Goal: Feedback & Contribution: Leave review/rating

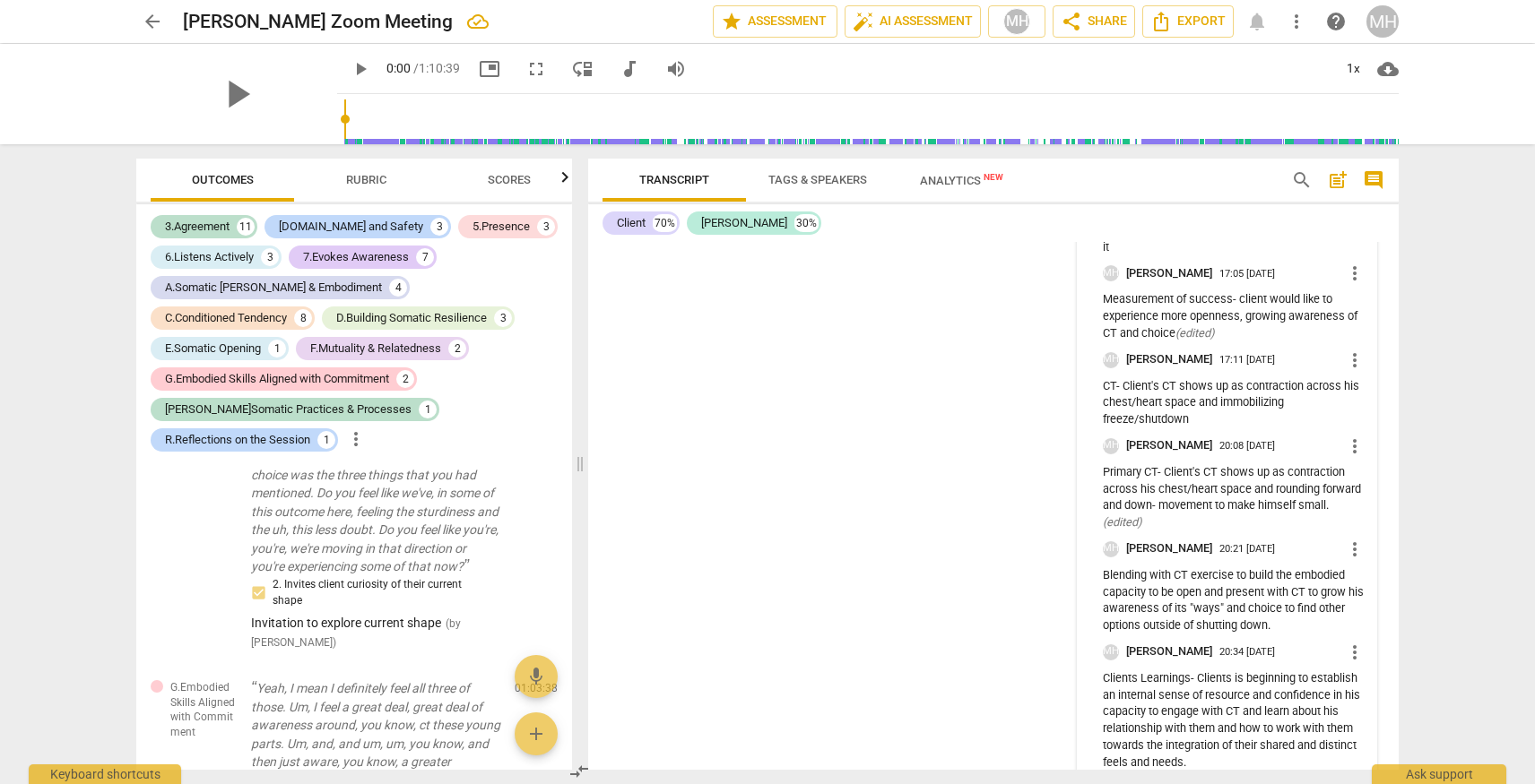
scroll to position [24085, 0]
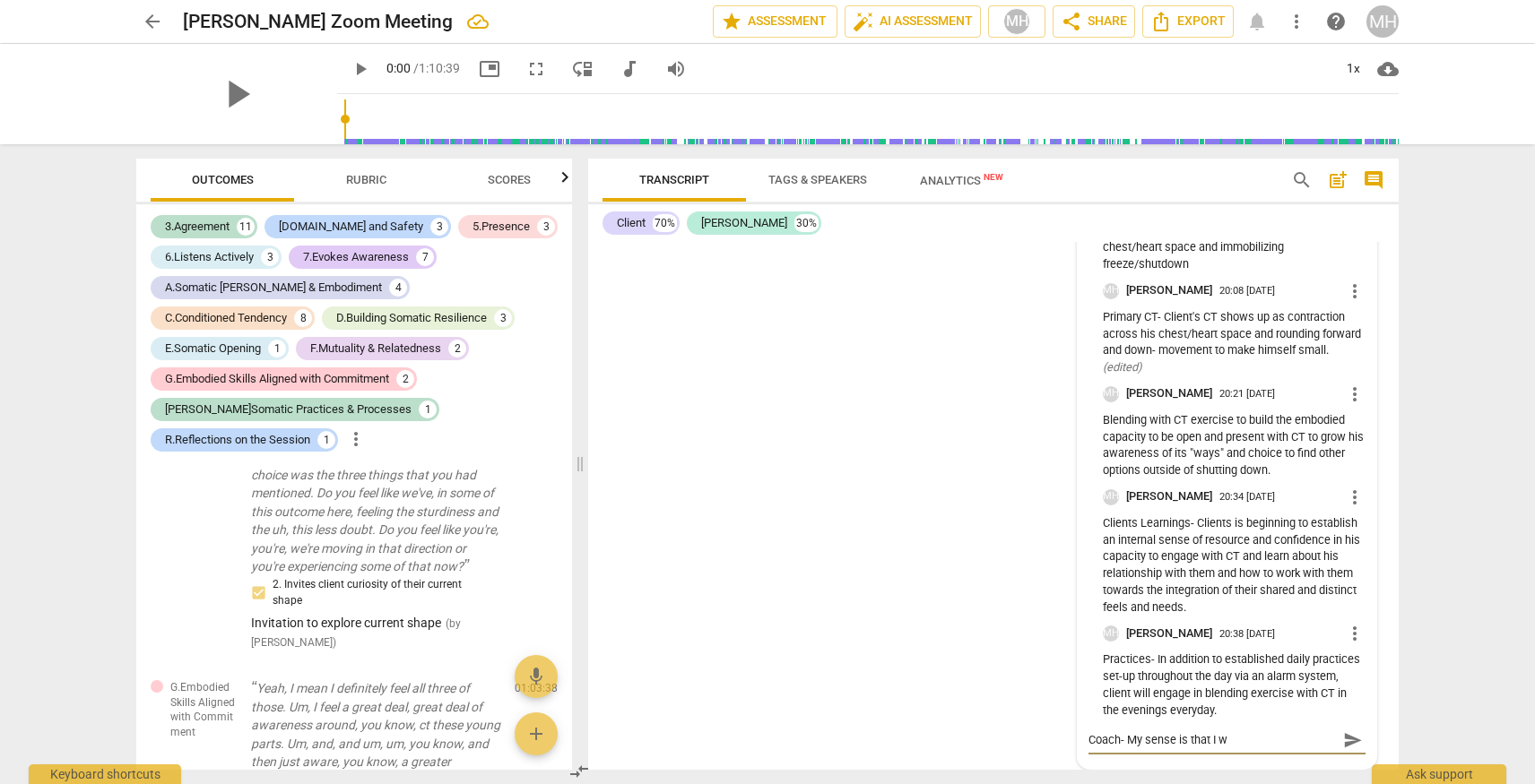
type textarea "Coach- My sense is that I"
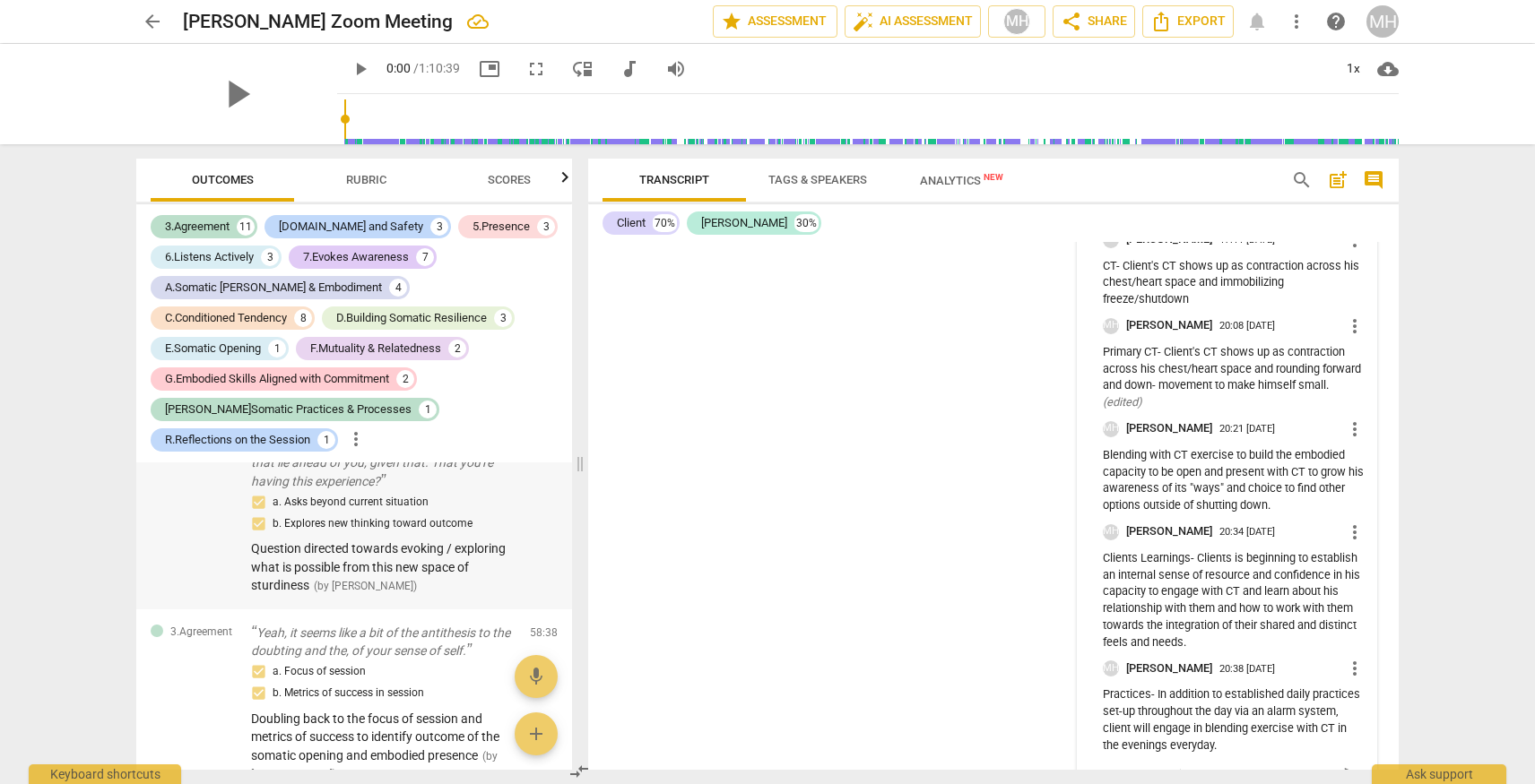
scroll to position [8708, 0]
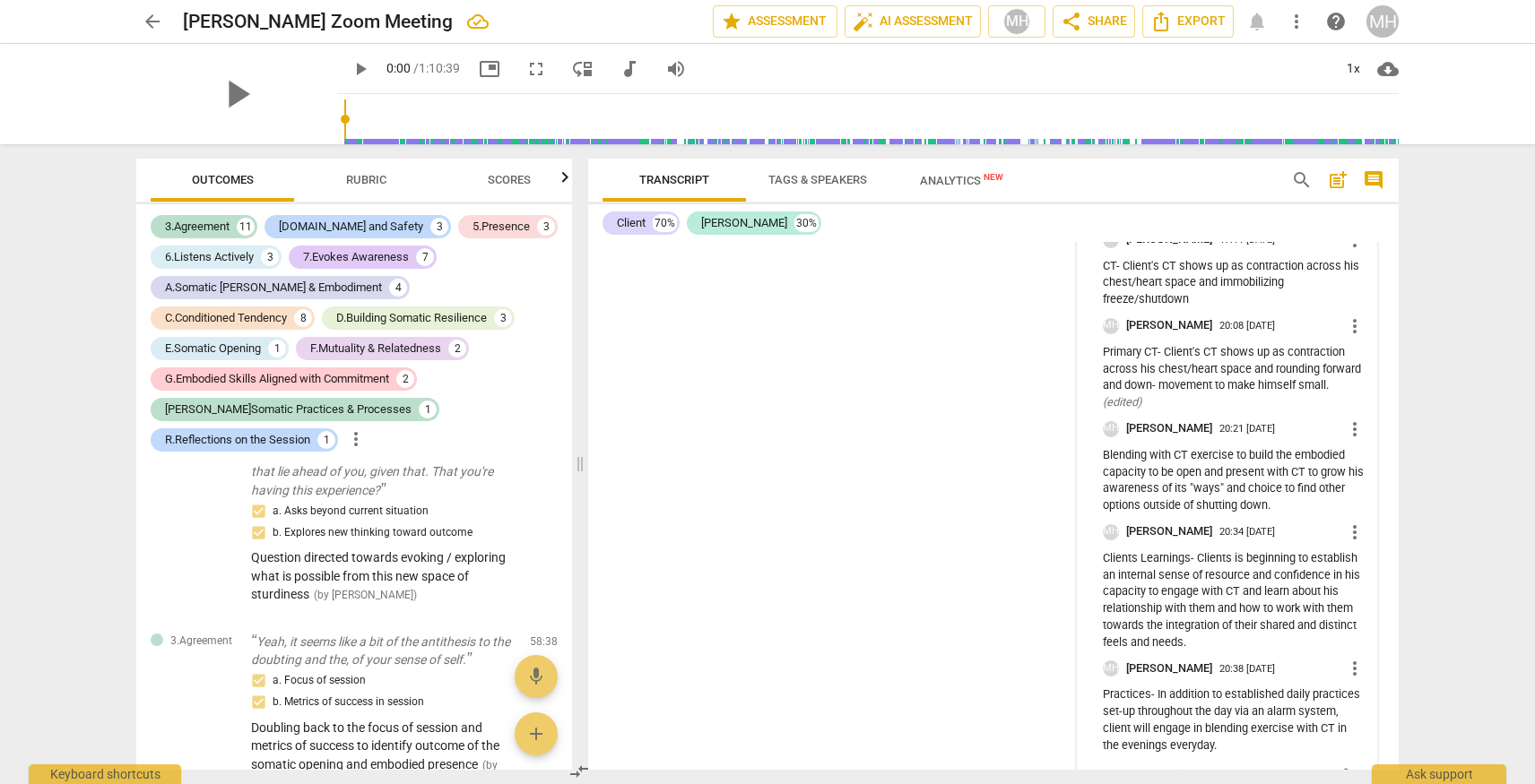
click at [365, 184] on span "Rubric" at bounding box center [366, 179] width 41 height 14
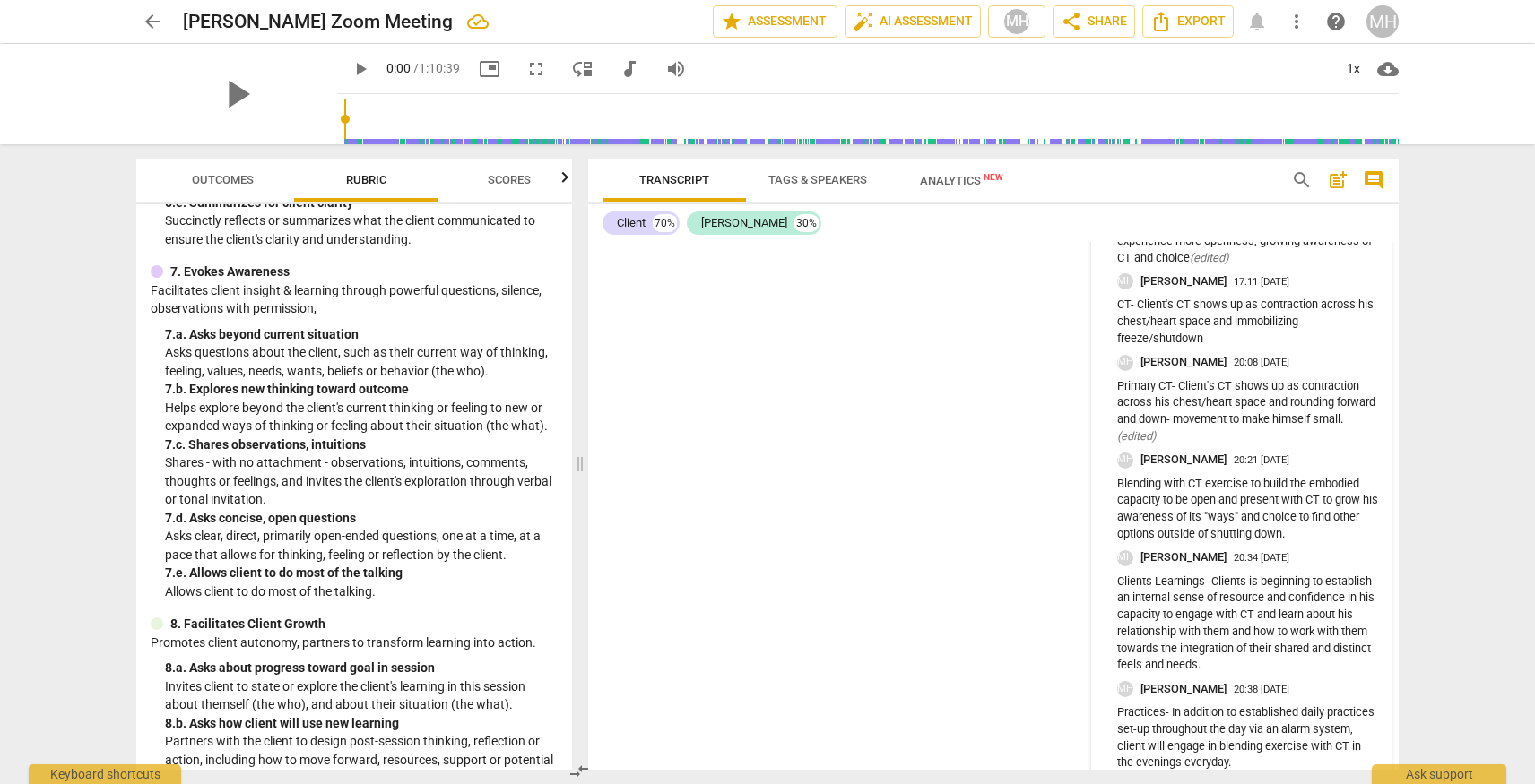
scroll to position [23988, 0]
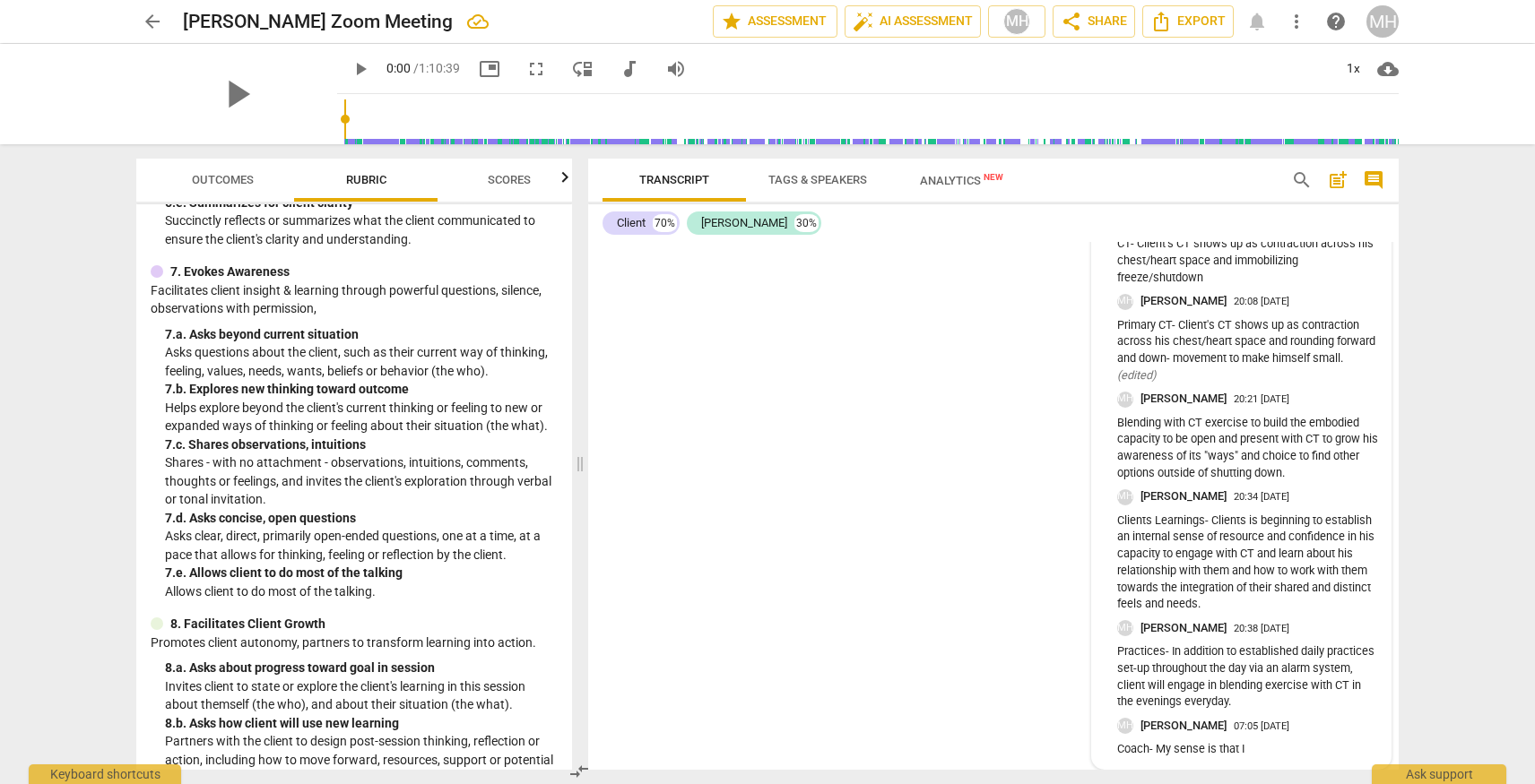
click at [1248, 747] on p "Coach- My sense is that I" at bounding box center [1248, 750] width 262 height 17
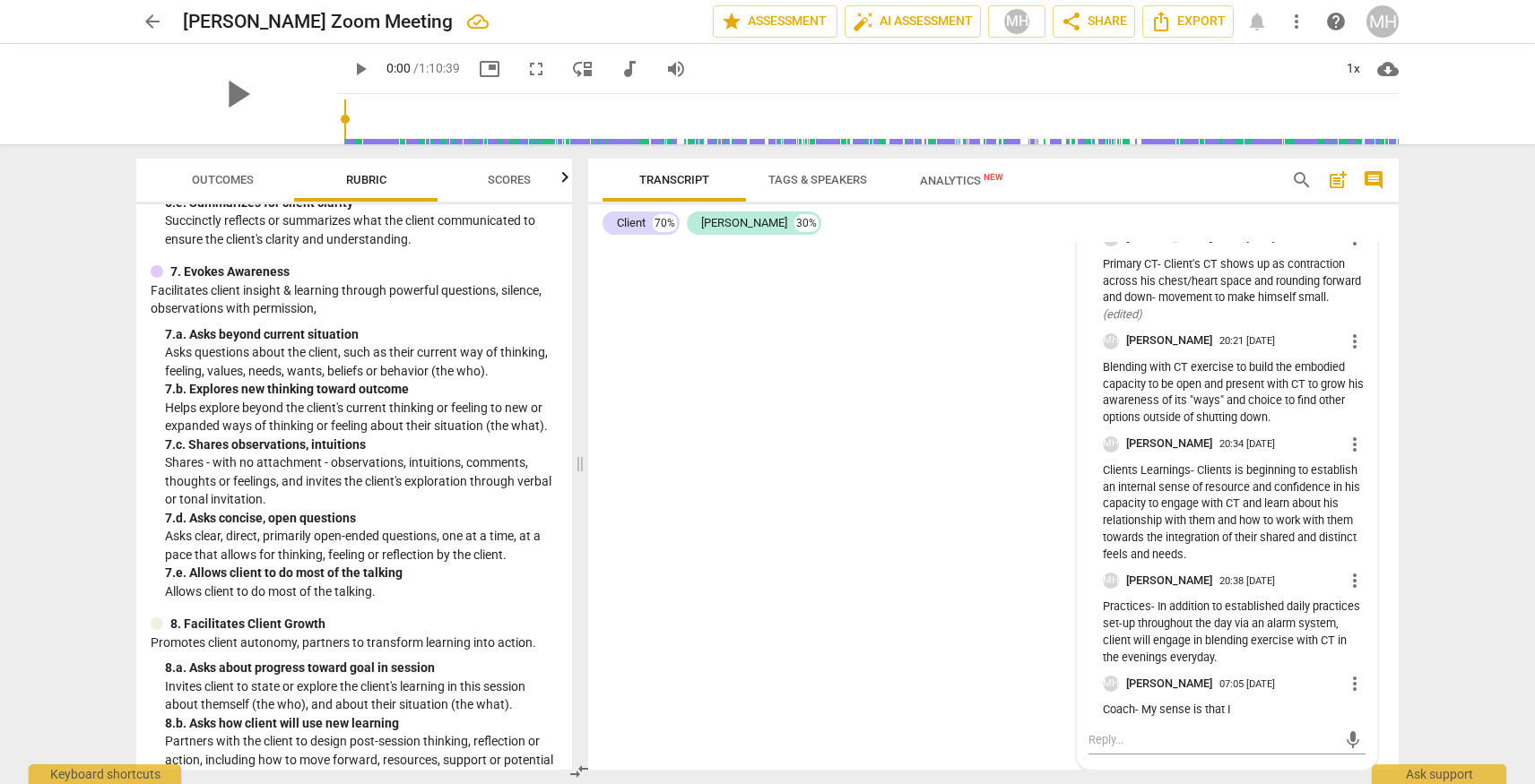
scroll to position [24138, 0]
click at [1240, 713] on p "Coach- My sense is that I" at bounding box center [1234, 710] width 262 height 17
click at [1232, 707] on p "Coach- My sense is that I" at bounding box center [1234, 710] width 262 height 17
click at [1234, 710] on p "Coach- My sense is that I" at bounding box center [1234, 710] width 262 height 17
click at [1349, 678] on span "more_vert" at bounding box center [1355, 684] width 22 height 22
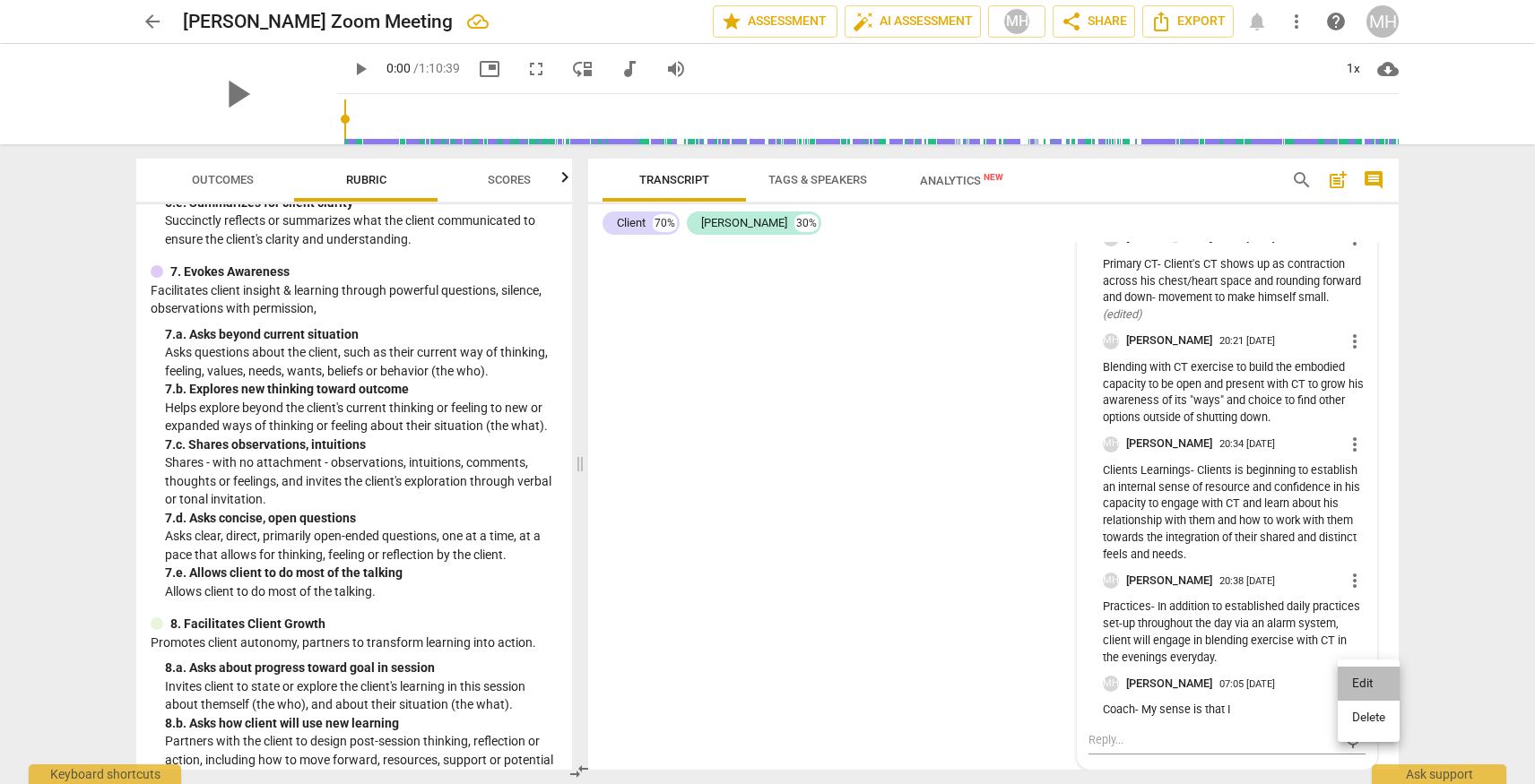
click at [1360, 684] on li "Edit" at bounding box center [1369, 685] width 62 height 34
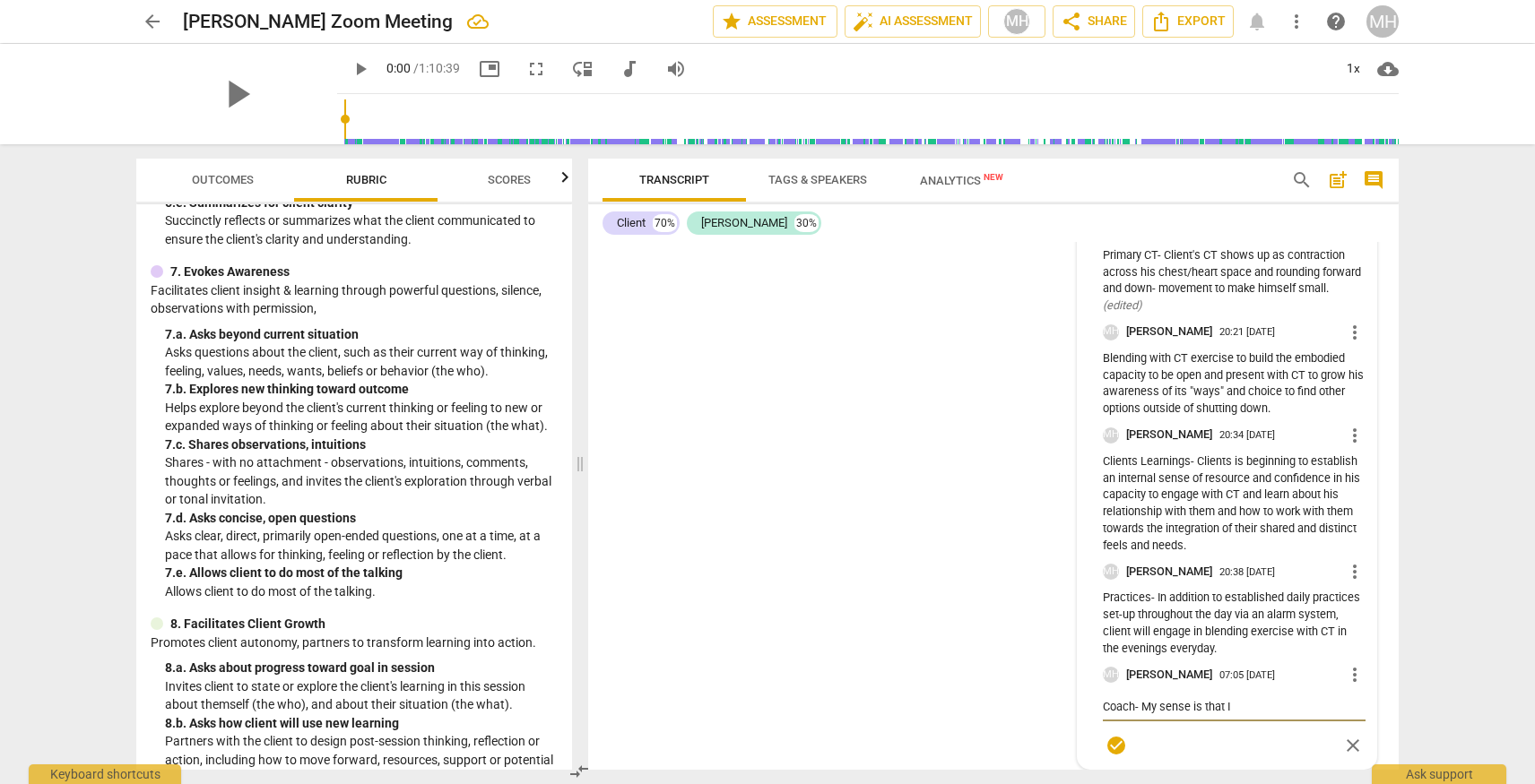
click at [1237, 700] on textarea "Coach- My sense is that I" at bounding box center [1234, 706] width 262 height 17
type textarea "Coach- My sense is that I w"
type textarea "Coach- My sense is that I wa"
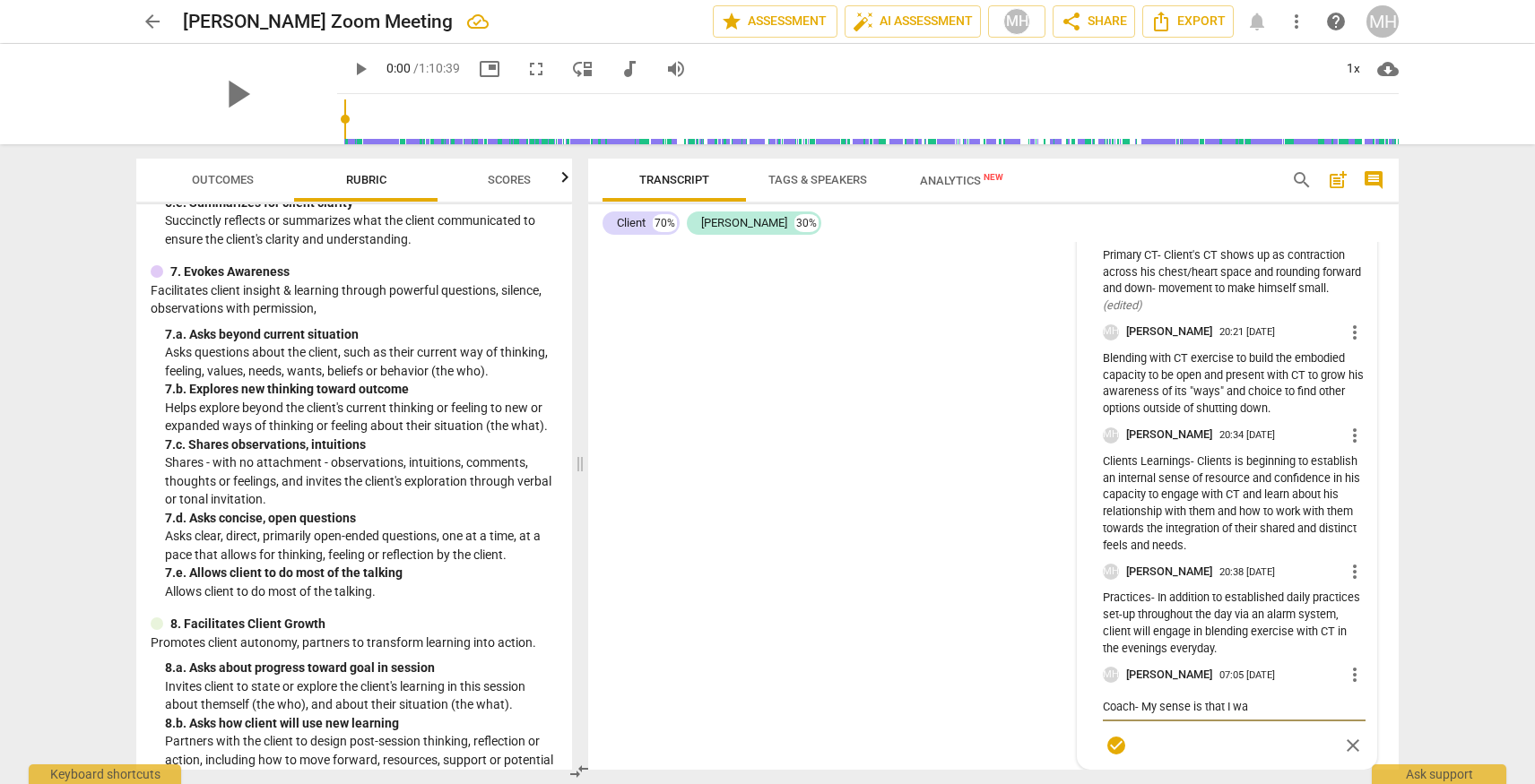
type textarea "Coach- My sense is that I was"
type textarea "Coach- My sense is that I [PERSON_NAME]"
type textarea "Coach- My sense is that I wassa"
type textarea "Coach- My sense is that I [PERSON_NAME]"
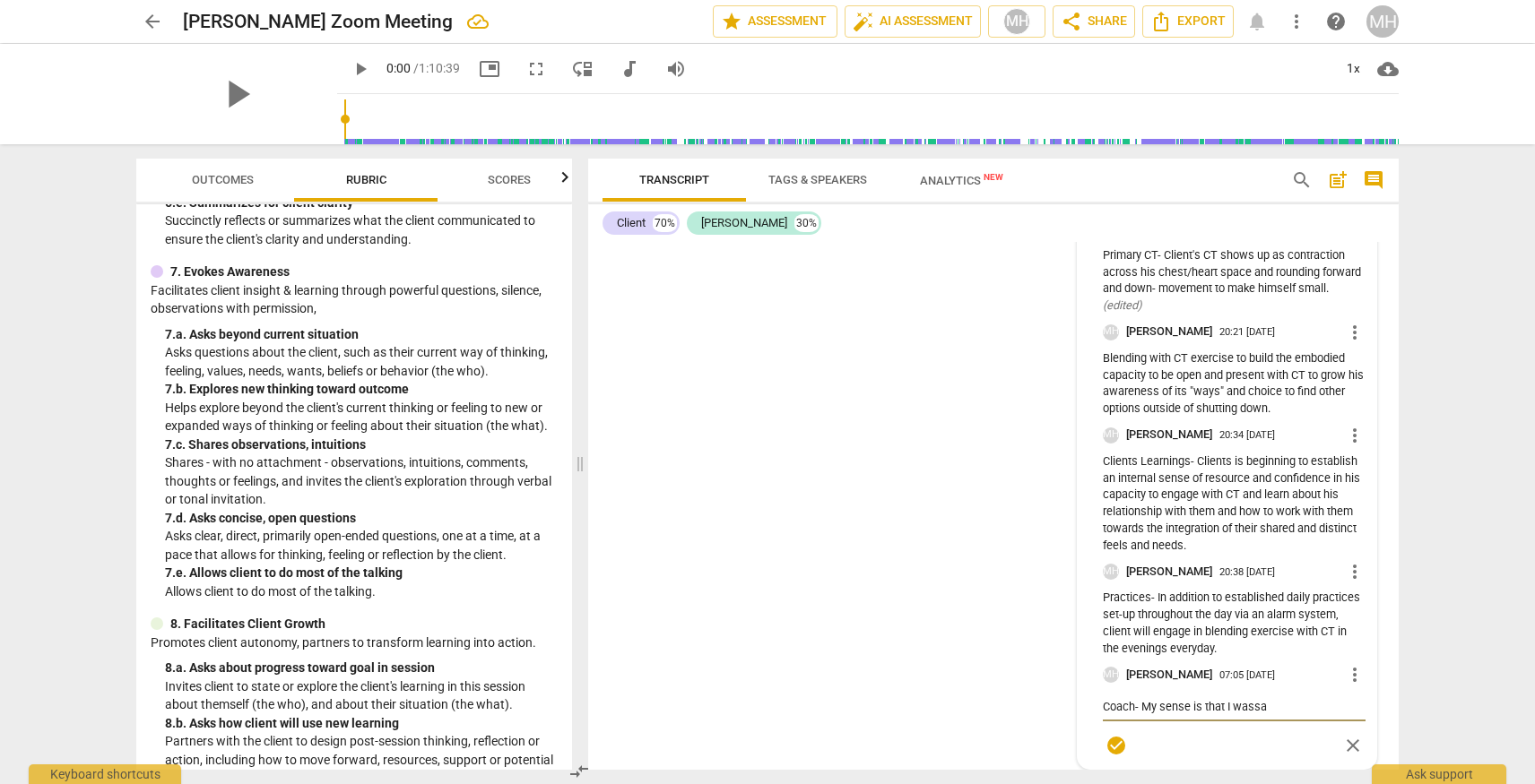
type textarea "Coach- My sense is that I [PERSON_NAME]"
type textarea "Coach- My sense is that I was"
type textarea "Coach- My sense is that I wa"
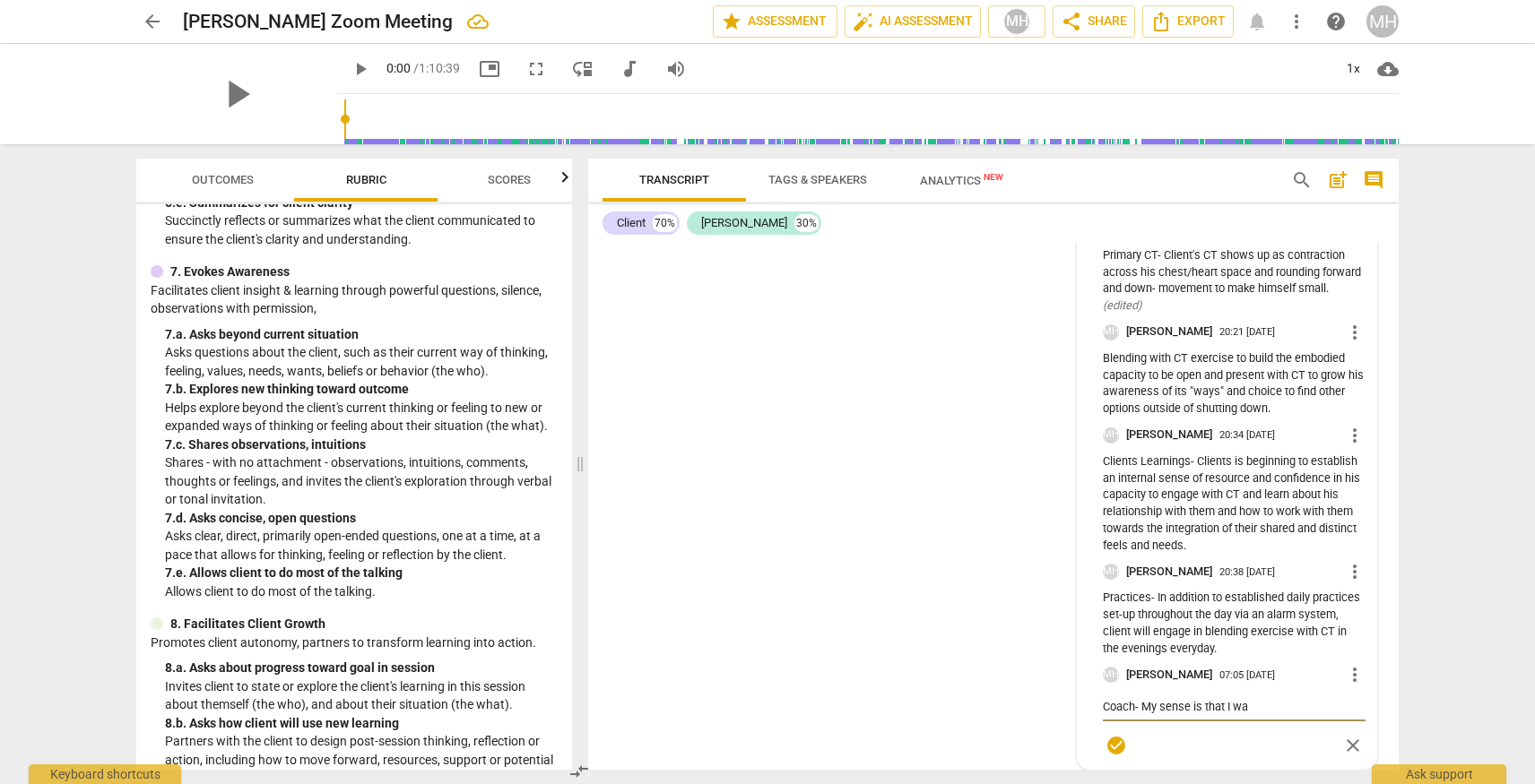
type textarea "Coach- My sense is that I wa"
type textarea "Coach- My sense is that I wa a"
type textarea "Coach- My sense is that I wa"
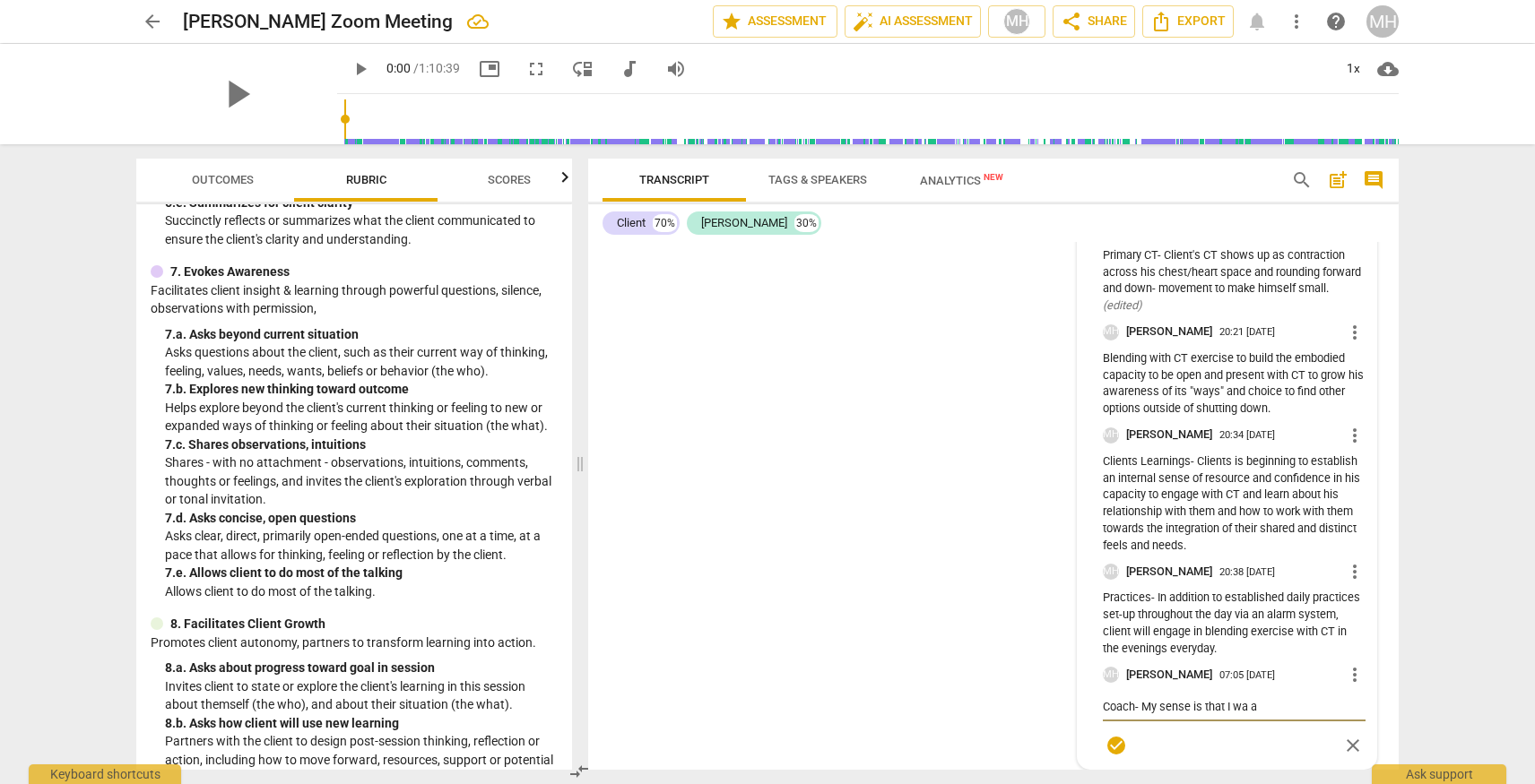
type textarea "Coach- My sense is that I wa"
type textarea "Coach- My sense is that I was"
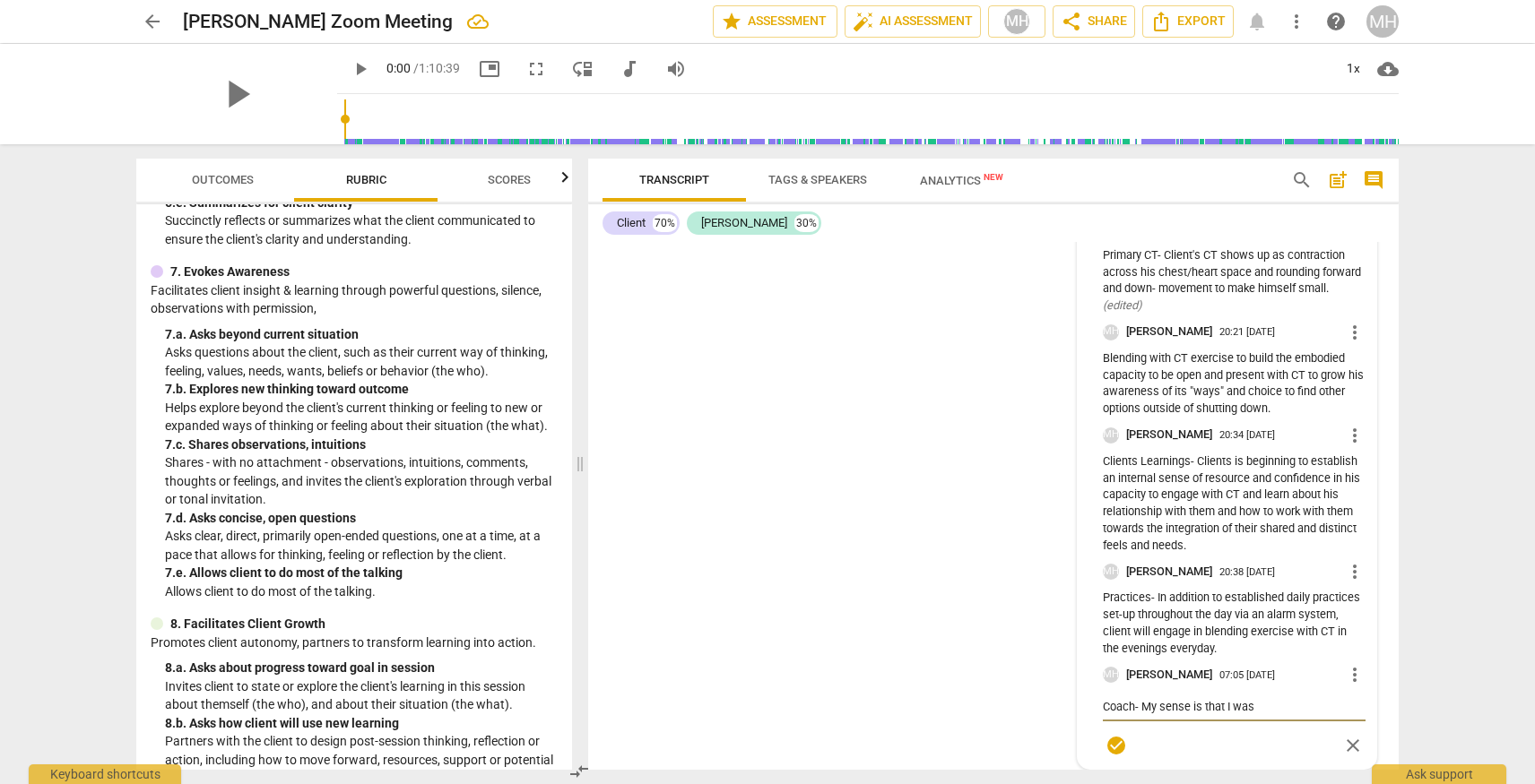
type textarea "Coach- My sense is that I was"
type textarea "Coach- My sense is that I was a"
type textarea "Coach- My sense is that I was av"
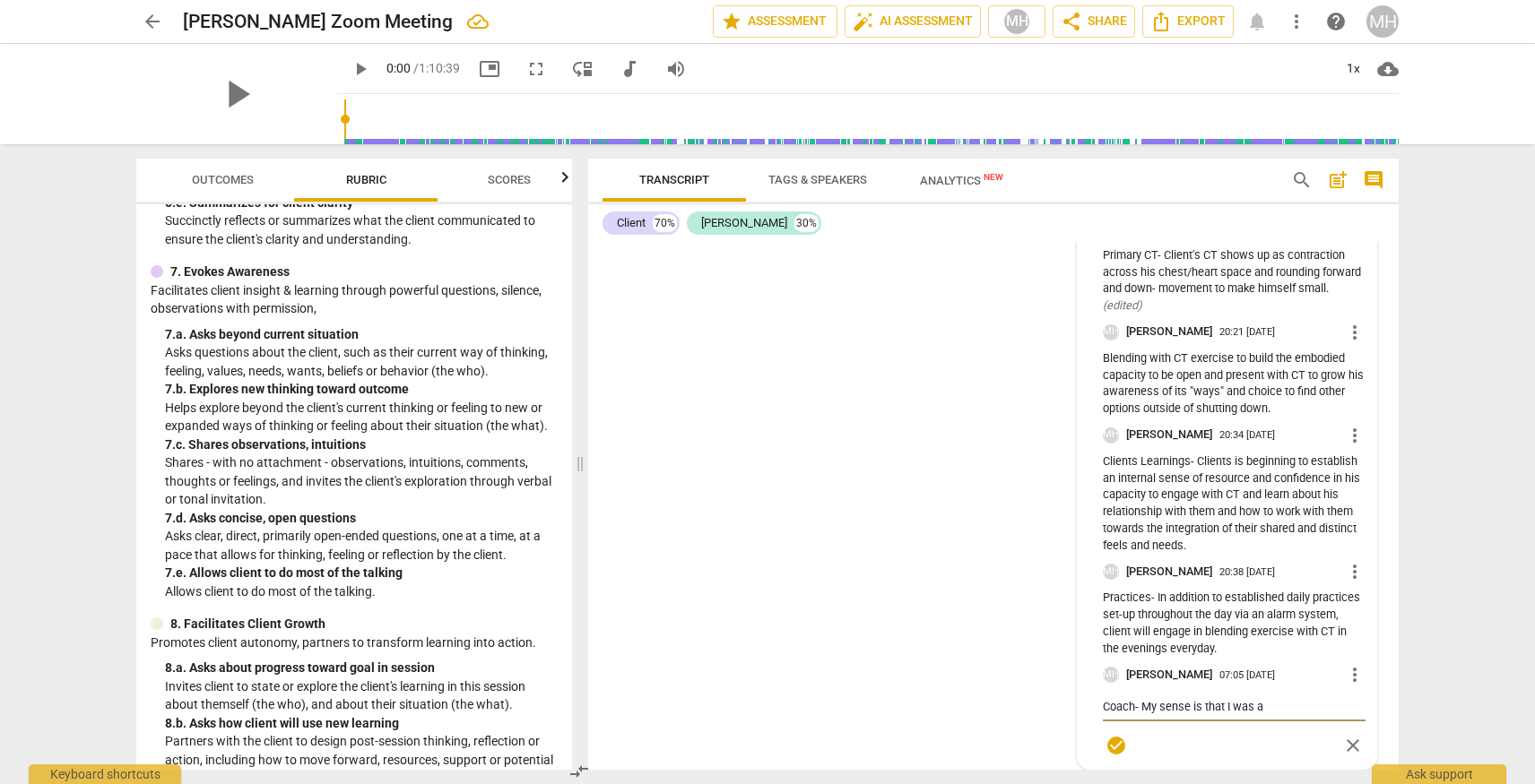
type textarea "Coach- My sense is that I was av"
type textarea "Coach- My sense is that I was avb"
type textarea "Coach- My sense is that I was avbl"
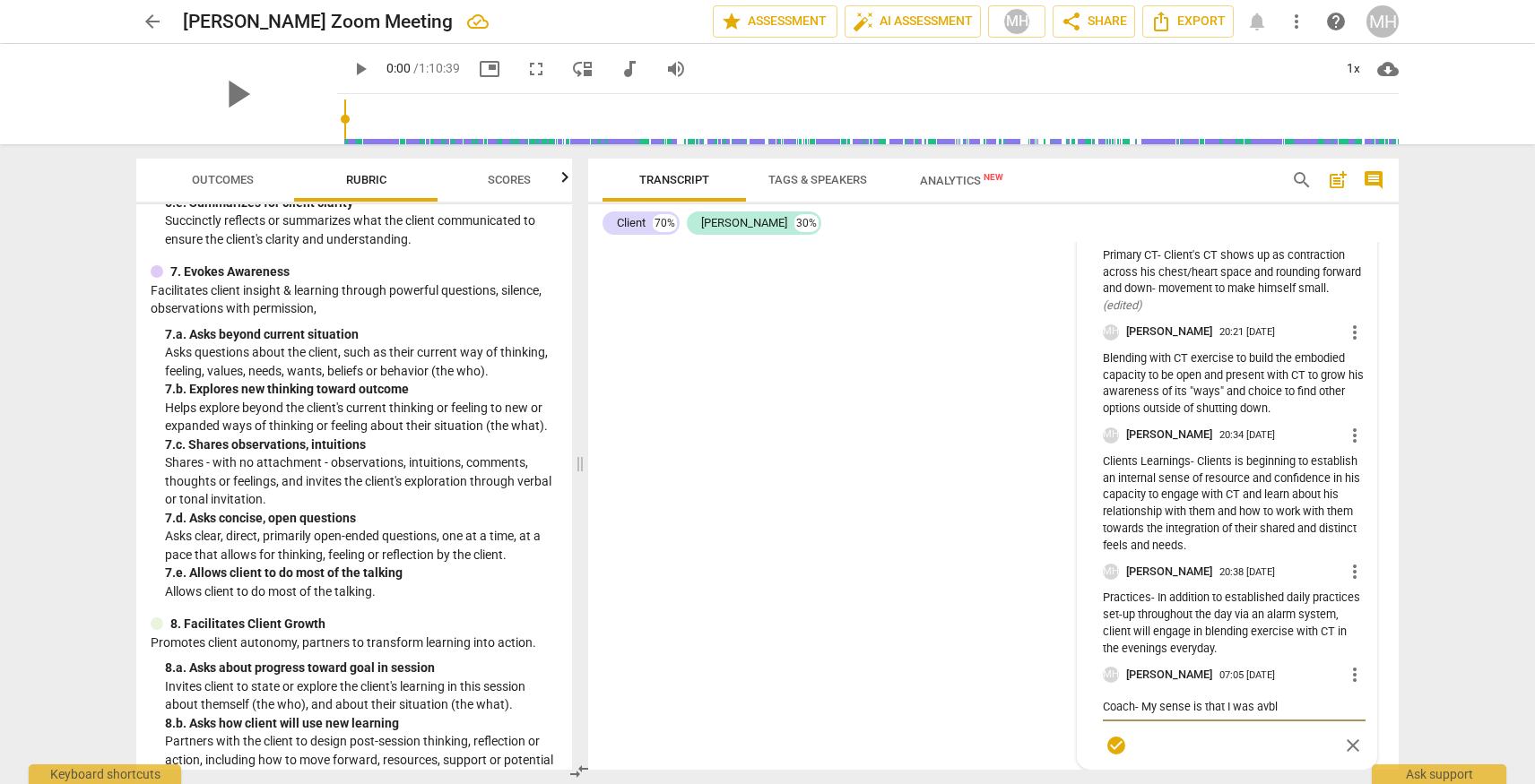
type textarea "Coach- My sense is that I was avb"
type textarea "Coach- My sense is that I was av"
type textarea "Coach- My sense is that I was a"
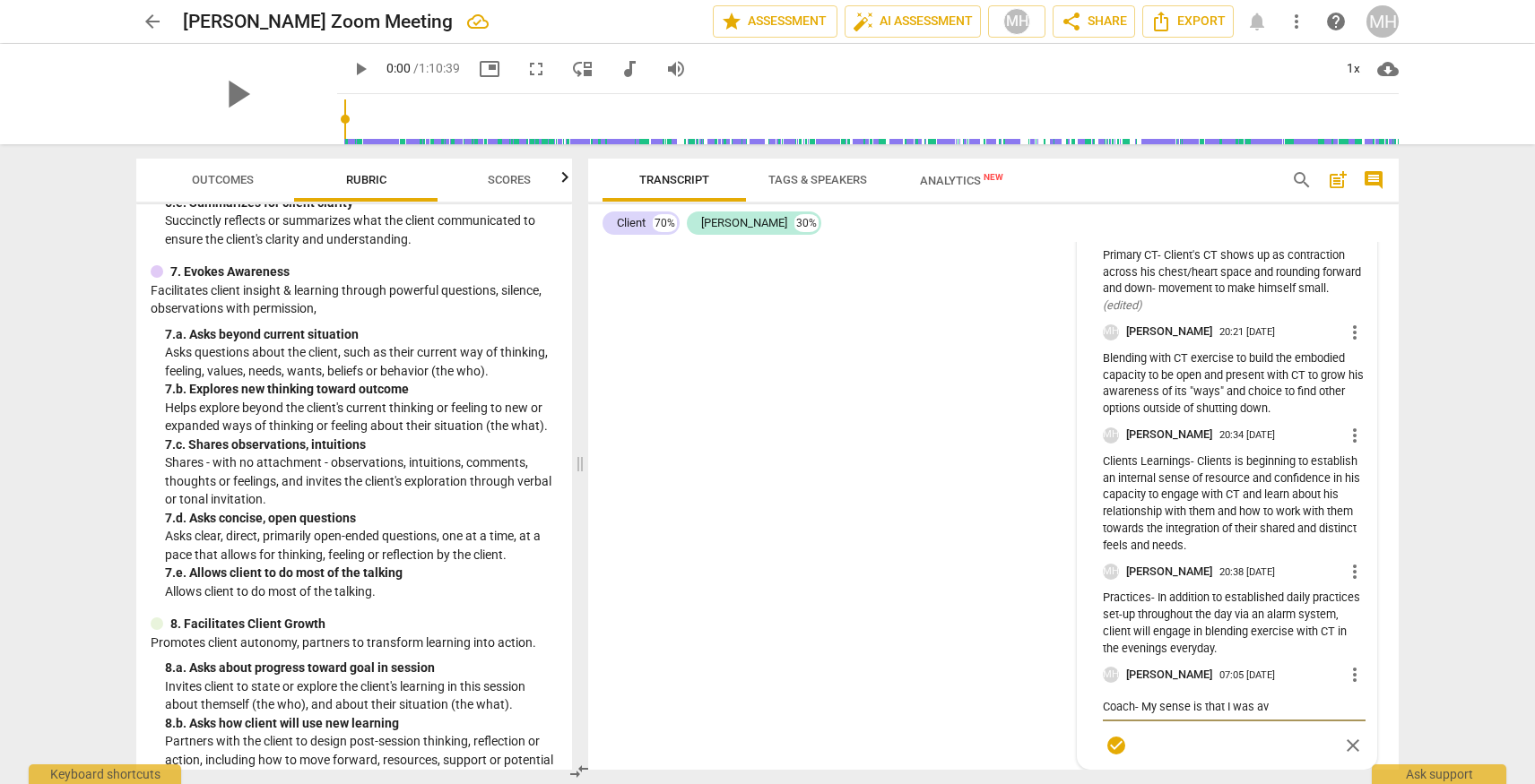
type textarea "Coach- My sense is that I was a"
type textarea "Coach- My sense is that I was ab"
type textarea "Coach- My sense is that I was abl"
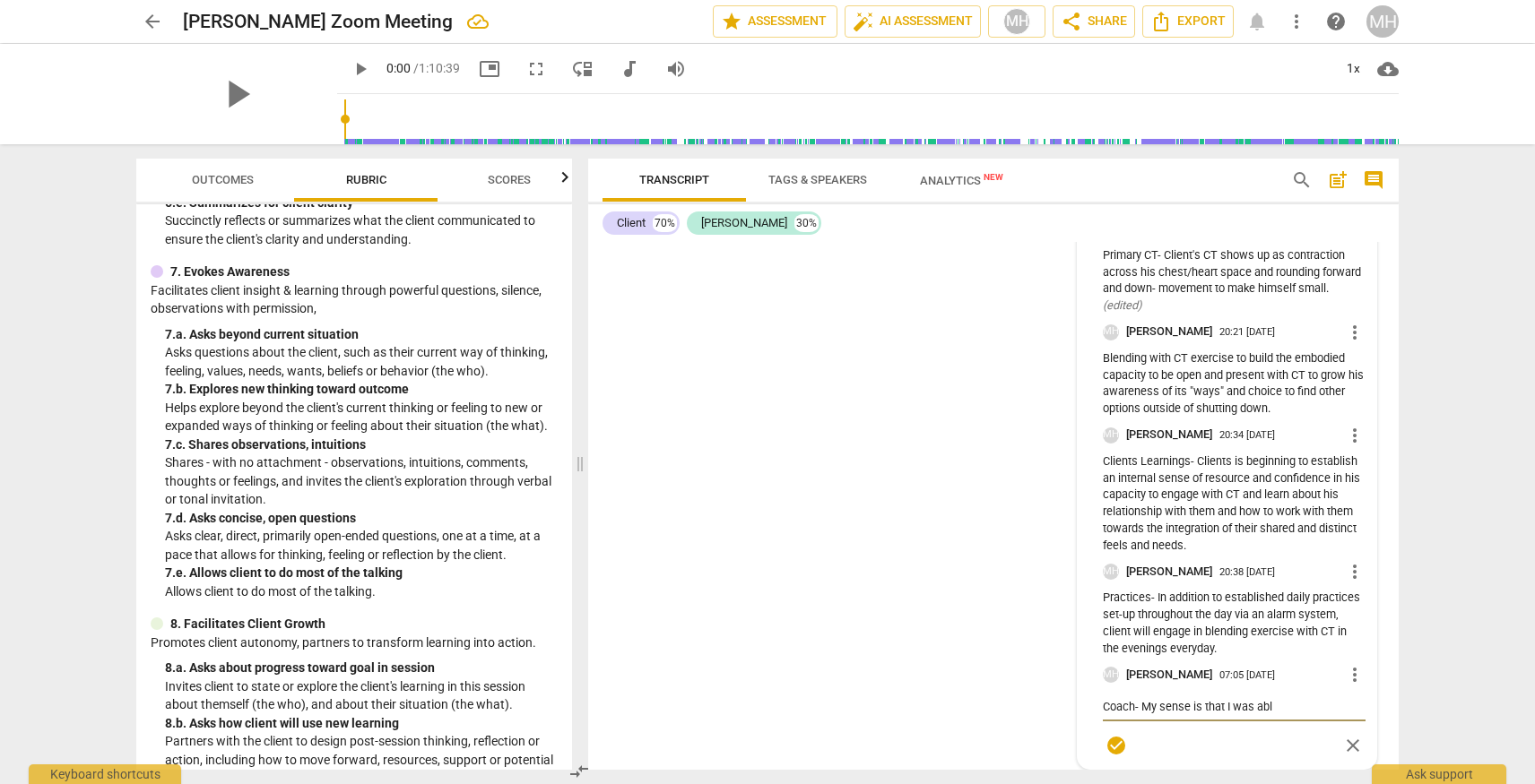
type textarea "Coach- My sense is that I was able"
type textarea "Coach- My sense is that I was able t"
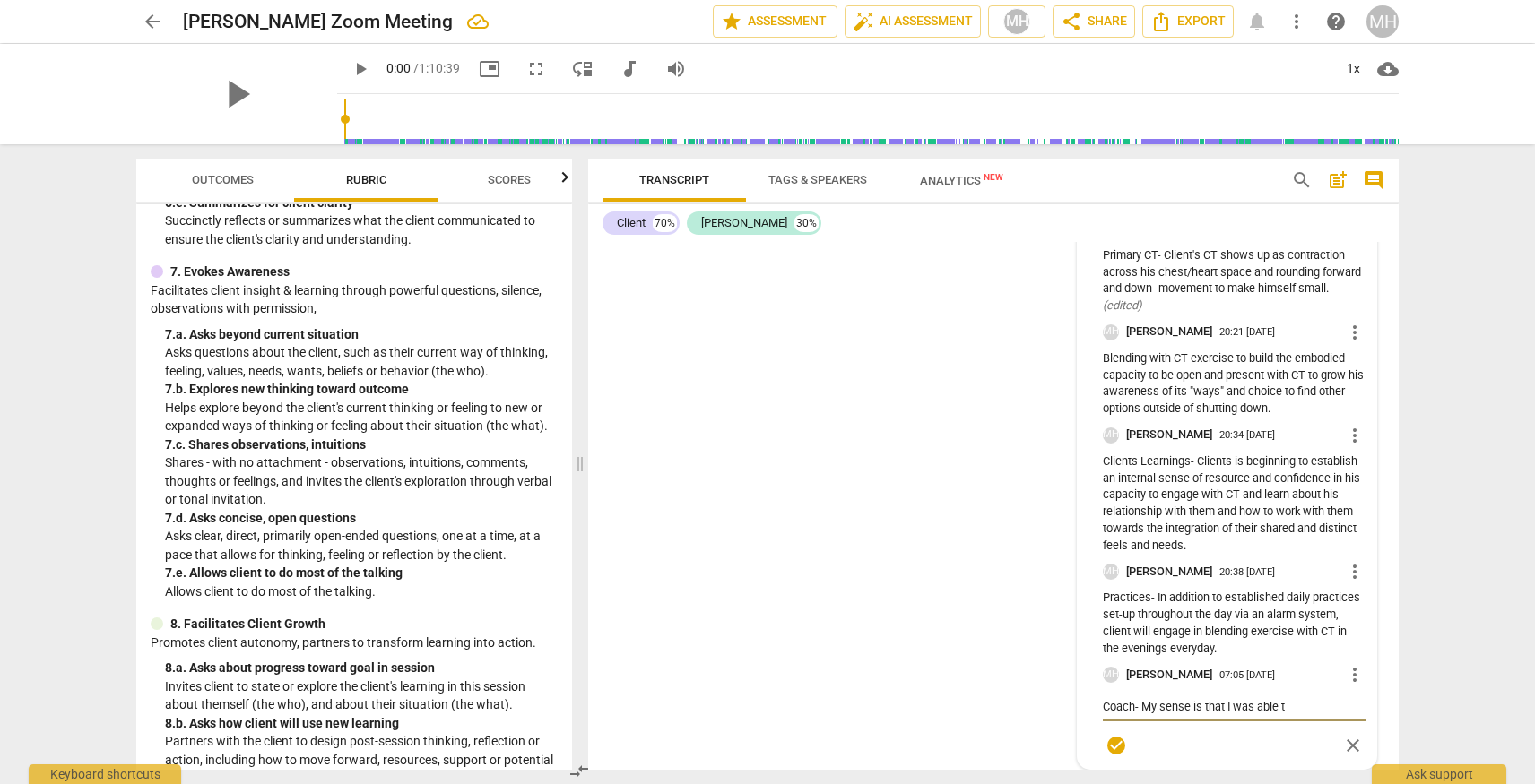
type textarea "Coach- My sense is that I was able to"
type textarea "Coach- My sense is that I was able to s"
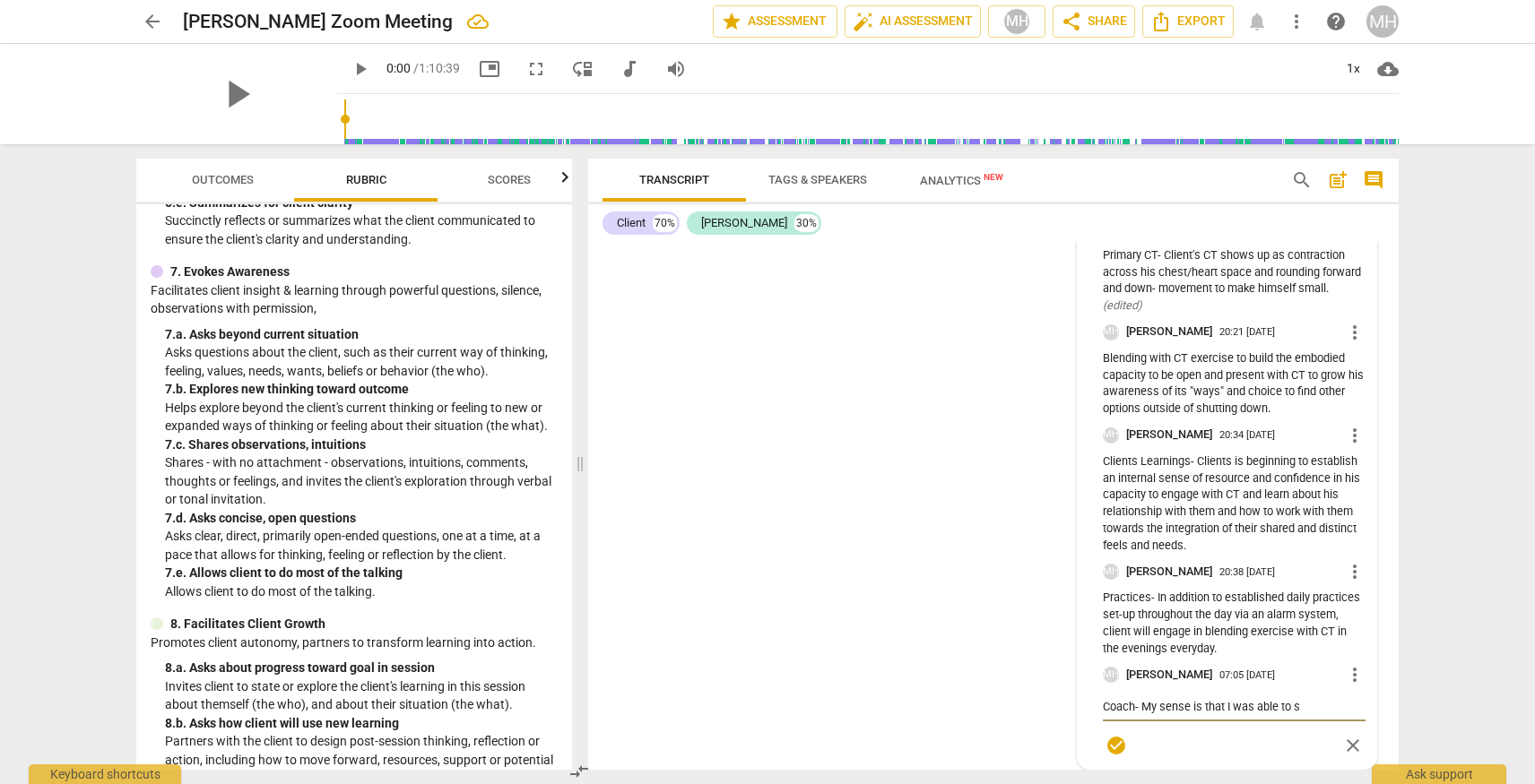
type textarea "Coach- My sense is that I was able to st"
type textarea "Coach- My sense is that I was able to sta"
type textarea "Coach- My sense is that I was able to stay"
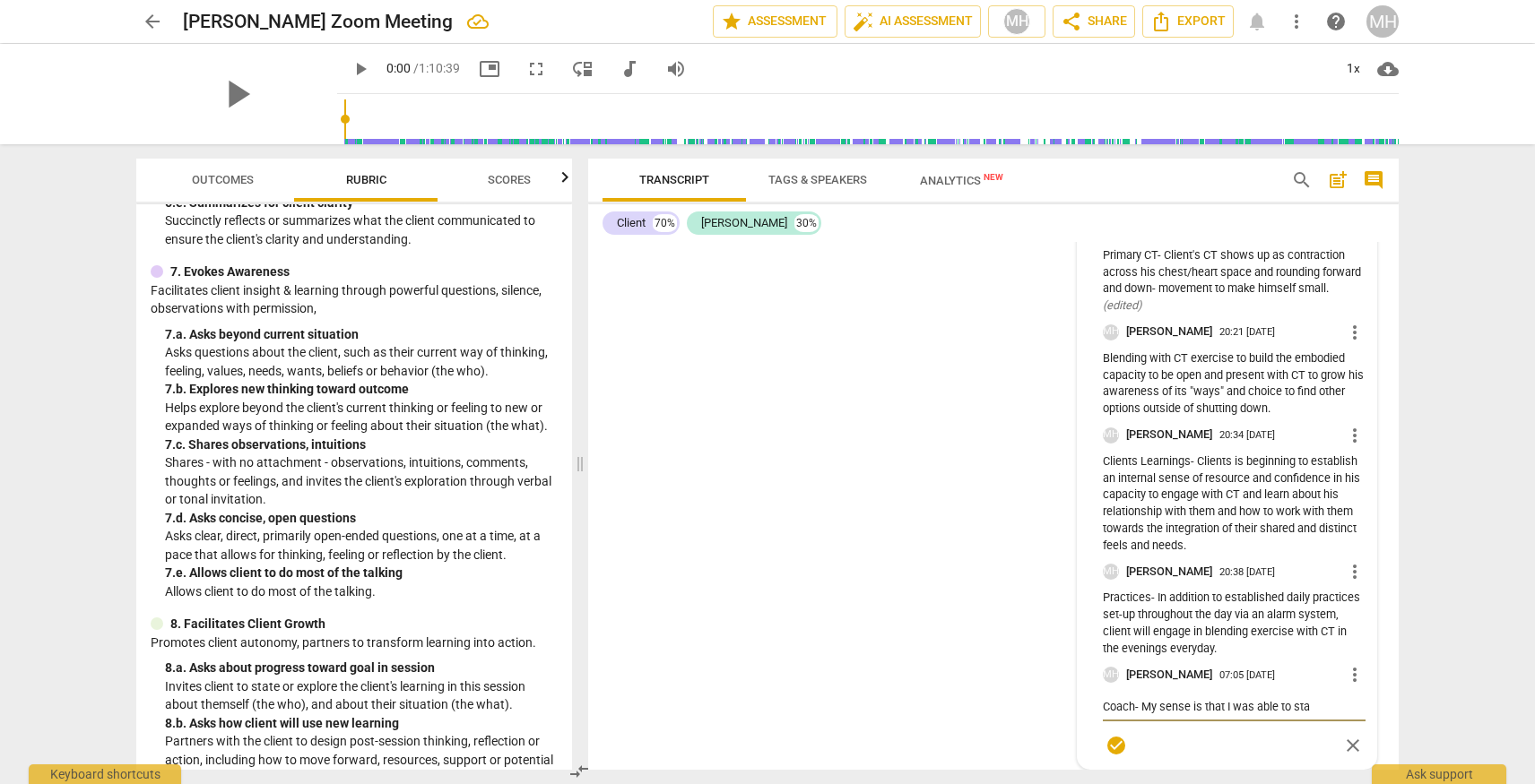
type textarea "Coach- My sense is that I was able to stay"
type textarea "Coach- My sense is that I was able to stay w"
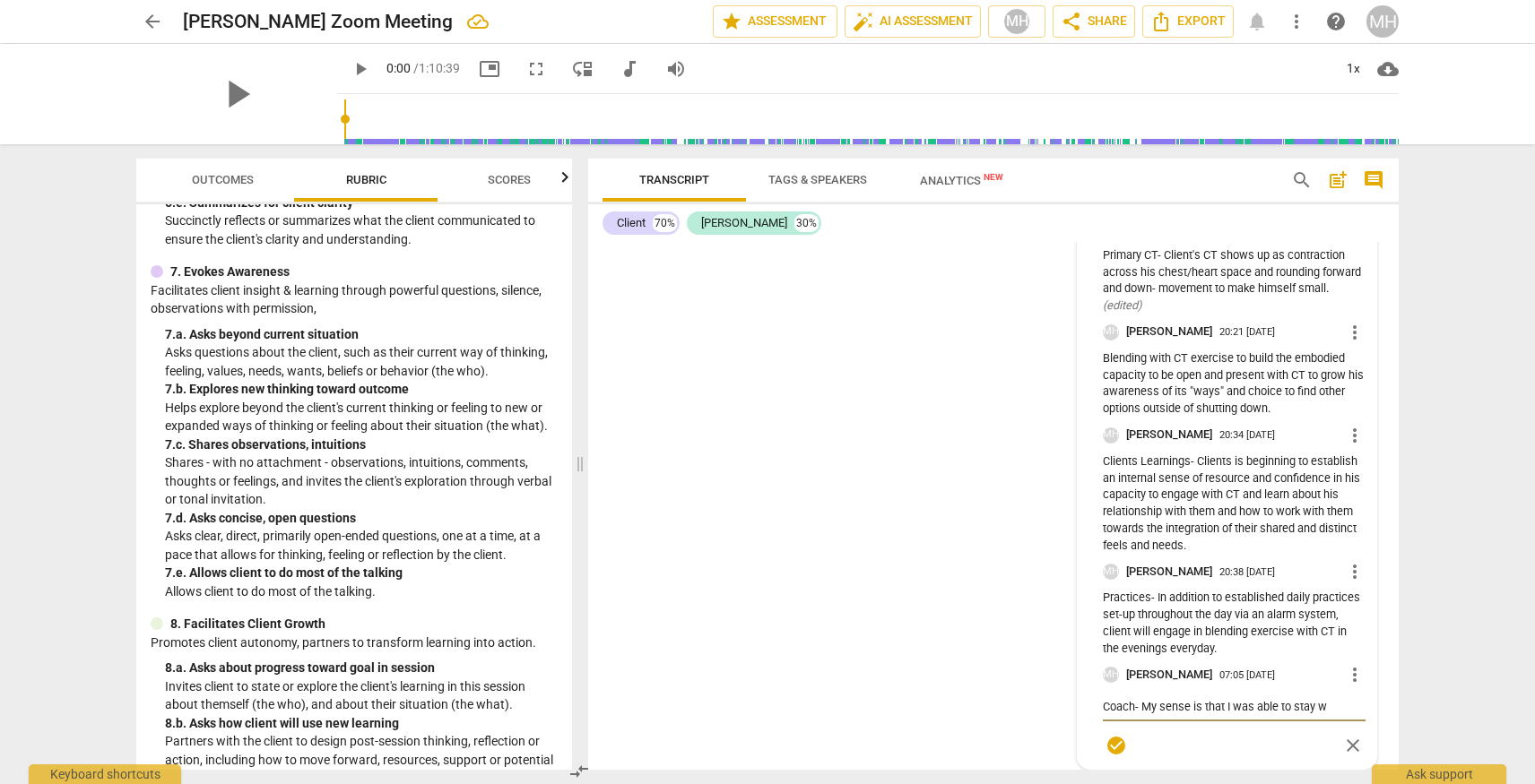
type textarea "Coach- My sense is that I was able to stay wi"
type textarea "Coach- My sense is that I was able to stay wit"
type textarea "Coach- My sense is that I was able to stay with"
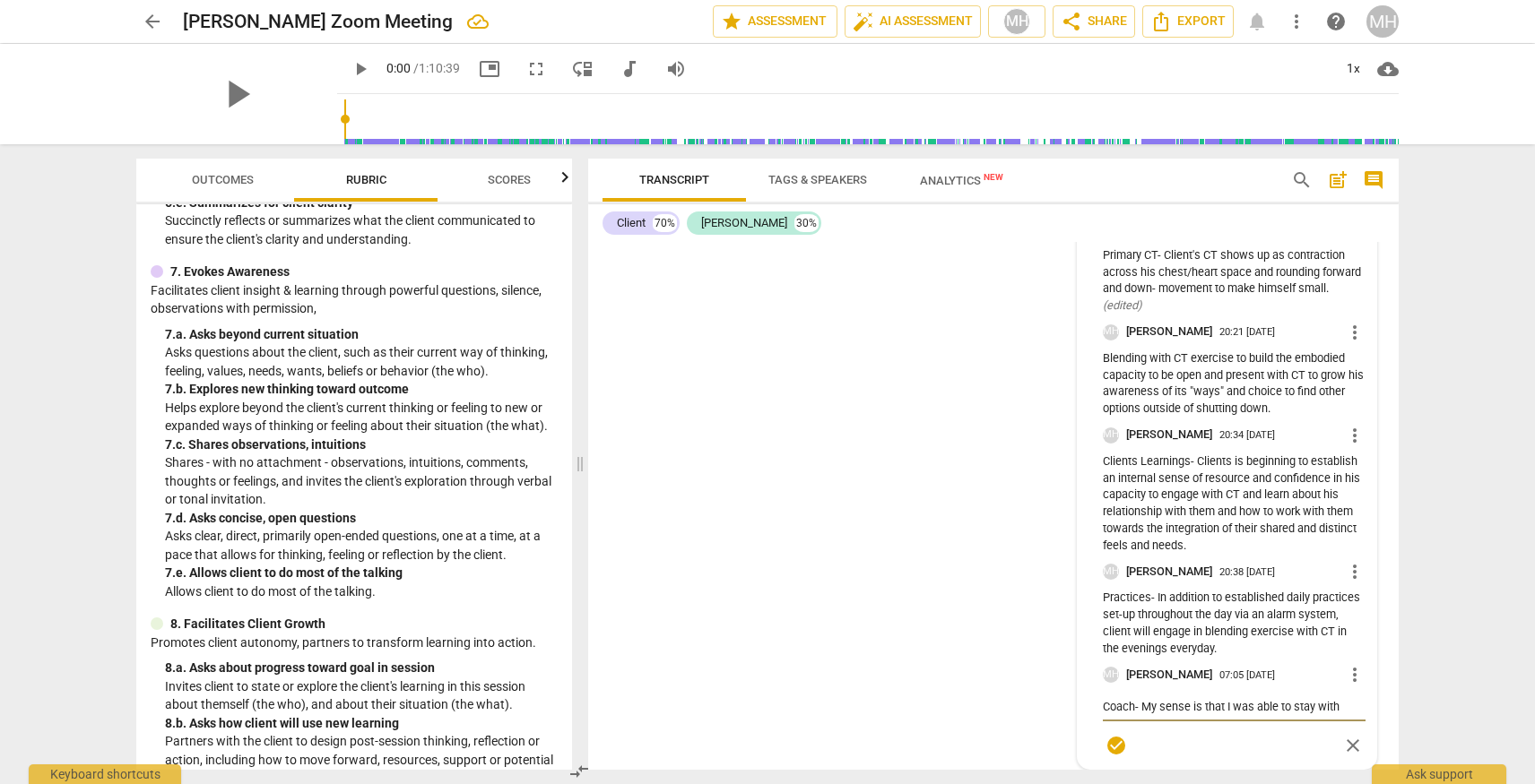
type textarea "Coach- My sense is that I was able to stay with"
type textarea "Coach- My sense is that I was able to stay with m"
type textarea "Coach- My sense is that I was able to stay with my"
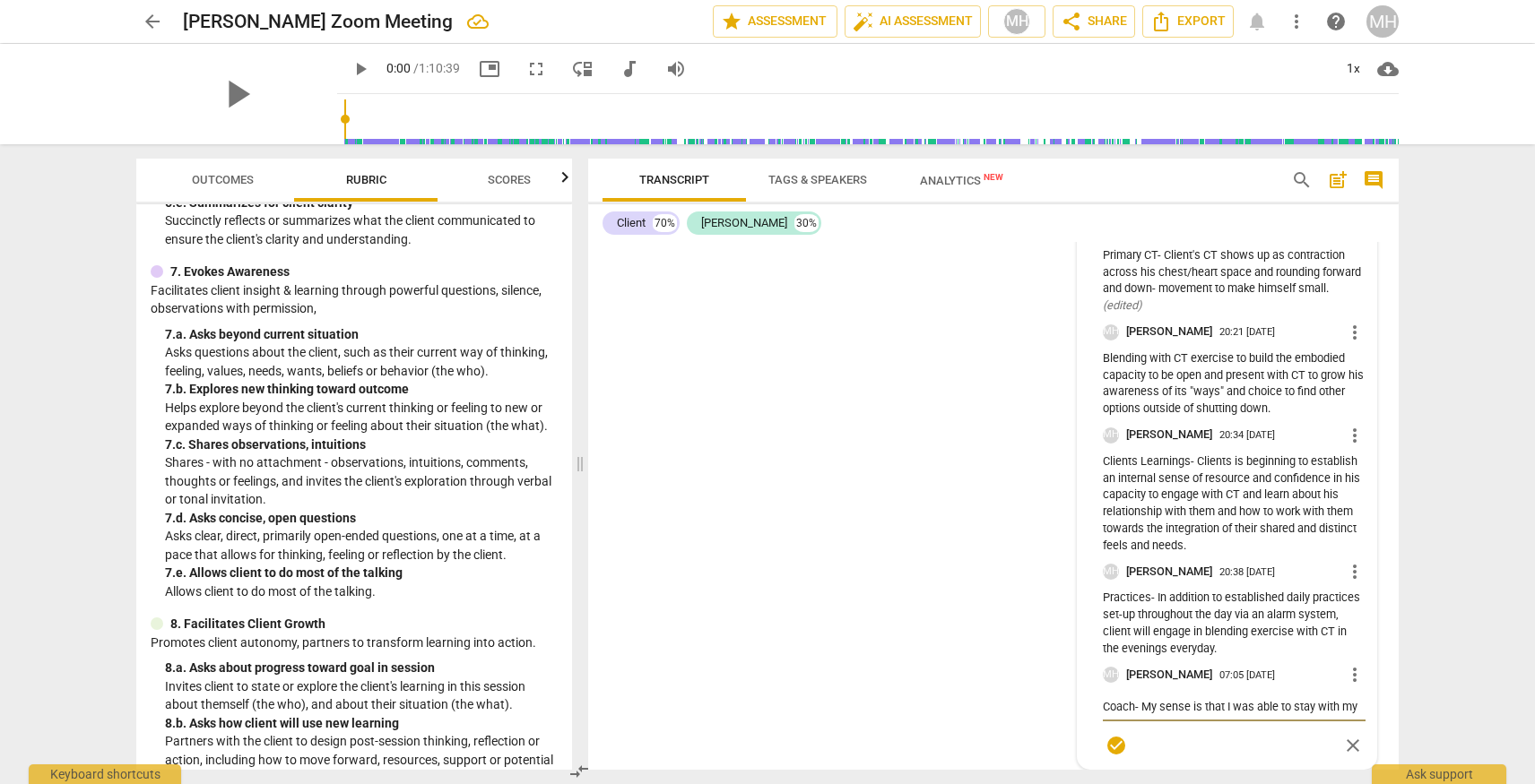
type textarea "Coach- My sense is that I was able to stay with m"
type textarea "Coach- My sense is that I was able to stay with"
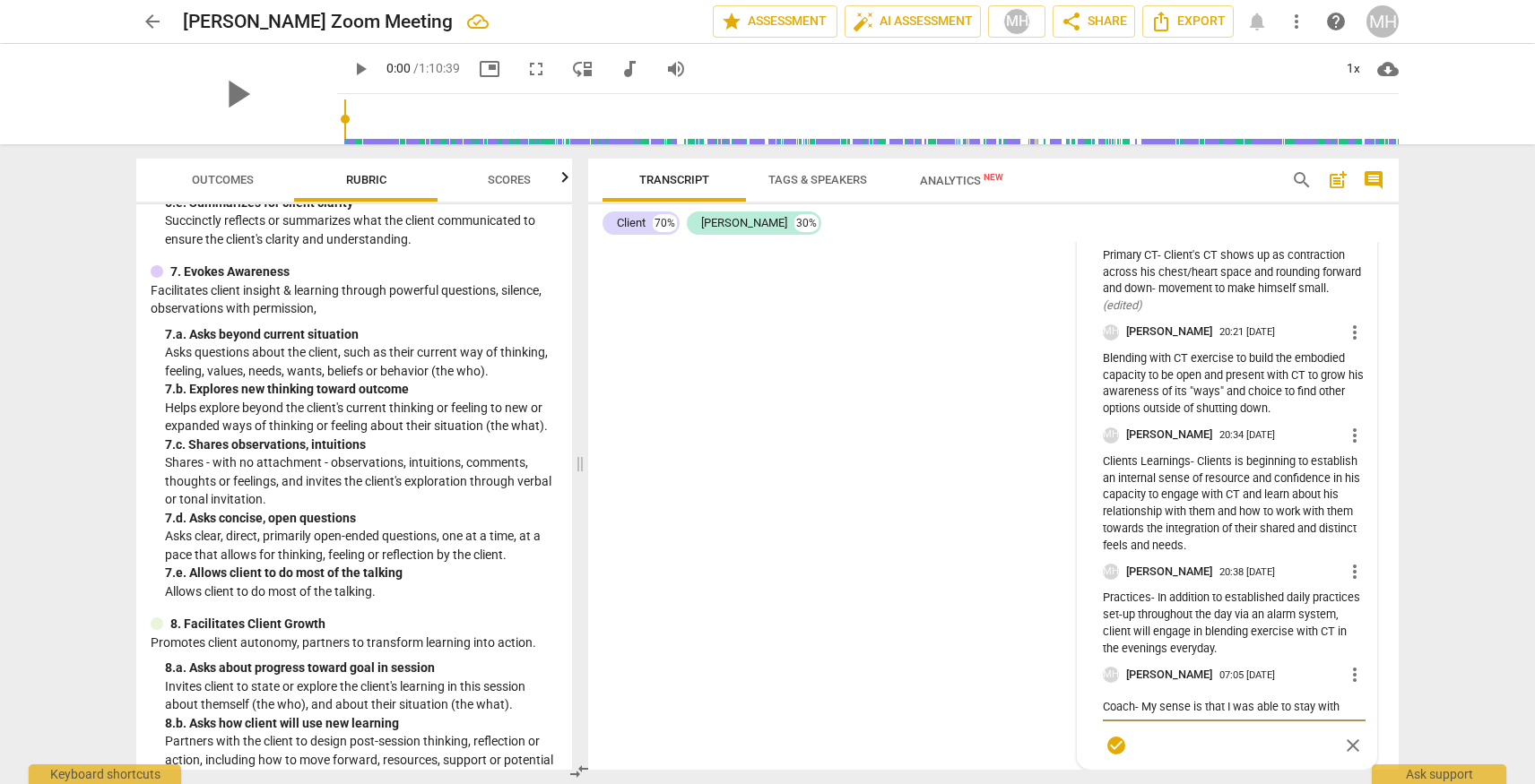
type textarea "Coach- My sense is that I was able to stay with"
type textarea "Coach- My sense is that I was able to stay wit"
type textarea "Coach- My sense is that I was able to stay wi"
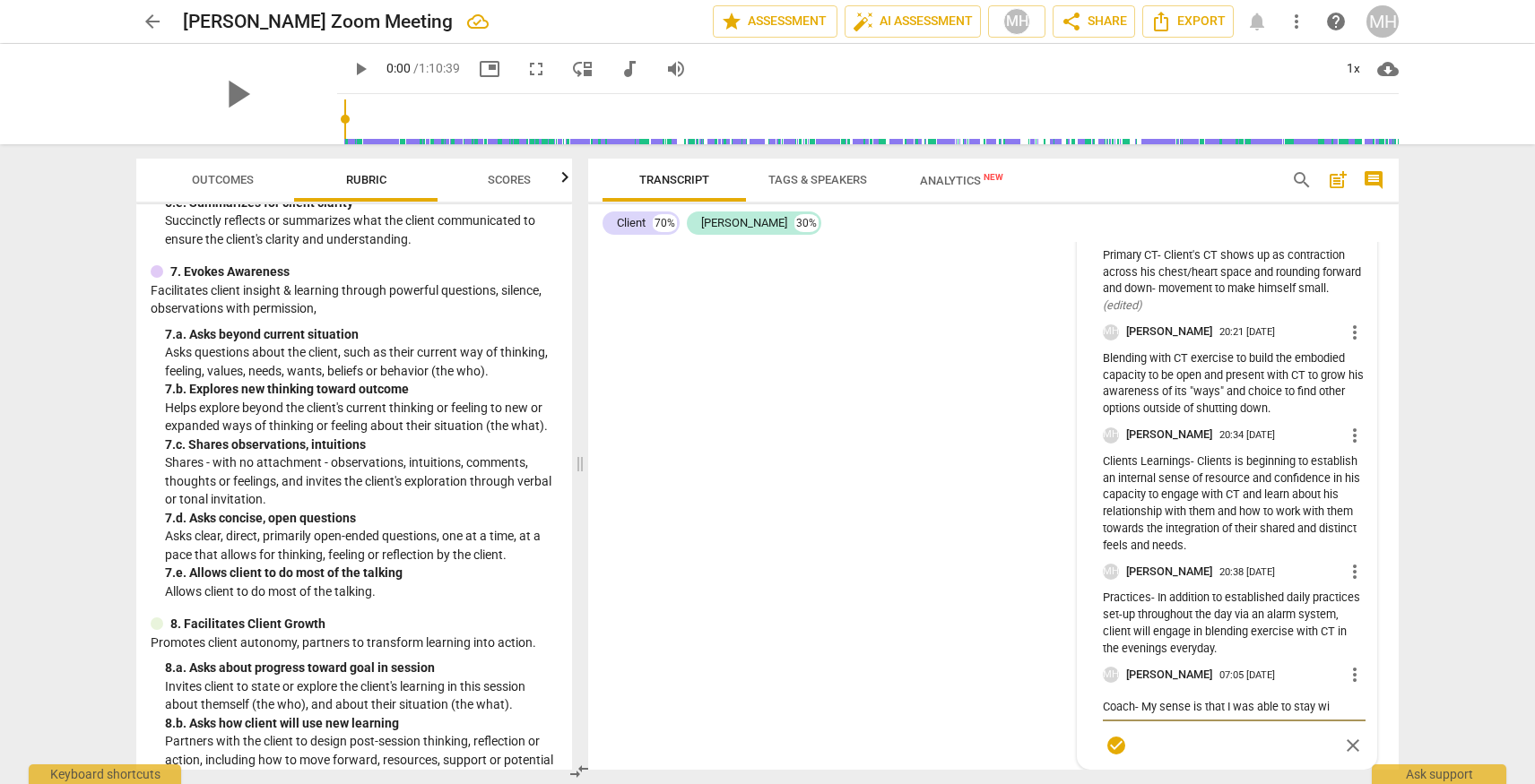
type textarea "Coach- My sense is that I was able to stay w"
type textarea "Coach- My sense is that I was able to stay"
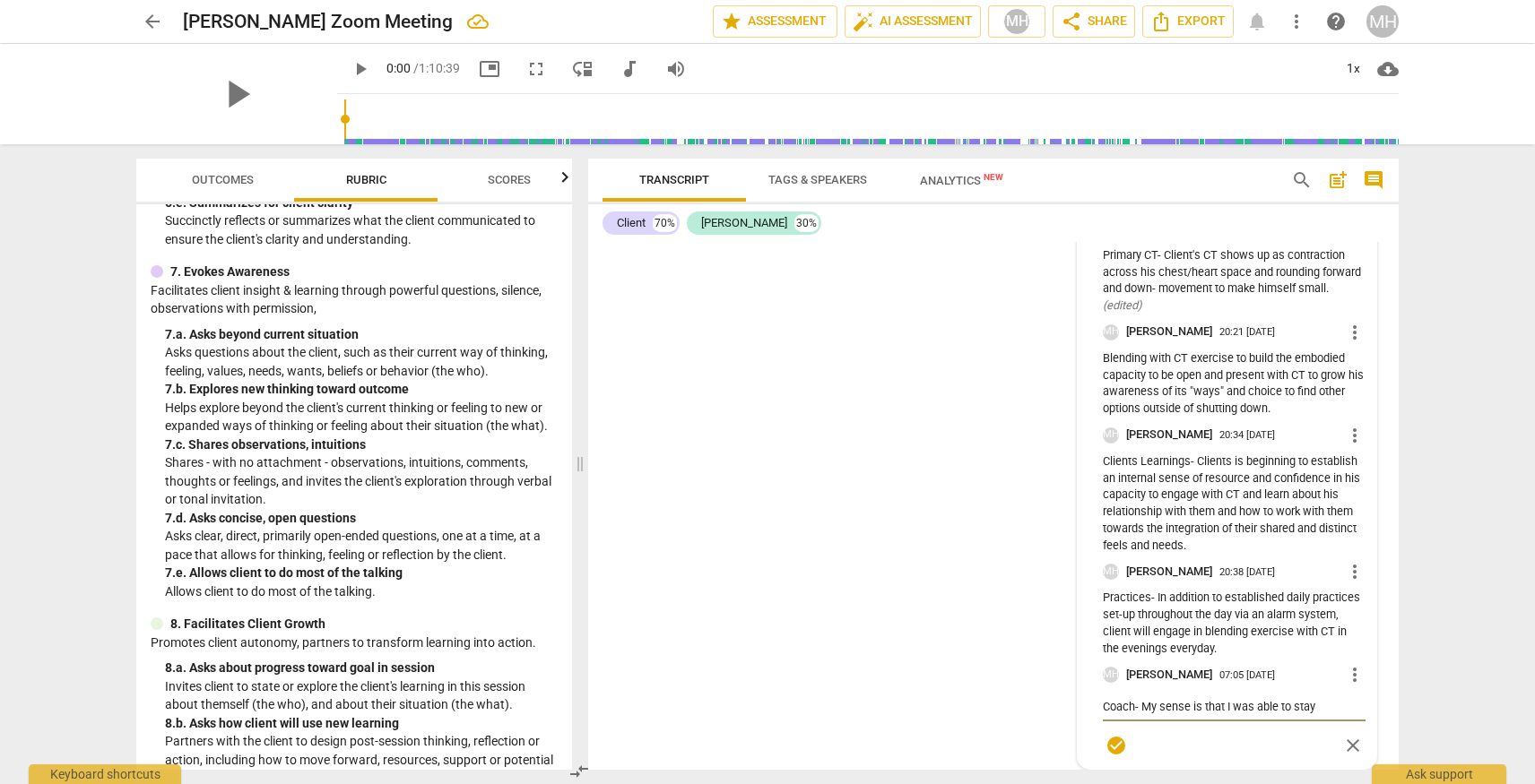
type textarea "Coach- My sense is that I was able to stay"
type textarea "Coach- My sense is that I was able to sta"
type textarea "Coach- My sense is that I was able to st"
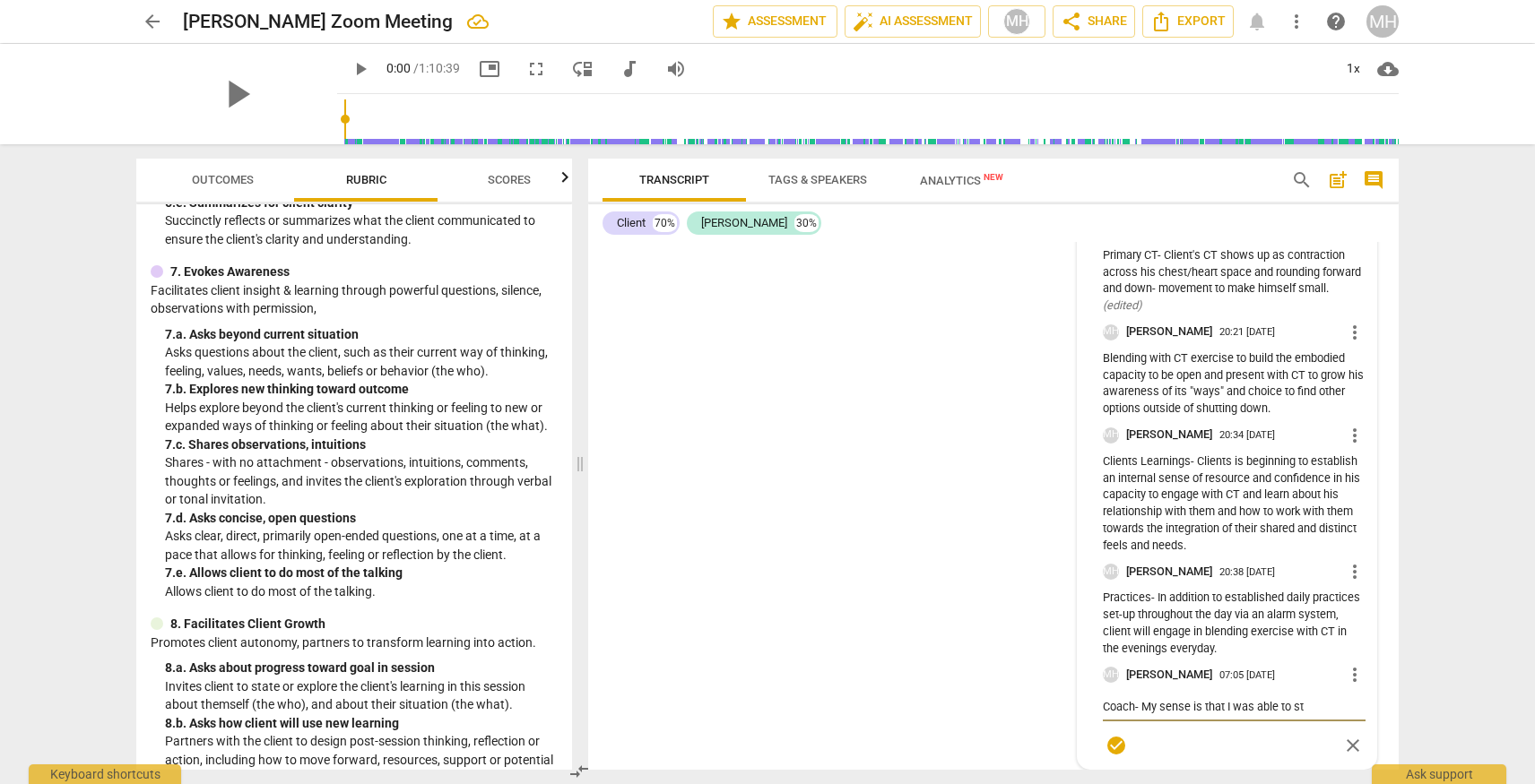
type textarea "Coach- My sense is that I was able to s"
type textarea "Coach- My sense is that I was able to"
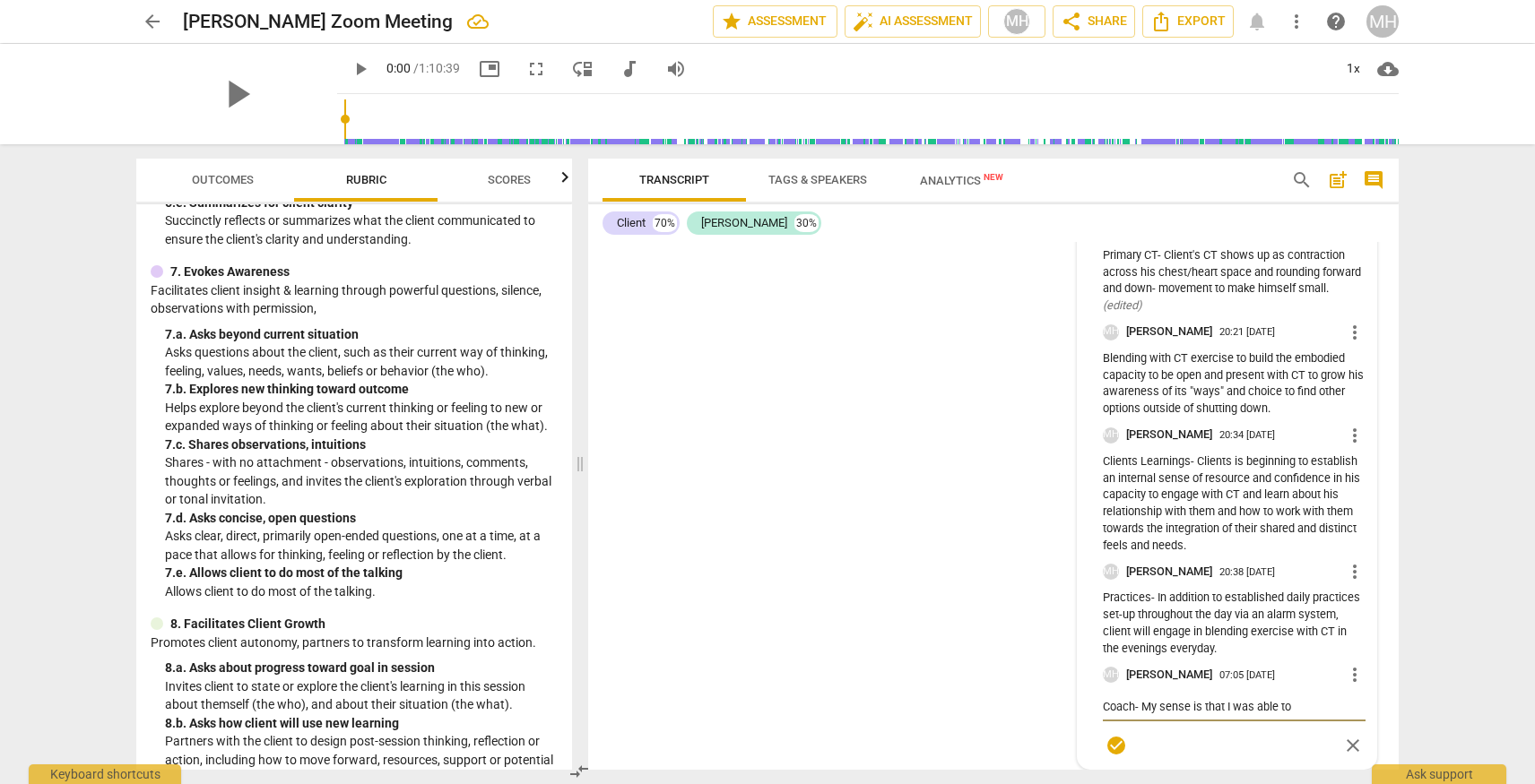
type textarea "Coach- My sense is that I was able to"
type textarea "Coach- My sense is that I was able t"
type textarea "Coach- My sense is that I was able"
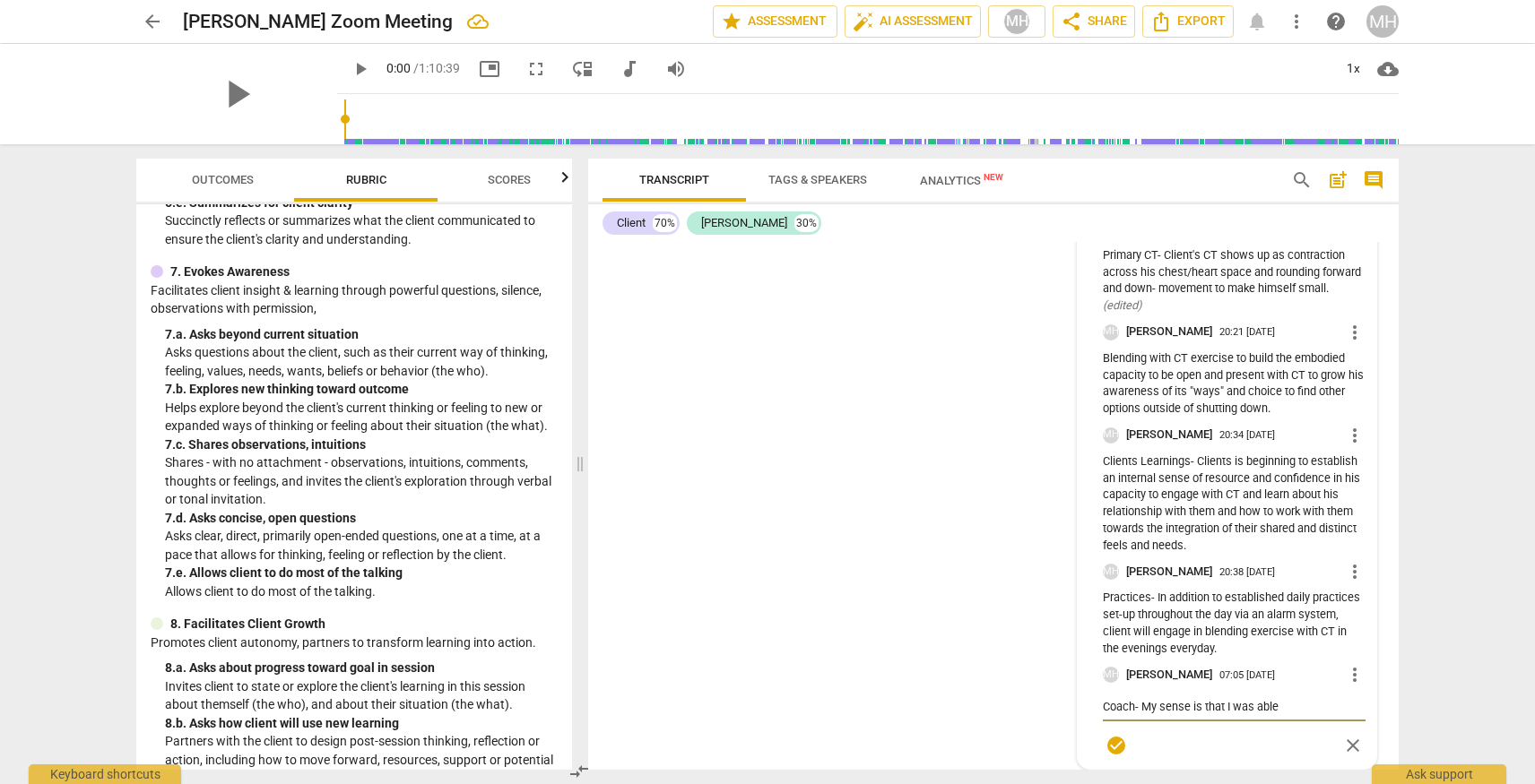
type textarea "Coach- My sense is that I was able"
type textarea "Coach- My sense is that I was abl"
type textarea "Coach- My sense is that I was ab"
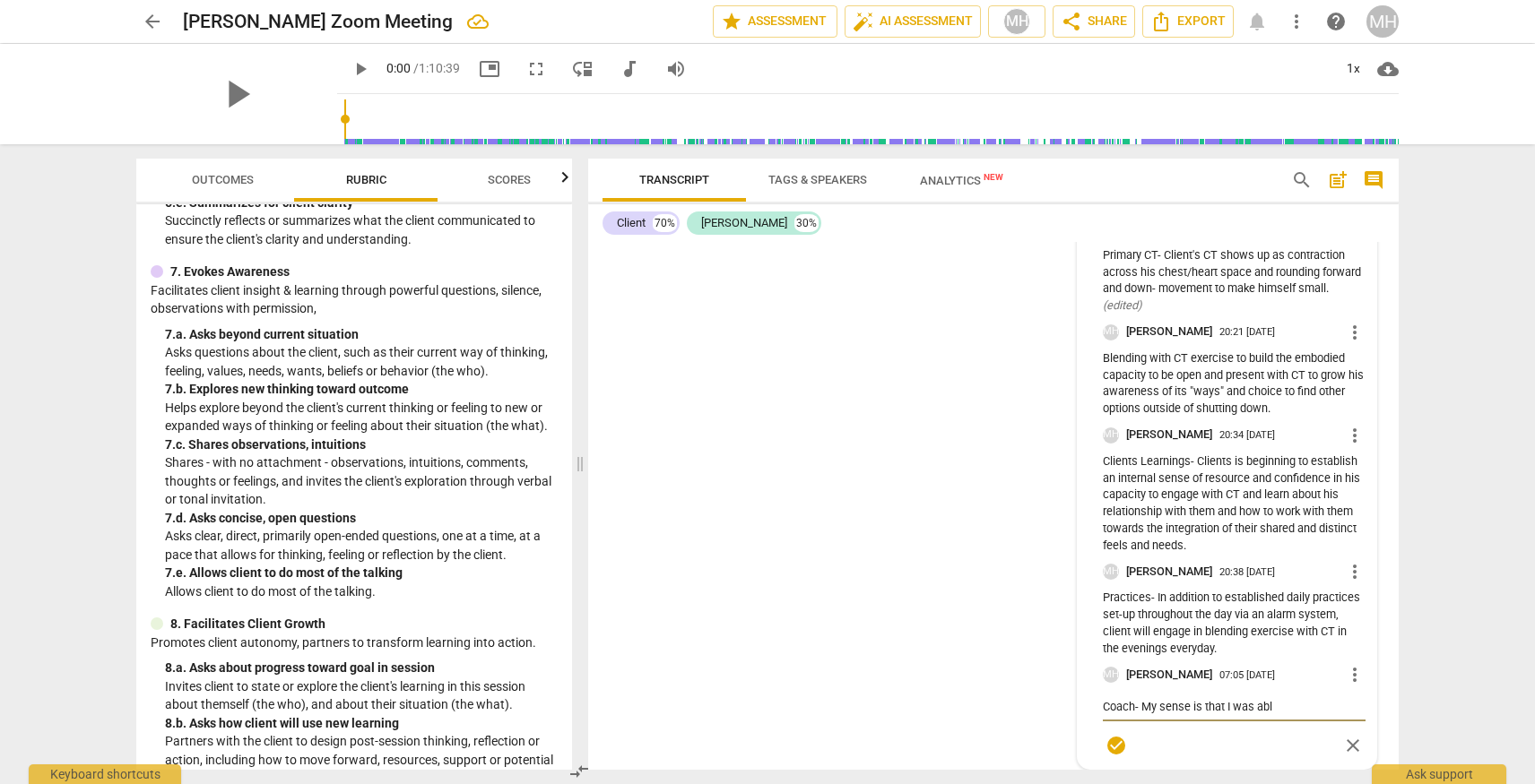
type textarea "Coach- My sense is that I was ab"
type textarea "Coach- My sense is that I was a"
type textarea "Coach- My sense is that I was"
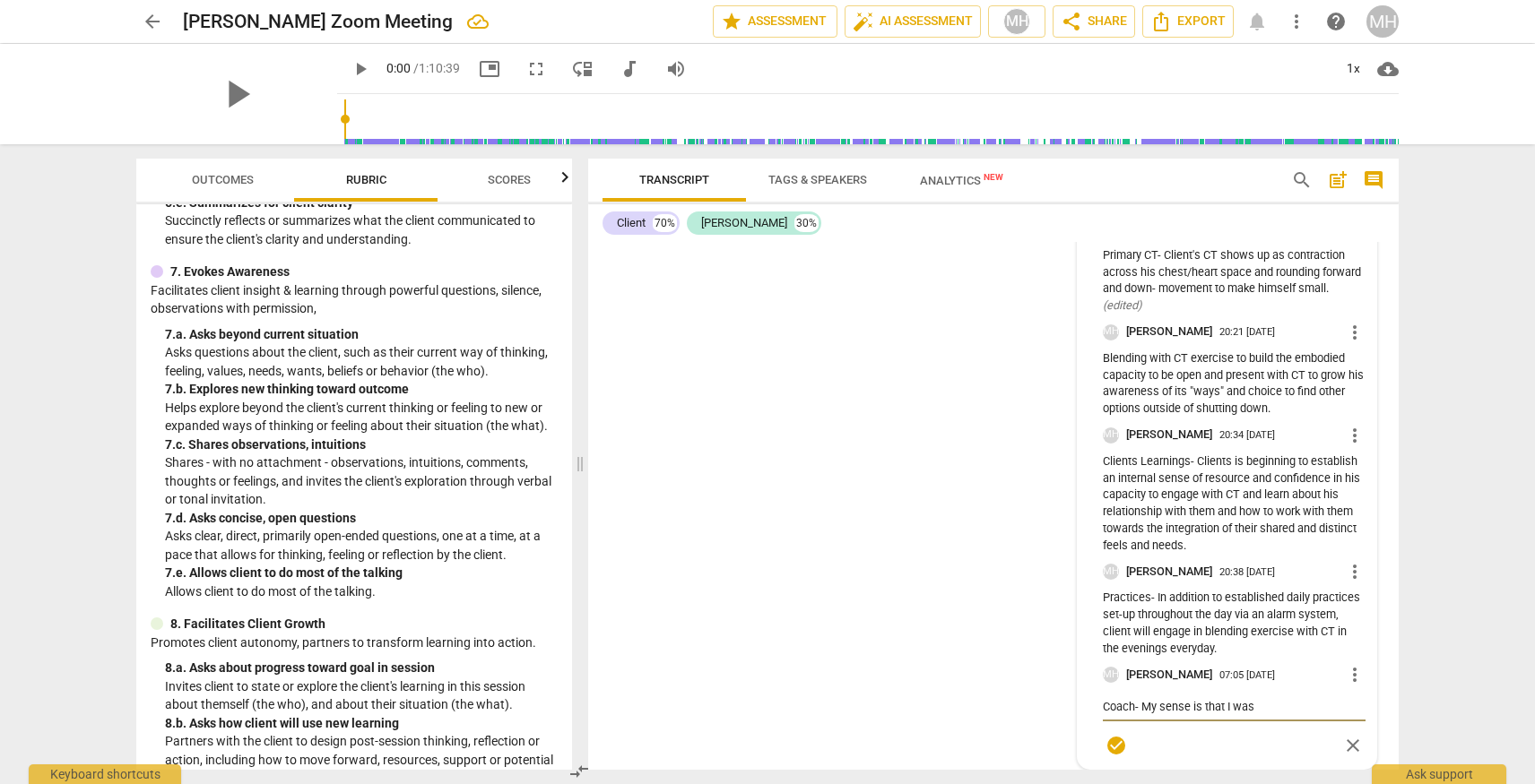
type textarea "Coach- My sense is that I was"
type textarea "Coach- My sense is that I wa"
type textarea "Coach- My sense is that I w"
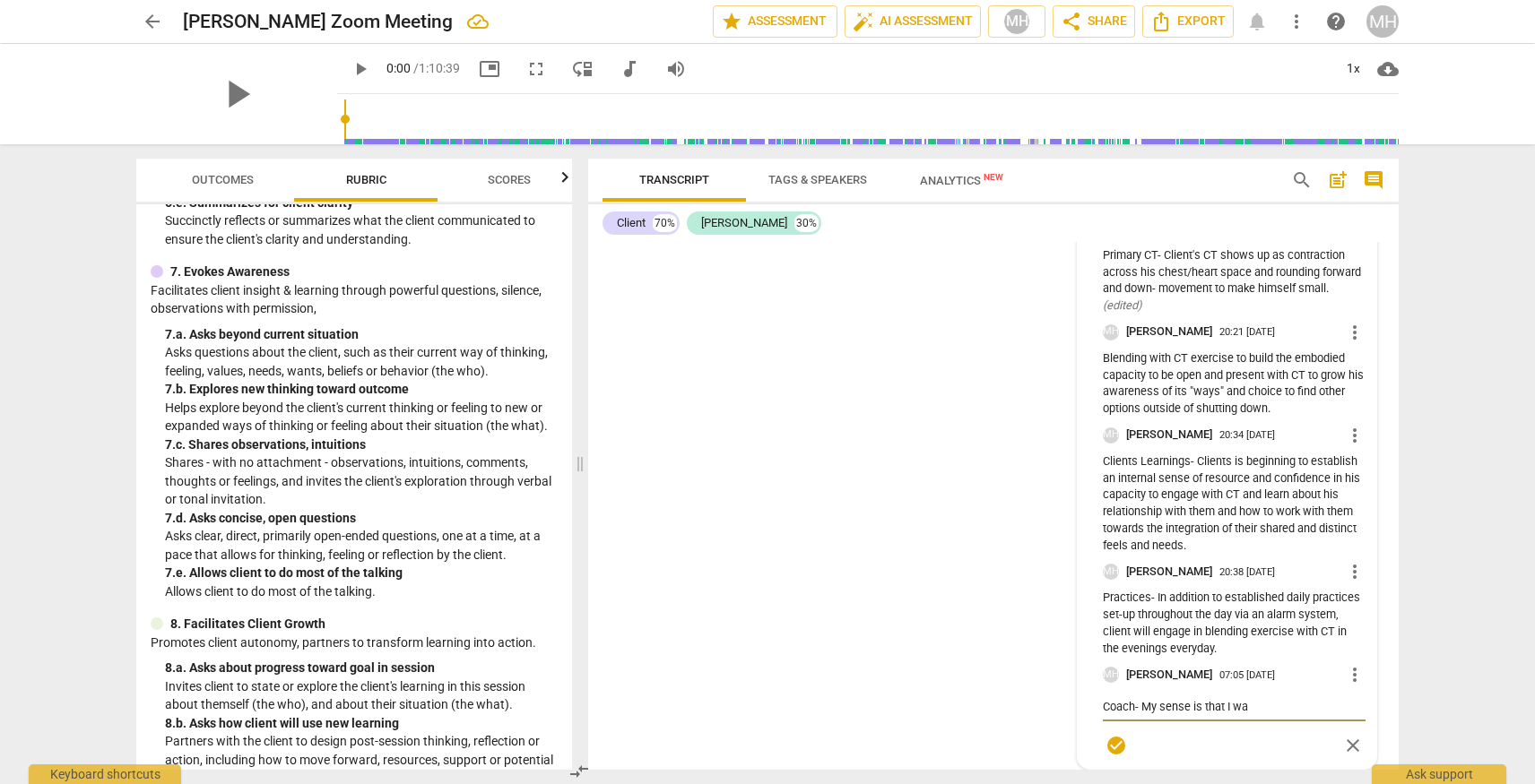
type textarea "Coach- My sense is that I w"
type textarea "Coach- My sense is that I wa"
type textarea "Coach- My sense is that I was"
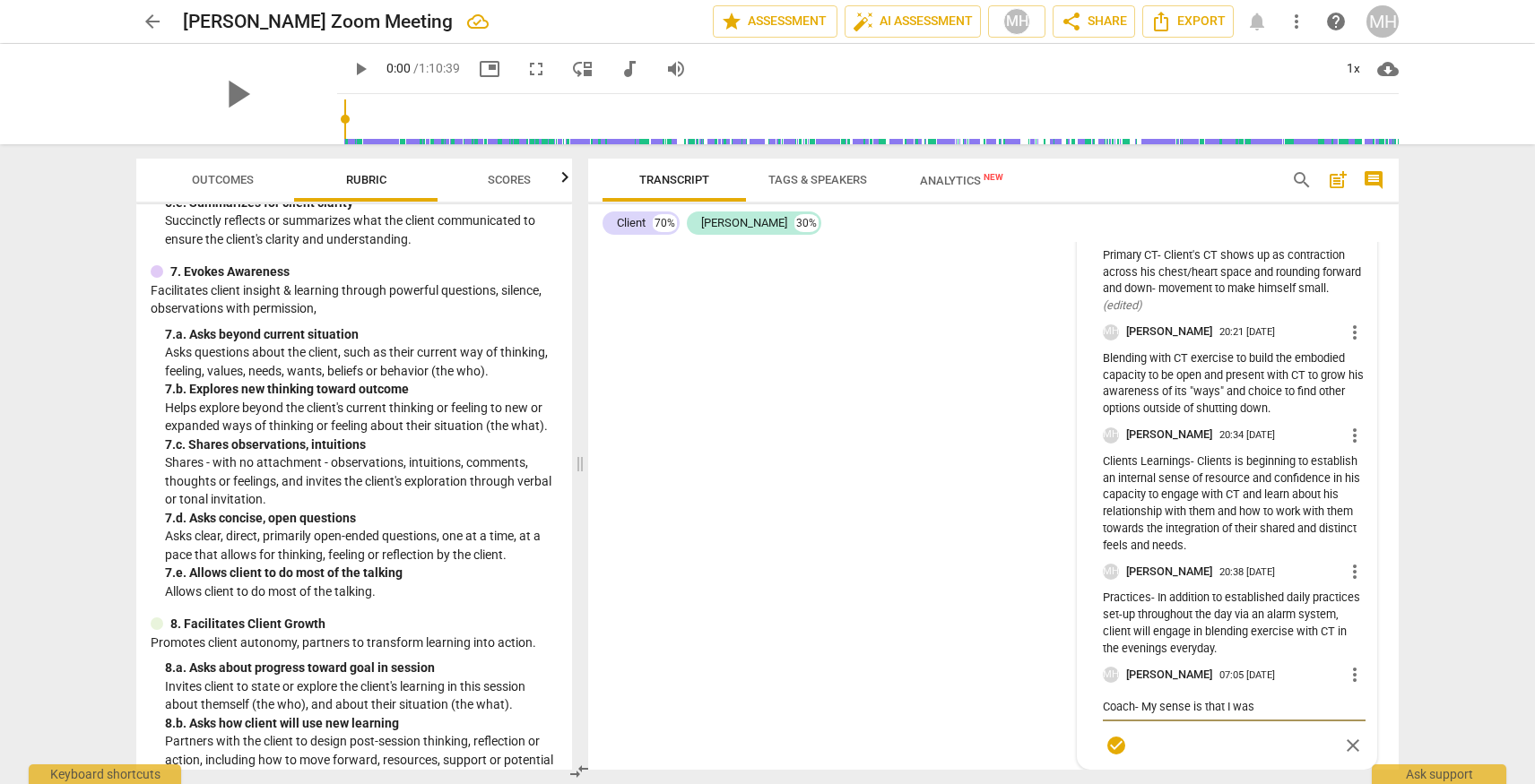
type textarea "Coach- My sense is that I was"
type textarea "Coach- My sense is that I was p"
type textarea "Coach- My sense is that I was"
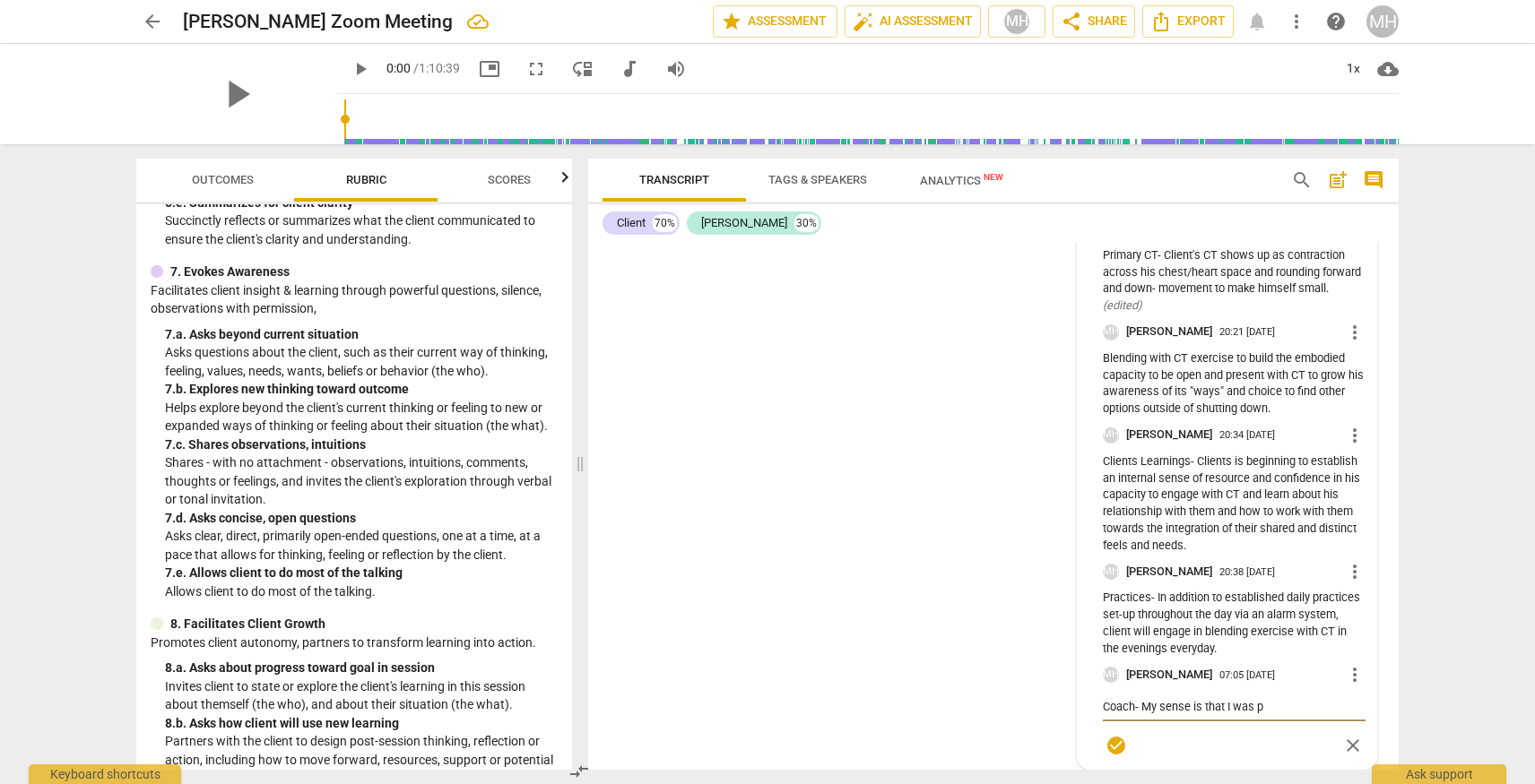
type textarea "Coach- My sense is that I was"
type textarea "Coach- My sense is that I was a"
type textarea "Coach- My sense is that I was ab"
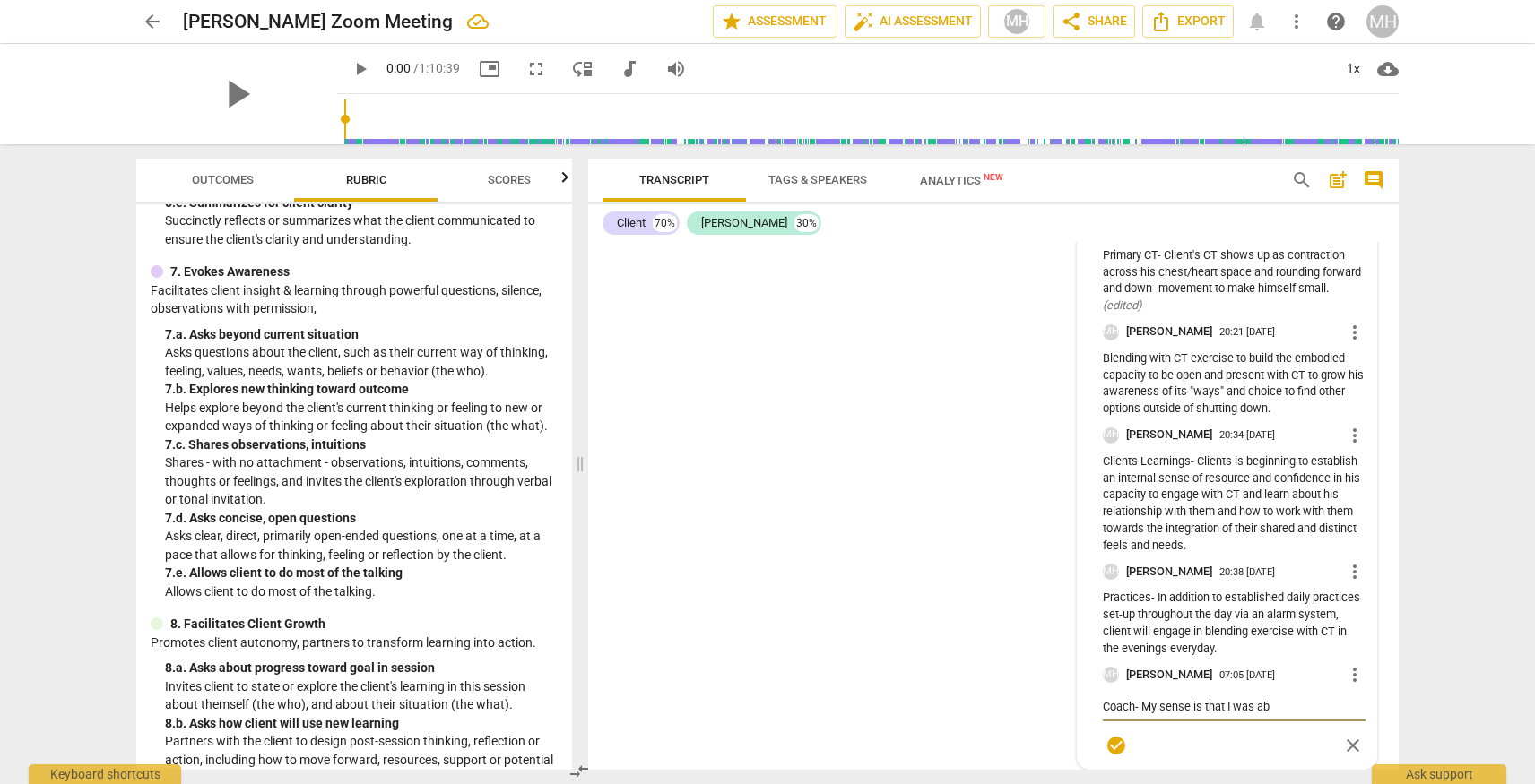
type textarea "Coach- My sense is that I was abl"
type textarea "Coach- My sense is that I was able"
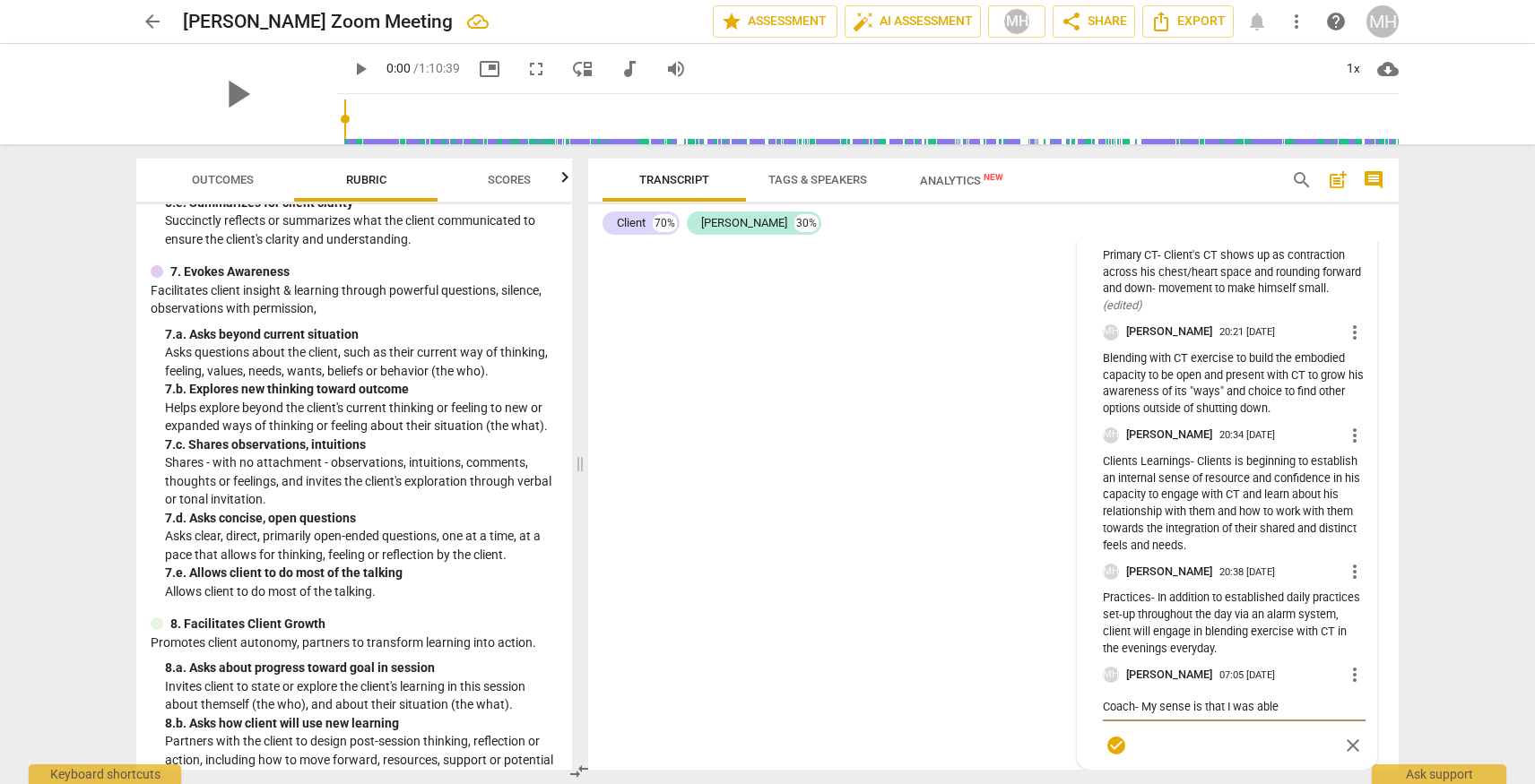
type textarea "Coach- My sense is that I was able"
type textarea "Coach- My sense is that I was able t"
type textarea "Coach- My sense is that I was able to"
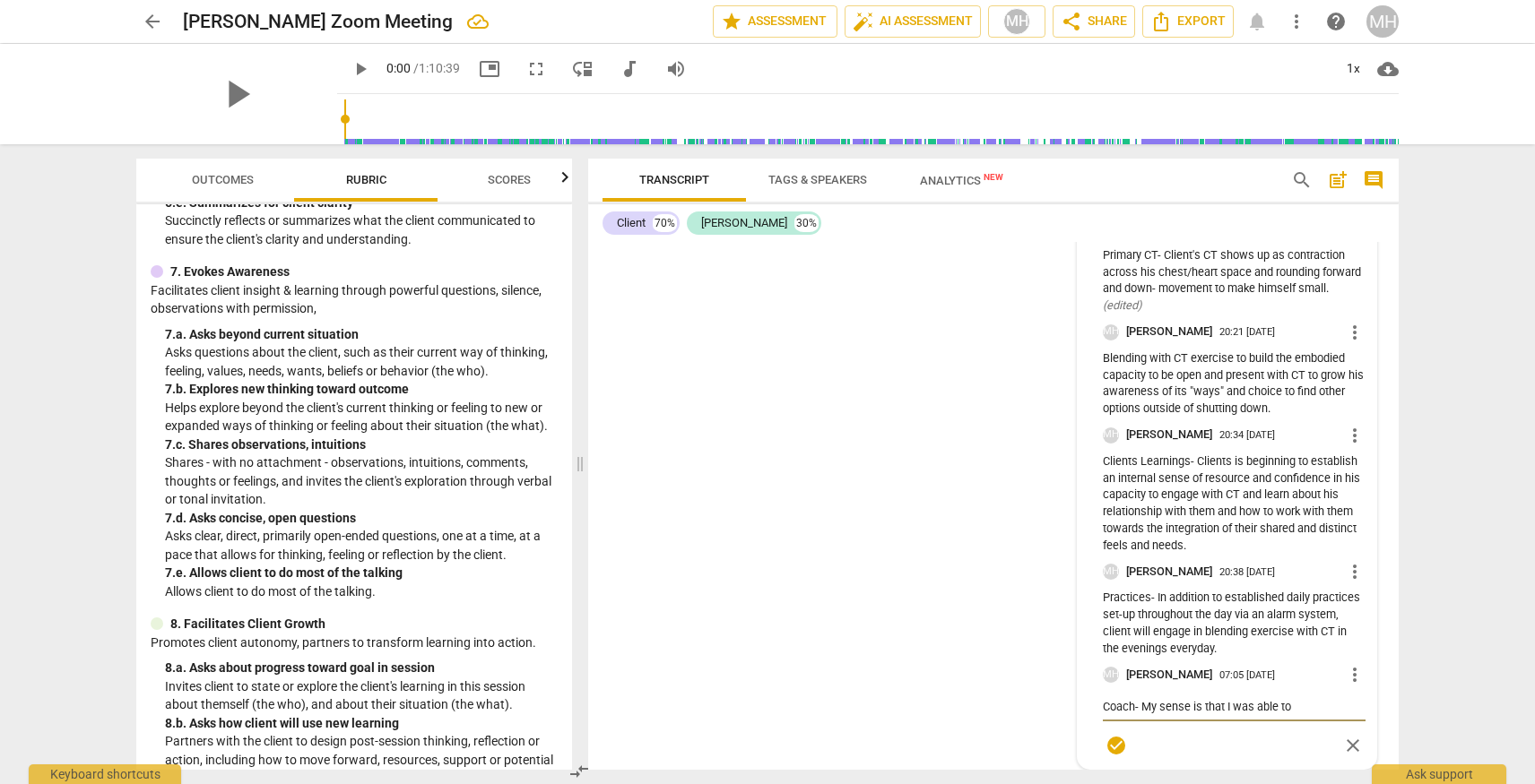
type textarea "Coach- My sense is that I was able to"
type textarea "Coach- My sense is that I was able to r"
type textarea "Coach- My sense is that I was able to re"
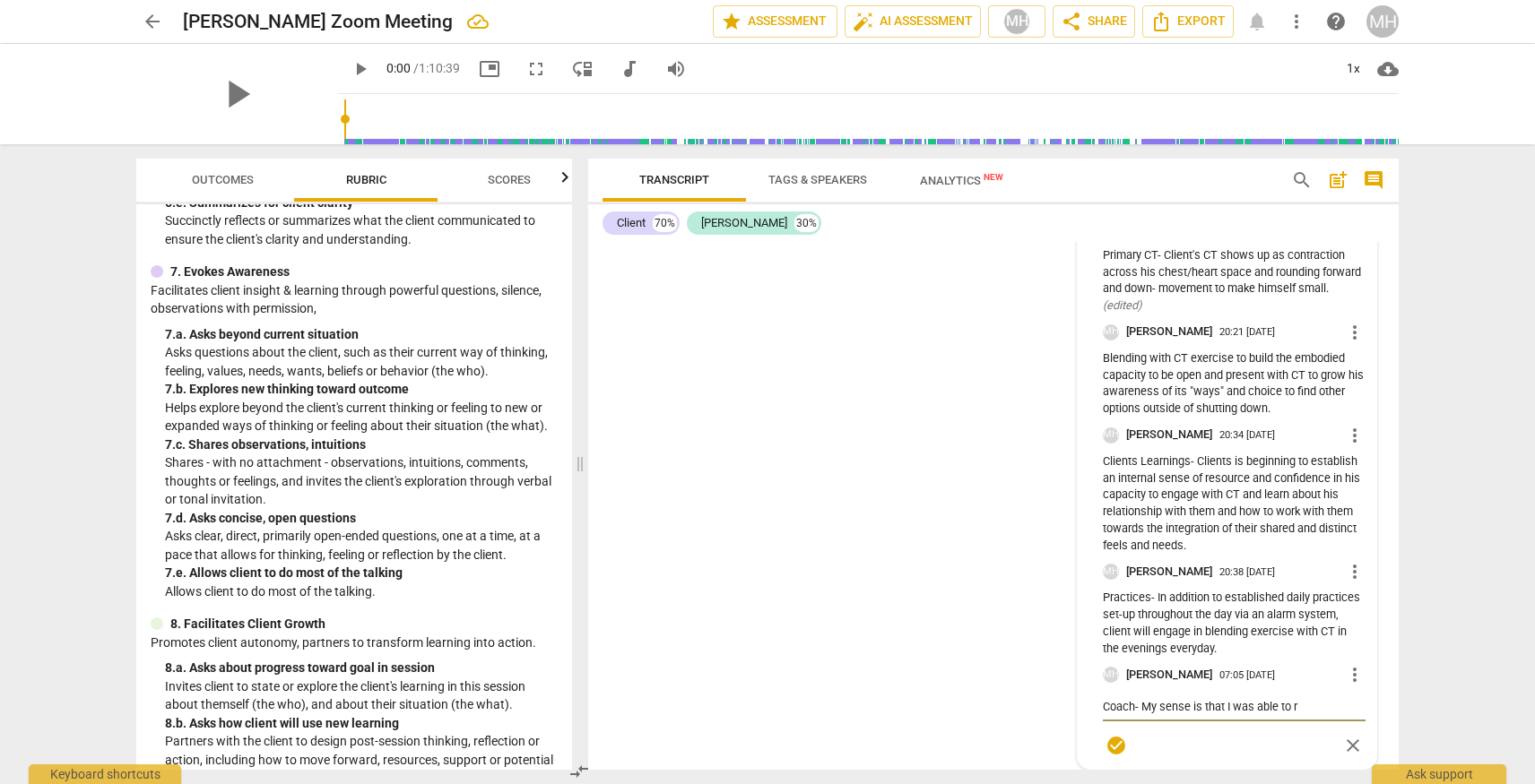
type textarea "Coach- My sense is that I was able to re"
type textarea "Coach- My sense is that I was able to rem"
type textarea "Coach- My sense is that I was able to rema"
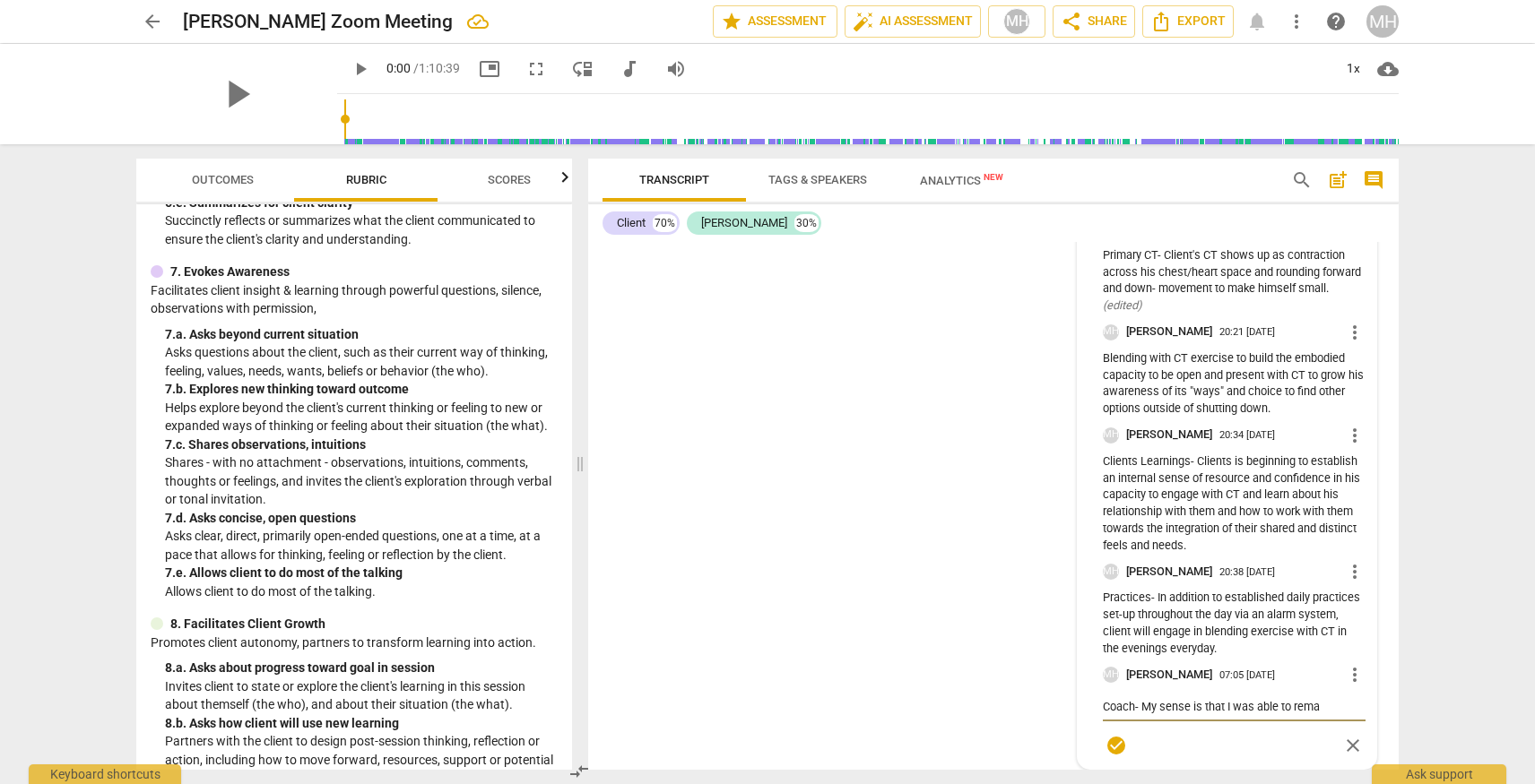
type textarea "Coach- My sense is that I was able to remai"
type textarea "Coach- My sense is that I was able to remain"
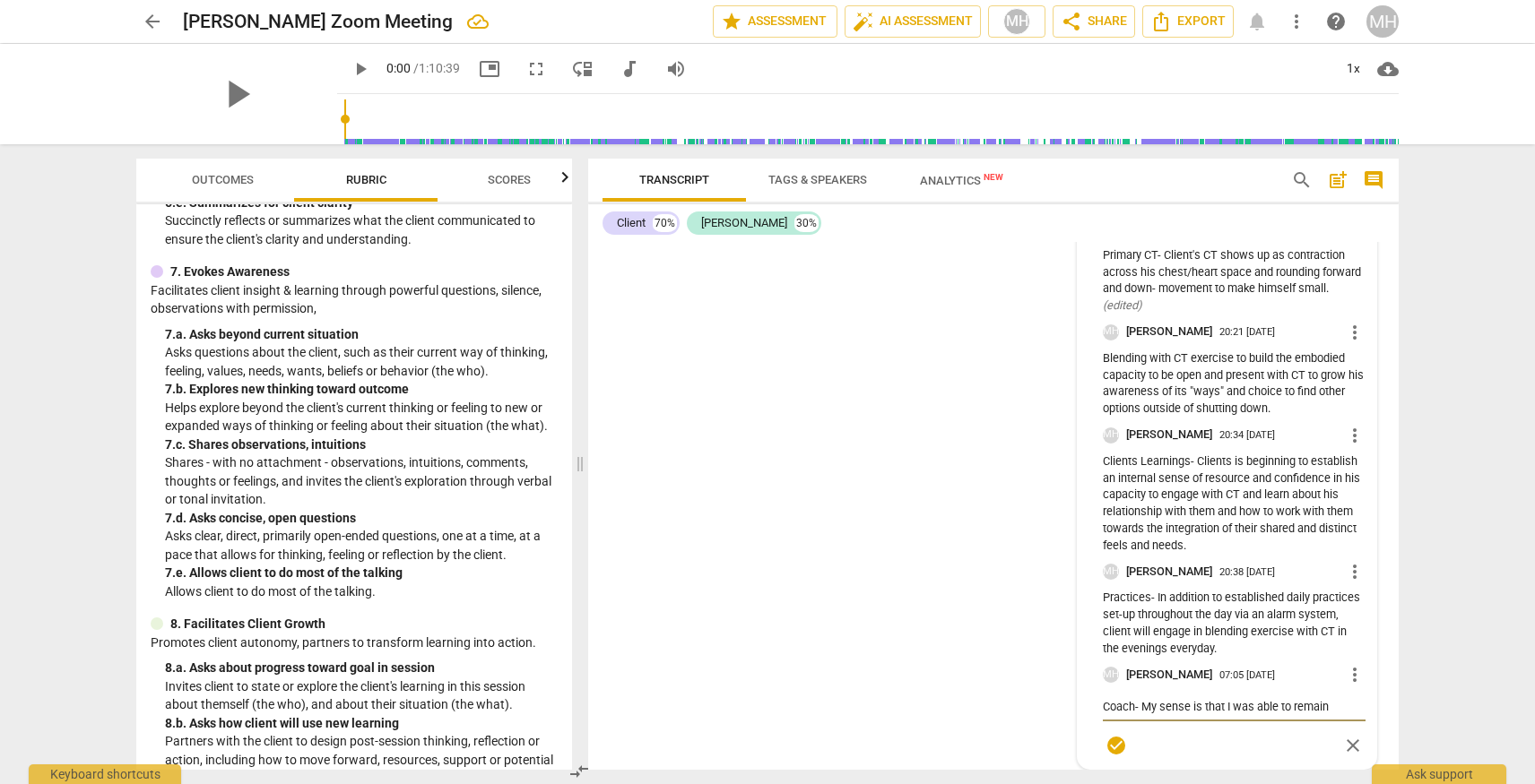
type textarea "Coach- My sense is that I was able to remain"
type textarea "Coach- My sense is that I was able to remain s"
type textarea "Coach- My sense is that I was able to remain st"
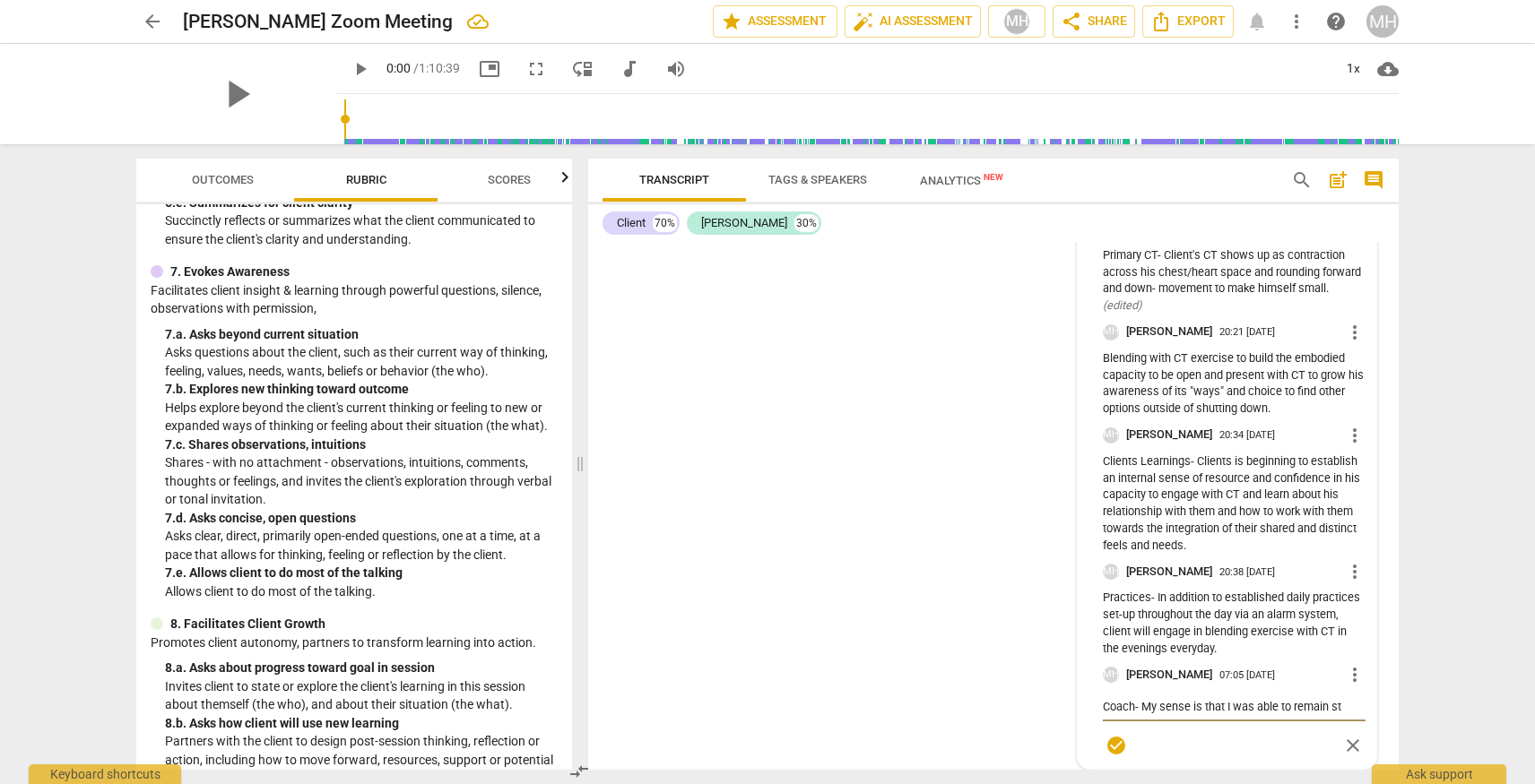
type textarea "Coach- My sense is that I was able to remain ste"
type textarea "Coach- My sense is that I was able to remain stea"
type textarea "Coach- My sense is that I was able to remain stead"
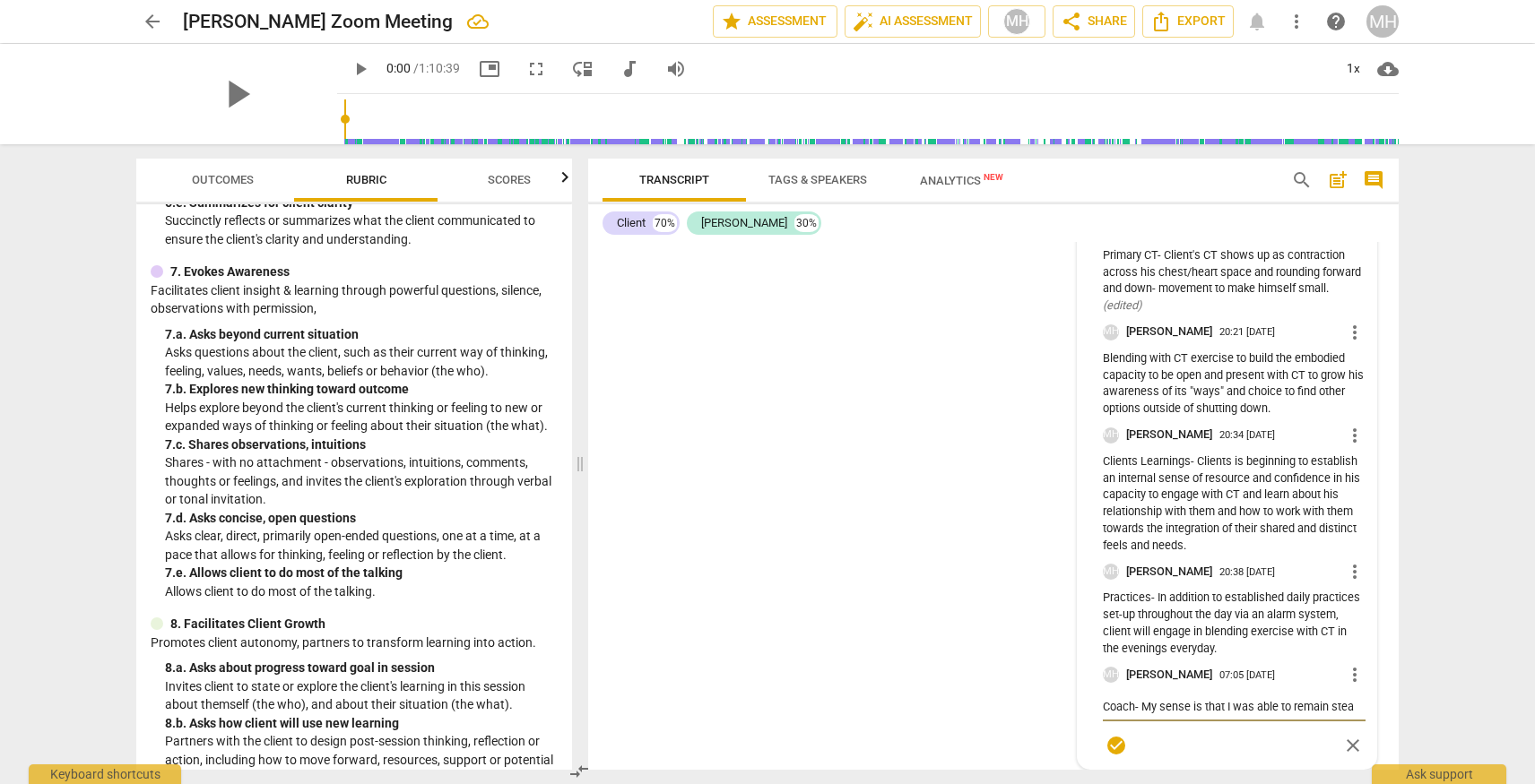
type textarea "Coach- My sense is that I was able to remain stead"
type textarea "Coach- My sense is that I was able to remain steady"
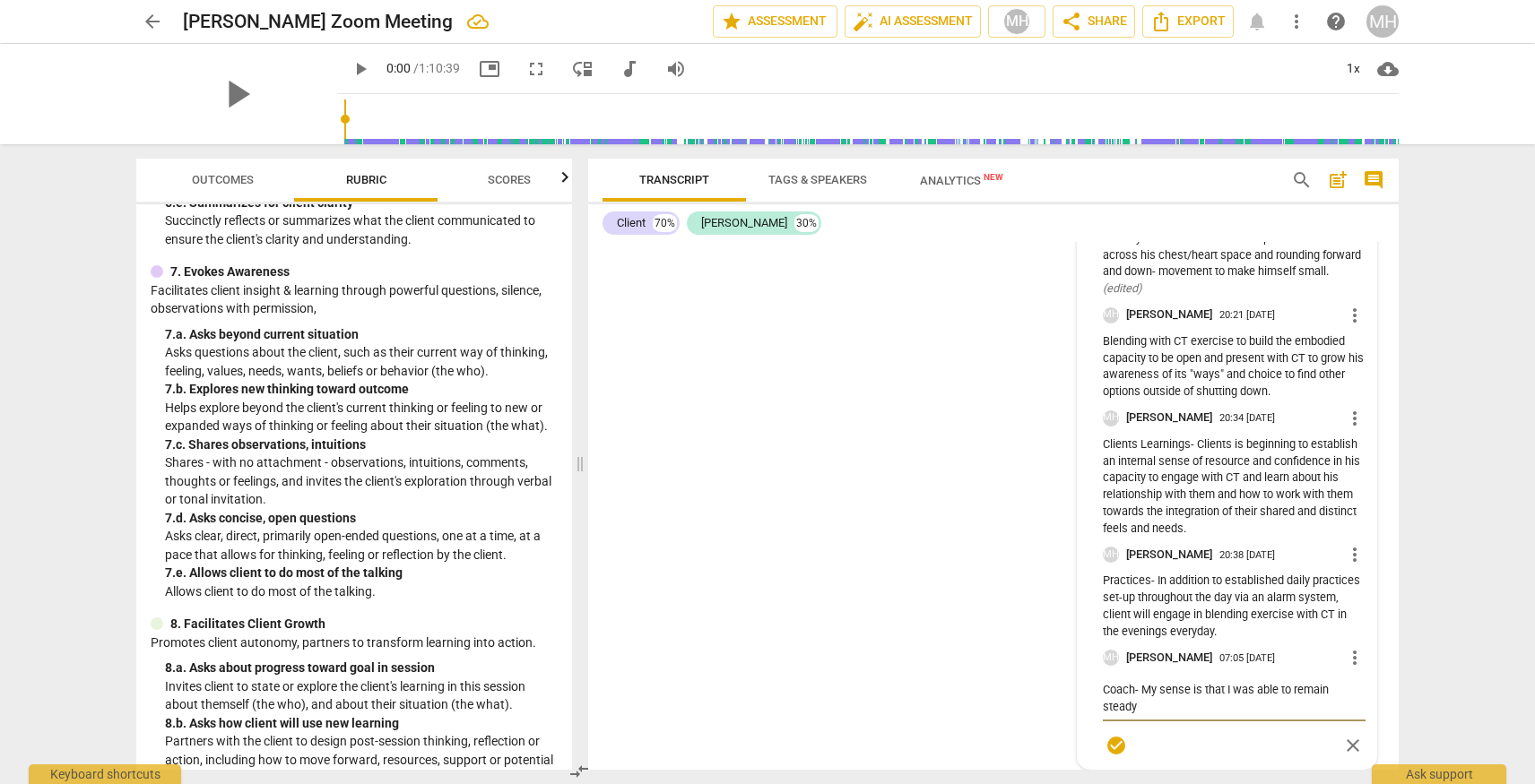
type textarea "Coach- My sense is that I was able to remain steady"
type textarea "Coach- My sense is that I was able to remain steady a"
type textarea "Coach- My sense is that I was able to remain steady an"
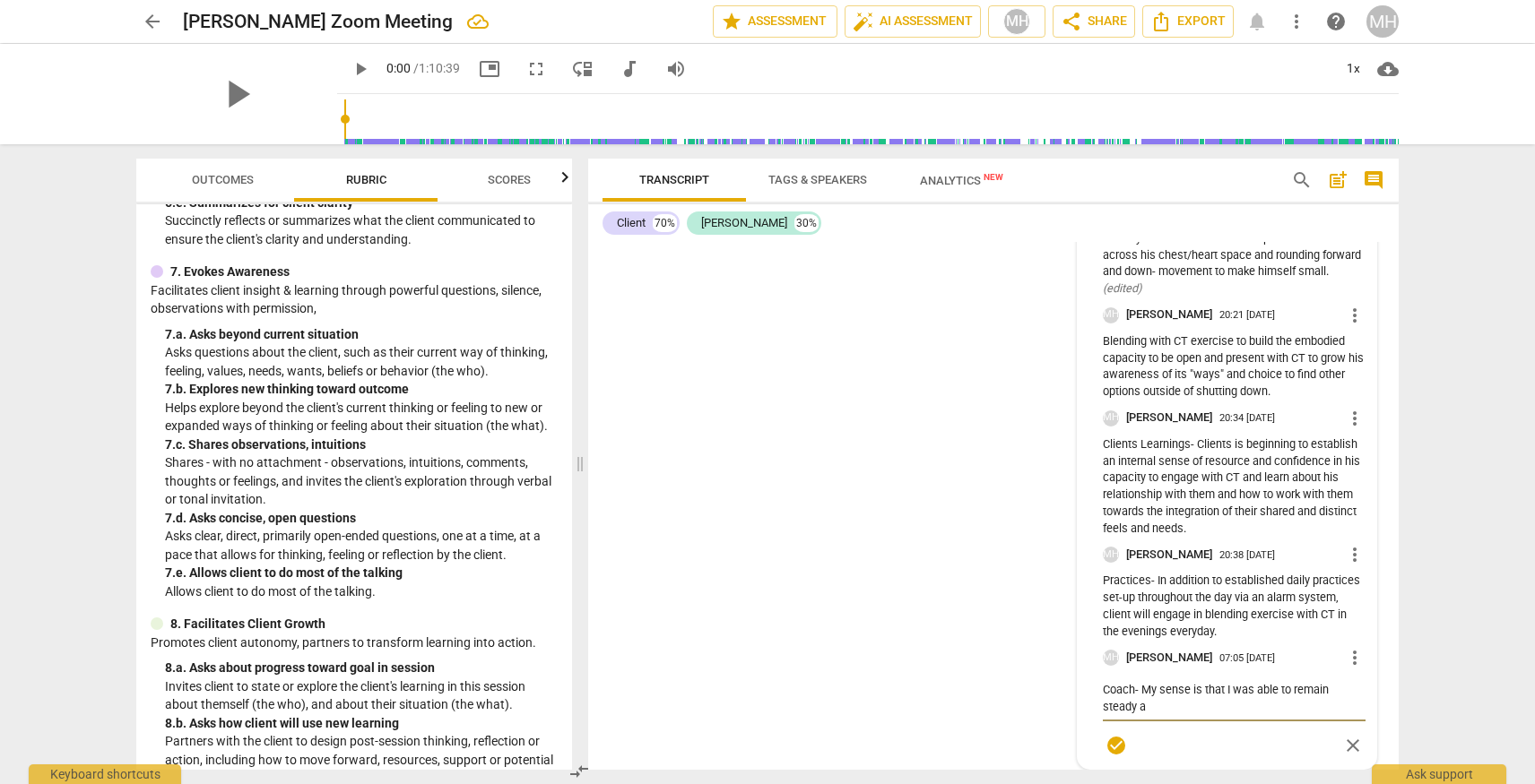
type textarea "Coach- My sense is that I was able to remain steady an"
type textarea "Coach- My sense is that I was able to remain steady and"
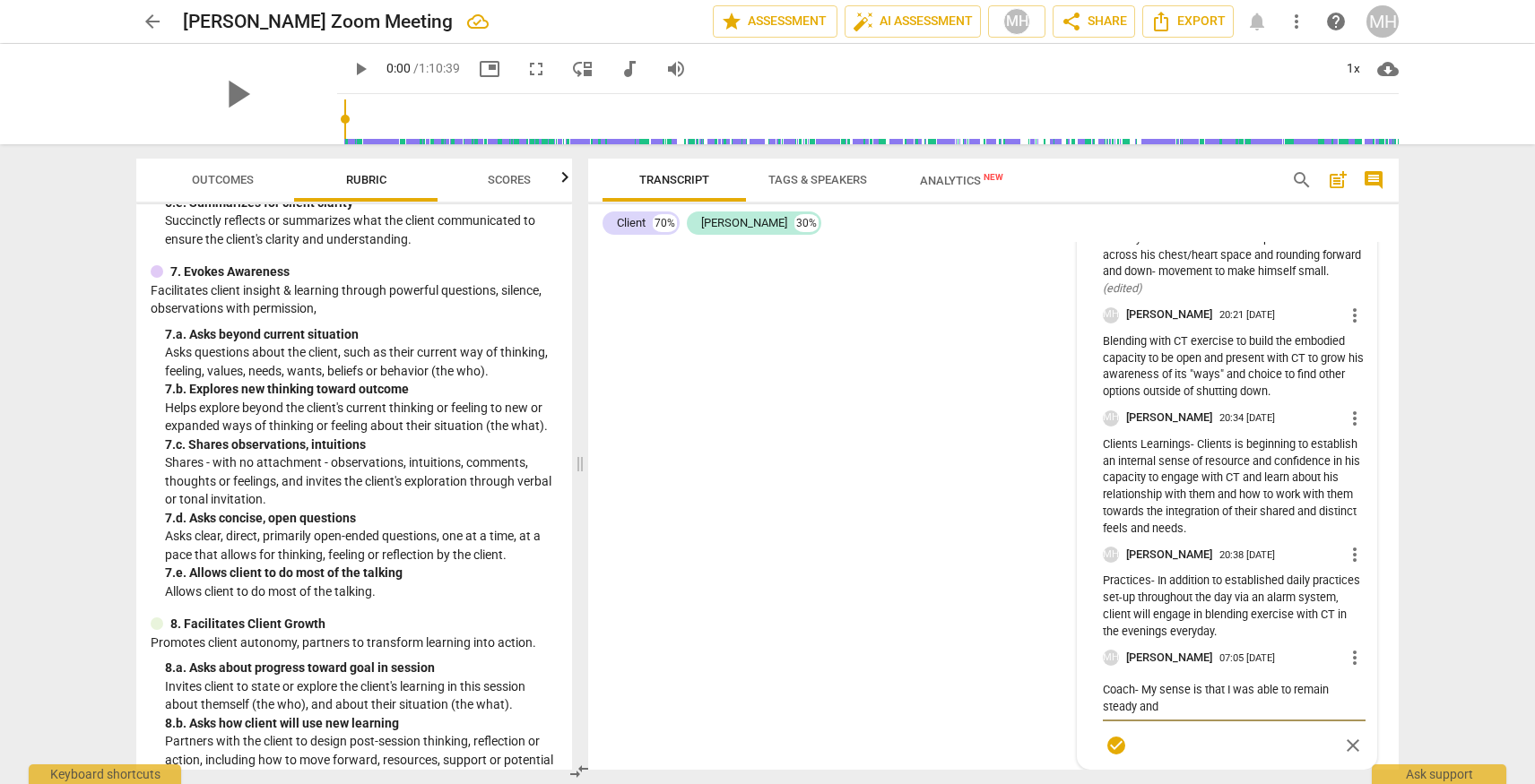
type textarea "Coach- My sense is that I was able to remain steady and y"
type textarea "Coach- My sense is that I was able to remain steady and ye"
type textarea "Coach- My sense is that I was able to remain steady and yet"
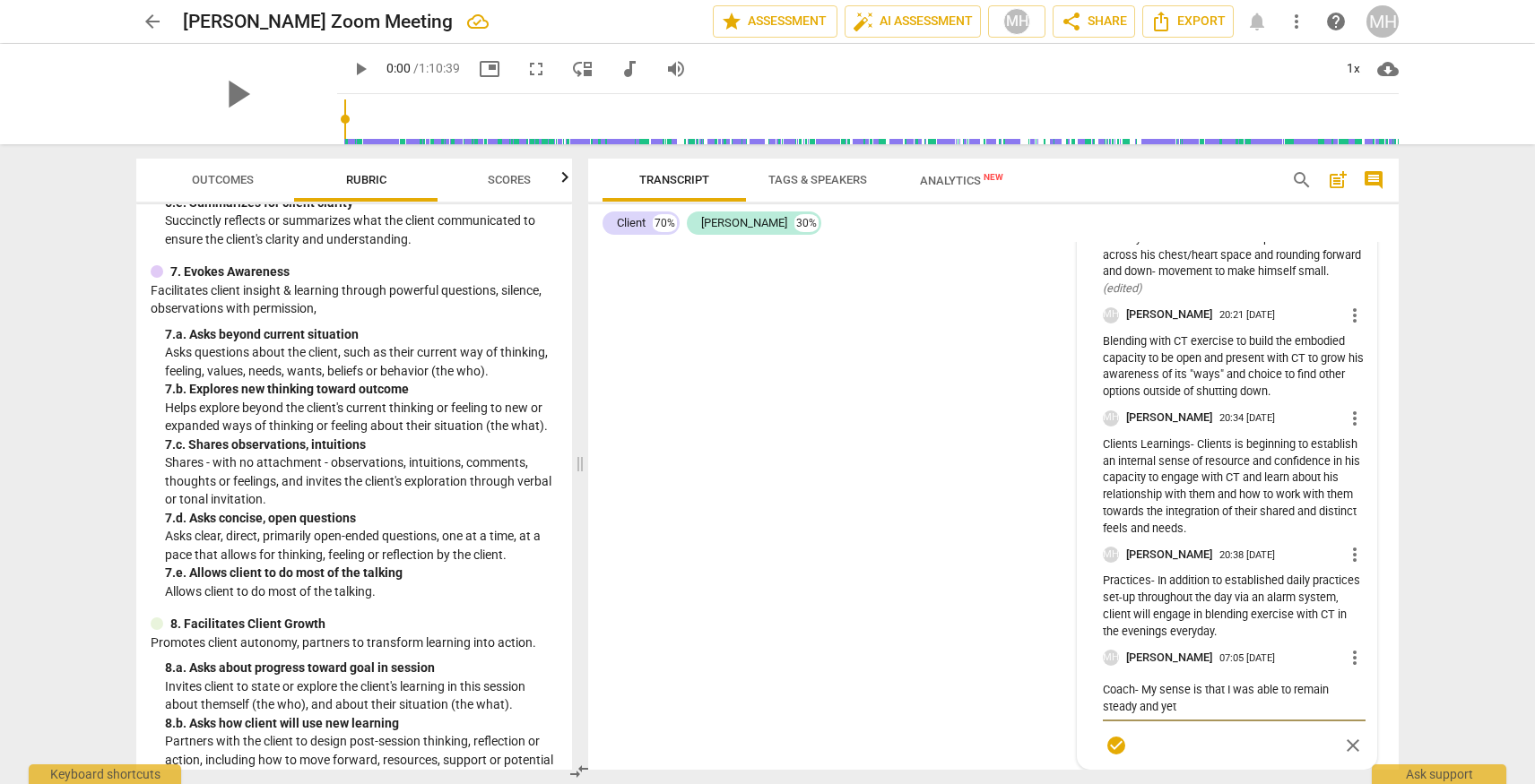
type textarea "Coach- My sense is that I was able to remain steady and yet"
type textarea "Coach- My sense is that I was able to remain steady and yet f"
type textarea "Coach- My sense is that I was able to remain steady and yet fl"
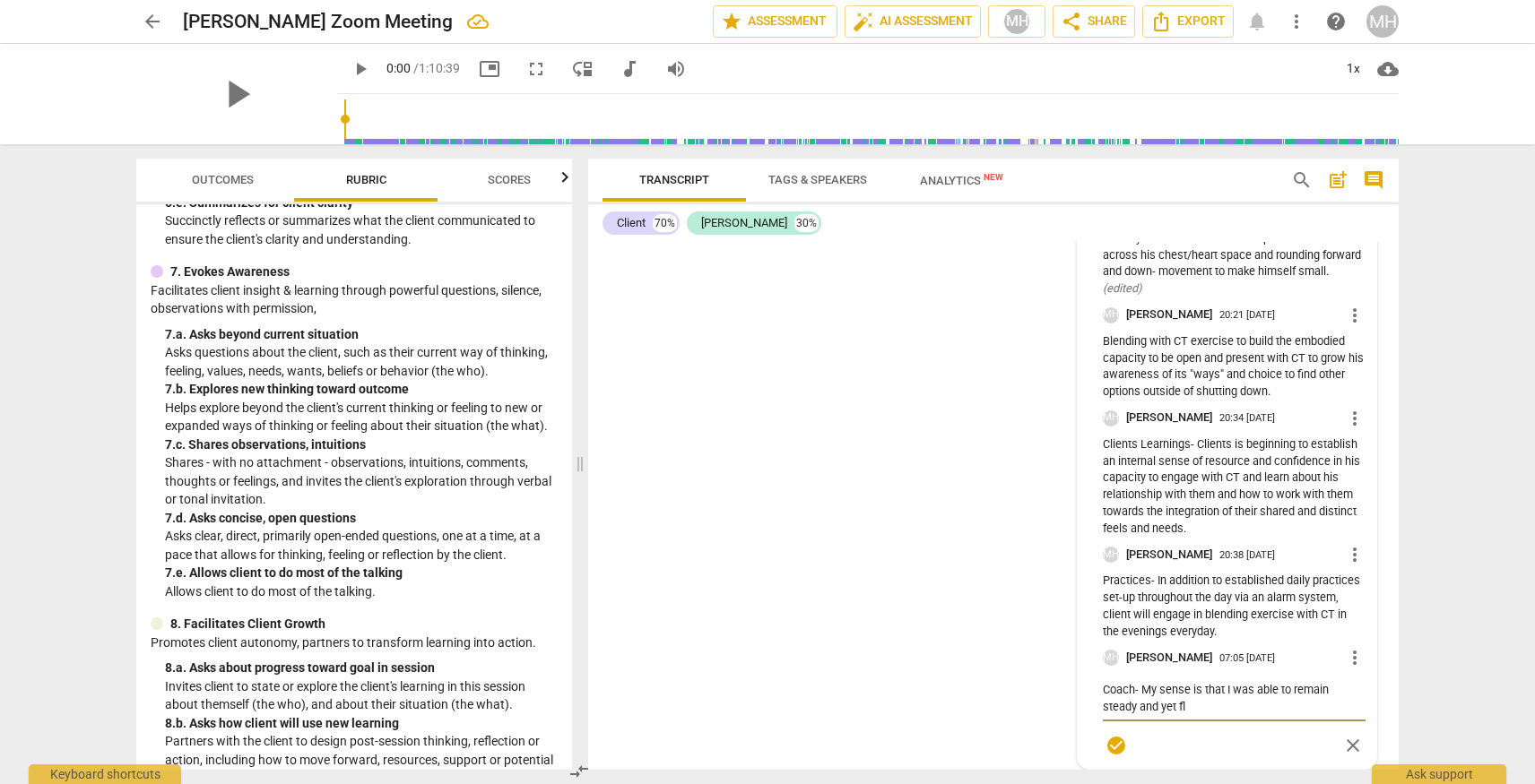
type textarea "Coach- My sense is that I was able to remain steady and yet flu"
type textarea "Coach- My sense is that I was able to remain steady and yet flui"
type textarea "Coach- My sense is that I was able to remain steady and yet fluid"
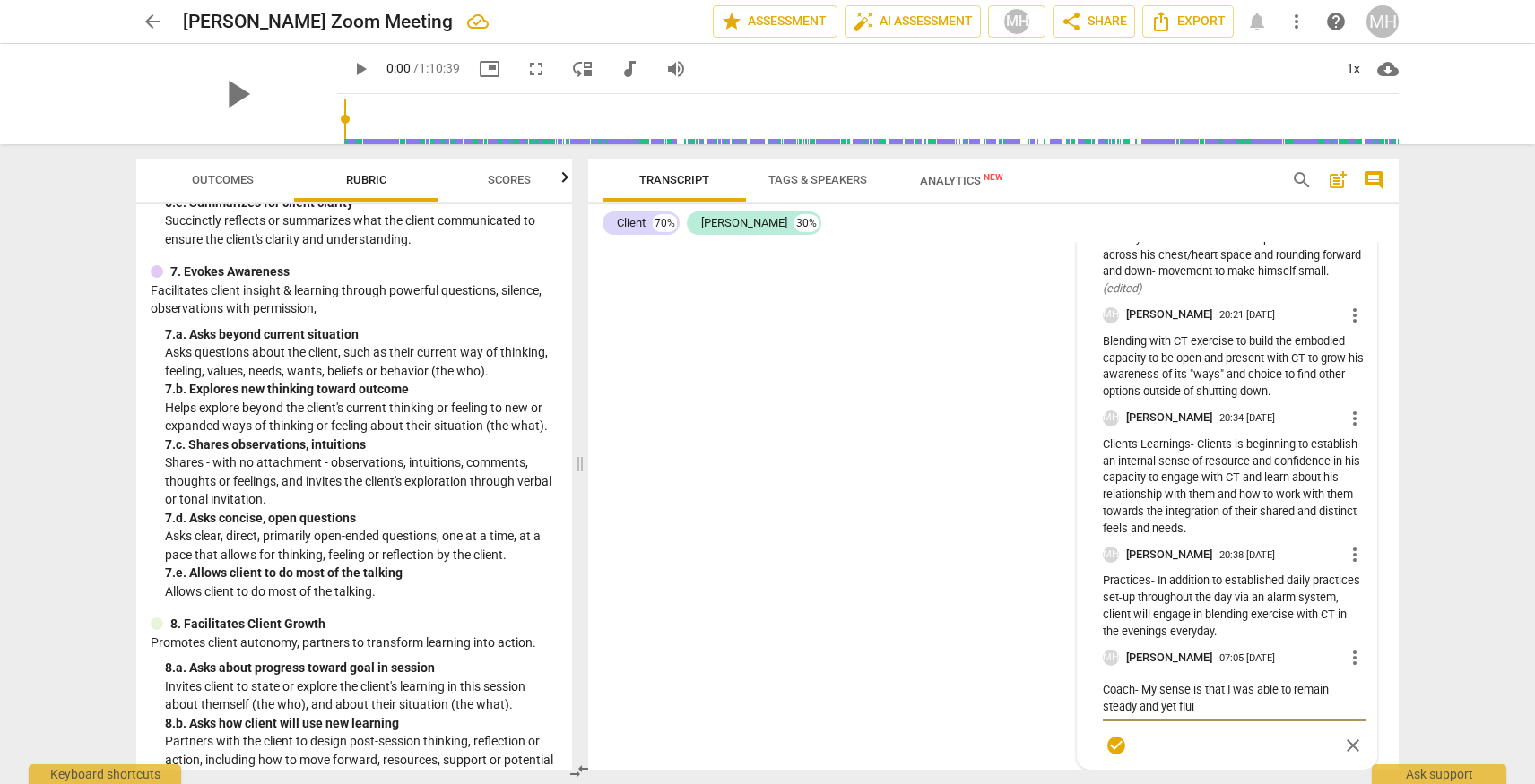
type textarea "Coach- My sense is that I was able to remain steady and yet fluid"
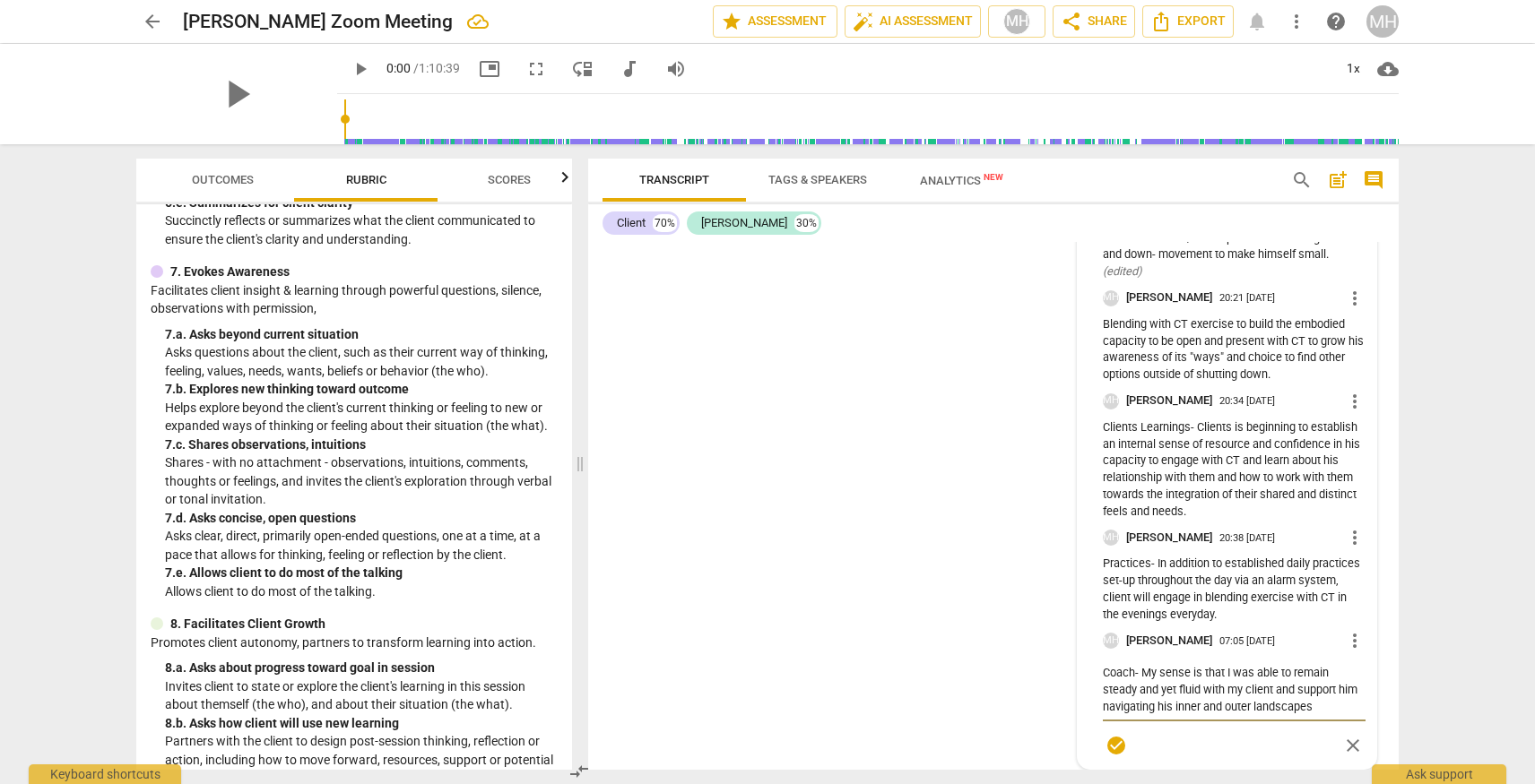
click at [1293, 715] on textarea "Coach- My sense is that I was able to remain steady and yet fluid with my clien…" at bounding box center [1234, 690] width 262 height 52
click at [1116, 715] on textarea "Coach- My sense is that I was able to remain steady and yet fluid with my clien…" at bounding box center [1234, 690] width 262 height 52
click at [1315, 715] on textarea "Coach- My sense is that I was able to remain steady and yet fluid with my clien…" at bounding box center [1234, 690] width 262 height 52
click at [1103, 730] on textarea "Coach- My sense is that I was able to remain steady and yet fluid with my clien…" at bounding box center [1234, 695] width 262 height 68
click at [1199, 730] on textarea "Coach- My sense is that I was able to remain steady and yet fluid with my clien…" at bounding box center [1234, 695] width 262 height 68
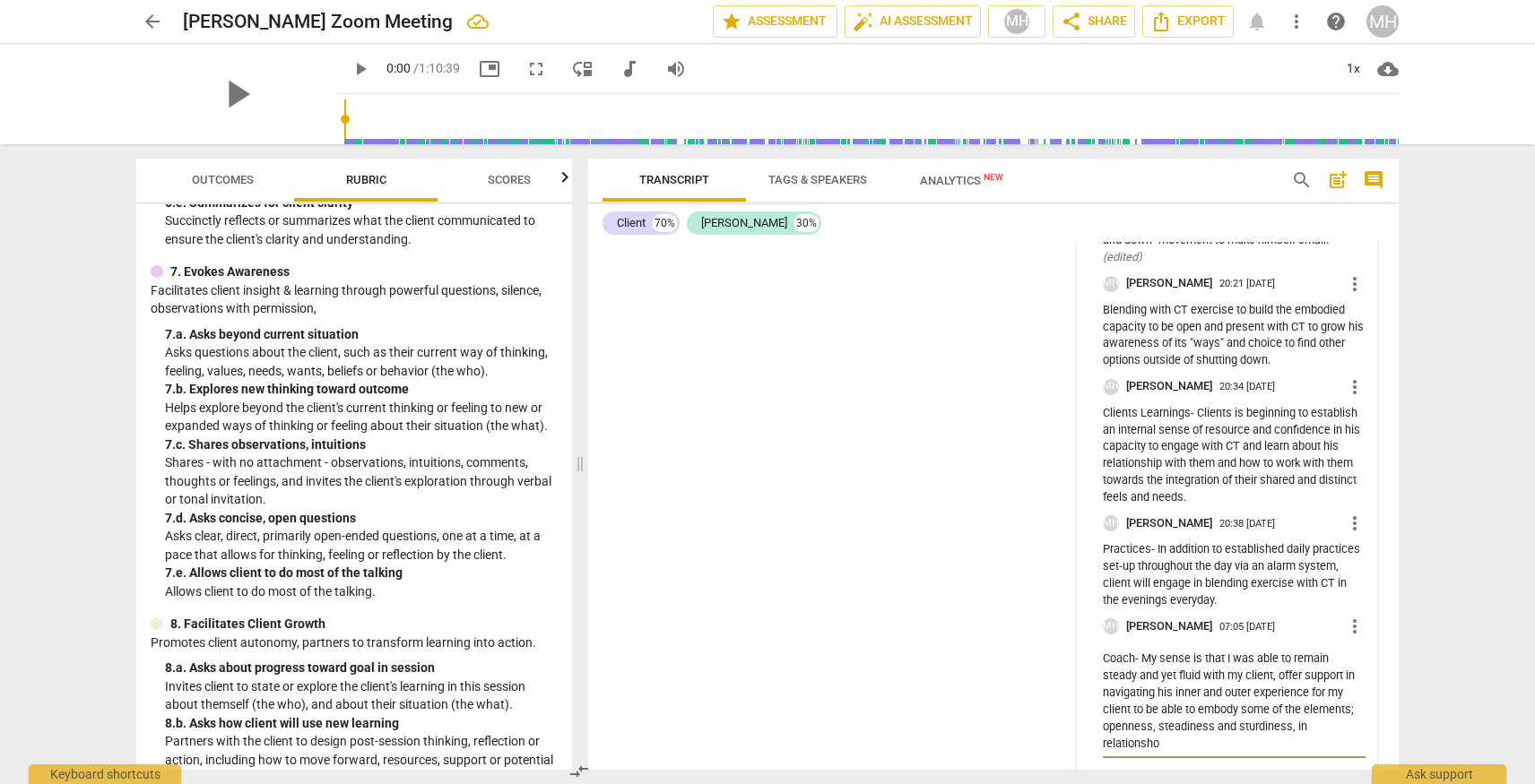
scroll to position [24176, 0]
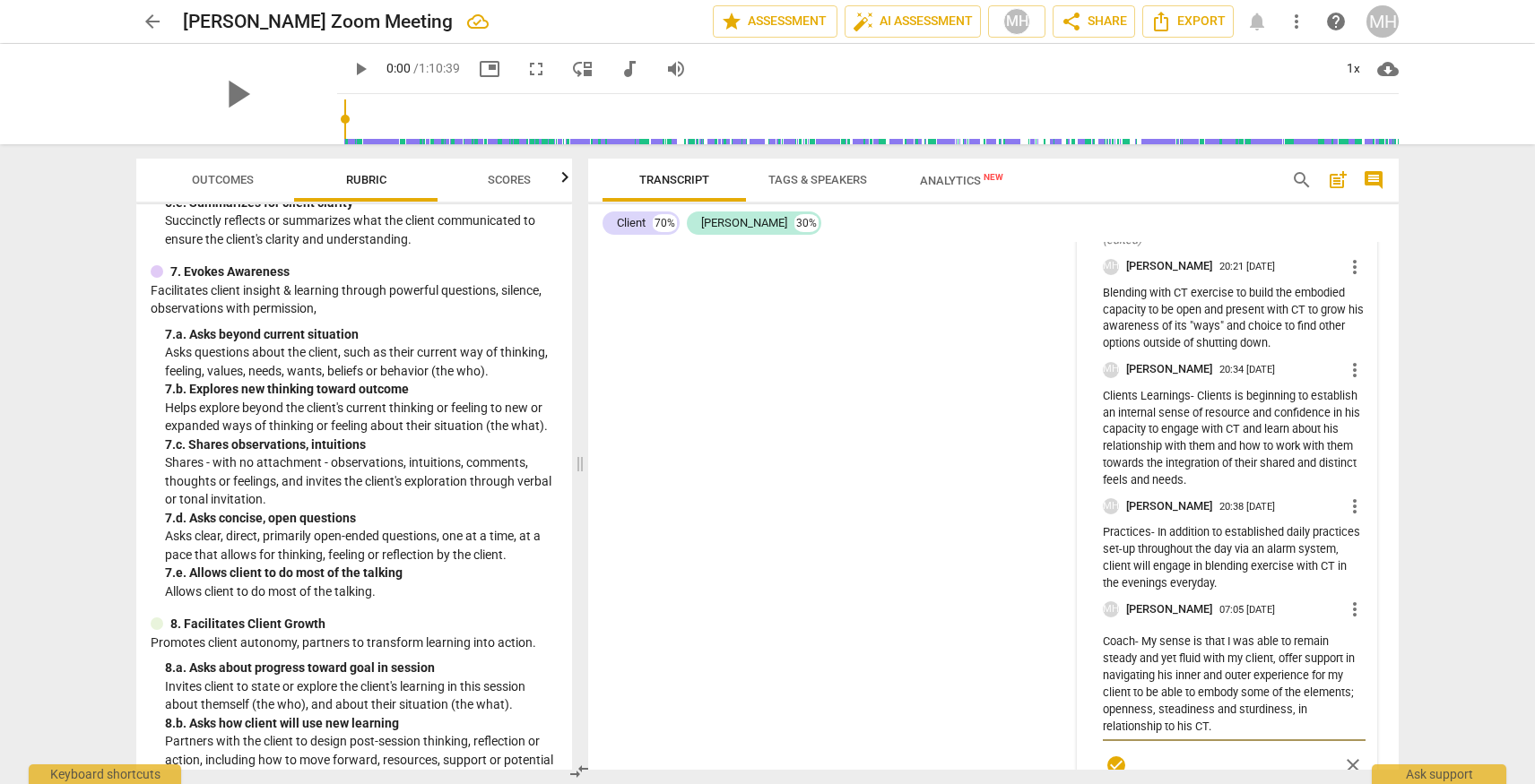
click at [1345, 715] on textarea "Coach- My sense is that I was able to remain steady and yet fluid with my clien…" at bounding box center [1234, 684] width 262 height 102
click at [1212, 732] on textarea "Coach- My sense is that I was able to remain steady and yet fluid with my clien…" at bounding box center [1234, 684] width 262 height 102
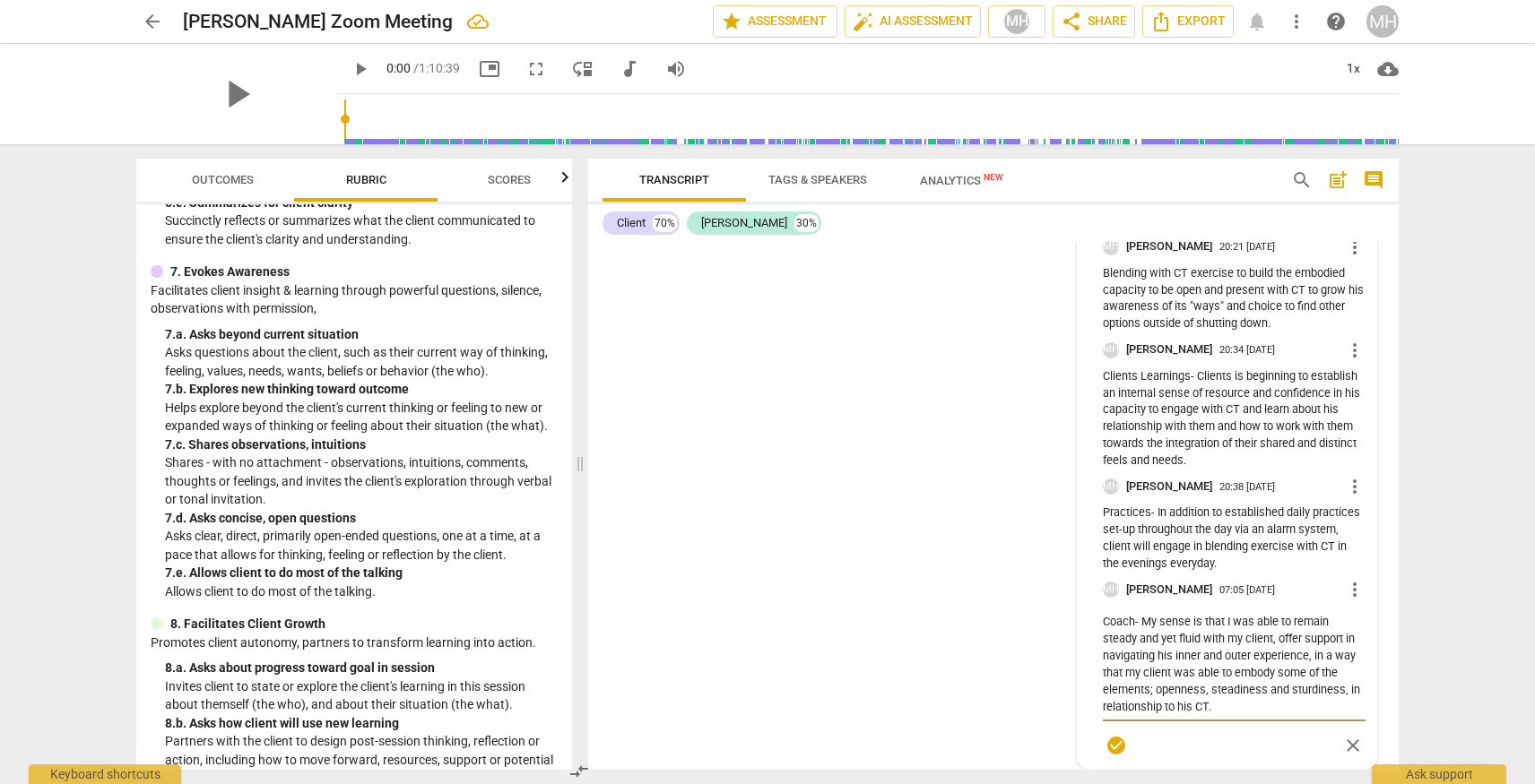
scroll to position [24233, 0]
click at [1344, 690] on textarea "Coach- My sense is that I was able to remain steady and yet fluid with my clien…" at bounding box center [1234, 664] width 262 height 102
click at [1300, 708] on textarea "Coach- My sense is that I was able to remain steady and yet fluid with my clien…" at bounding box center [1234, 664] width 262 height 102
click at [904, 624] on div "CL play_arrow pause 00:00 + Add competency keyboard_arrow_right Okay . MA play_…" at bounding box center [993, 506] width 810 height 528
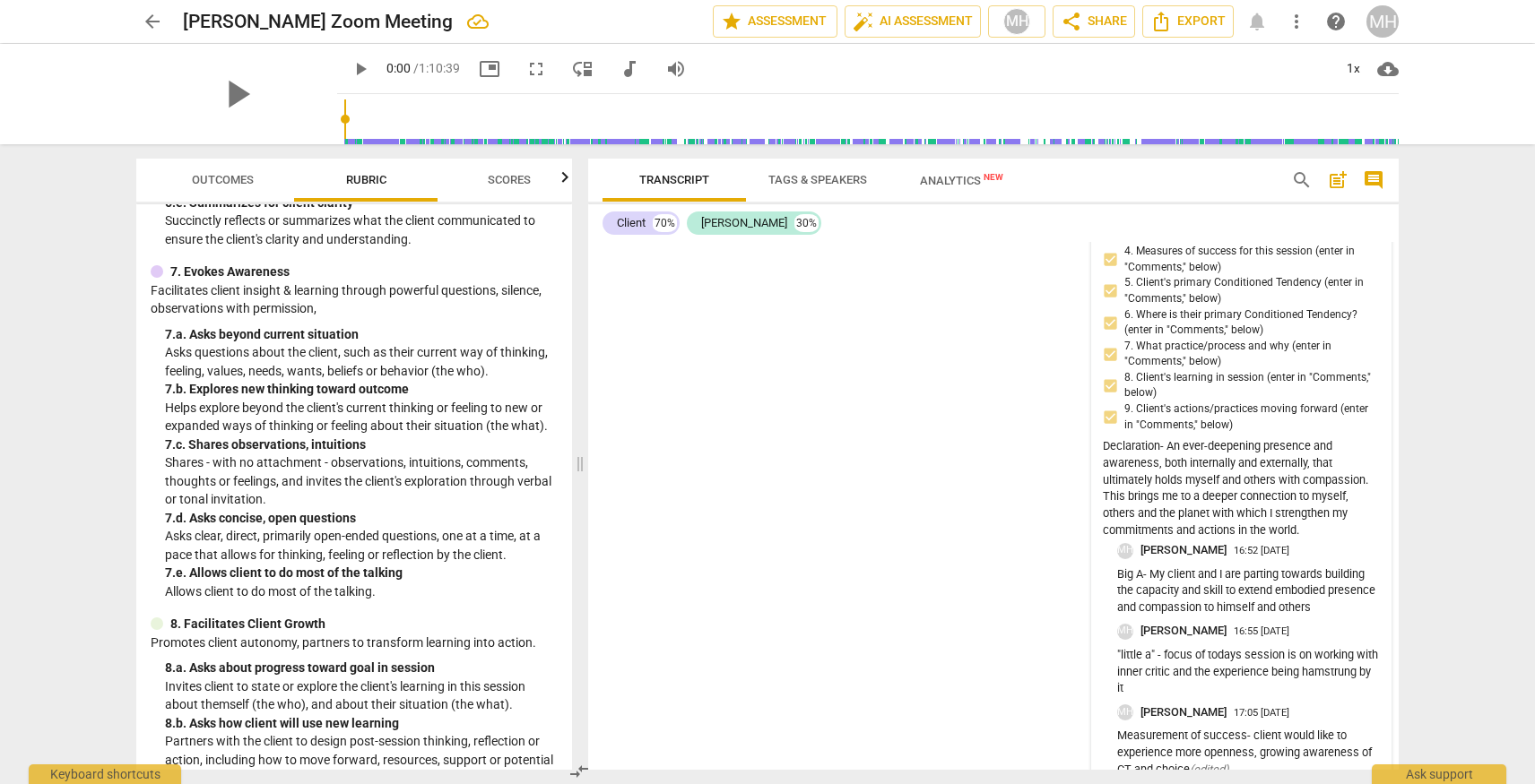
scroll to position [23369, 0]
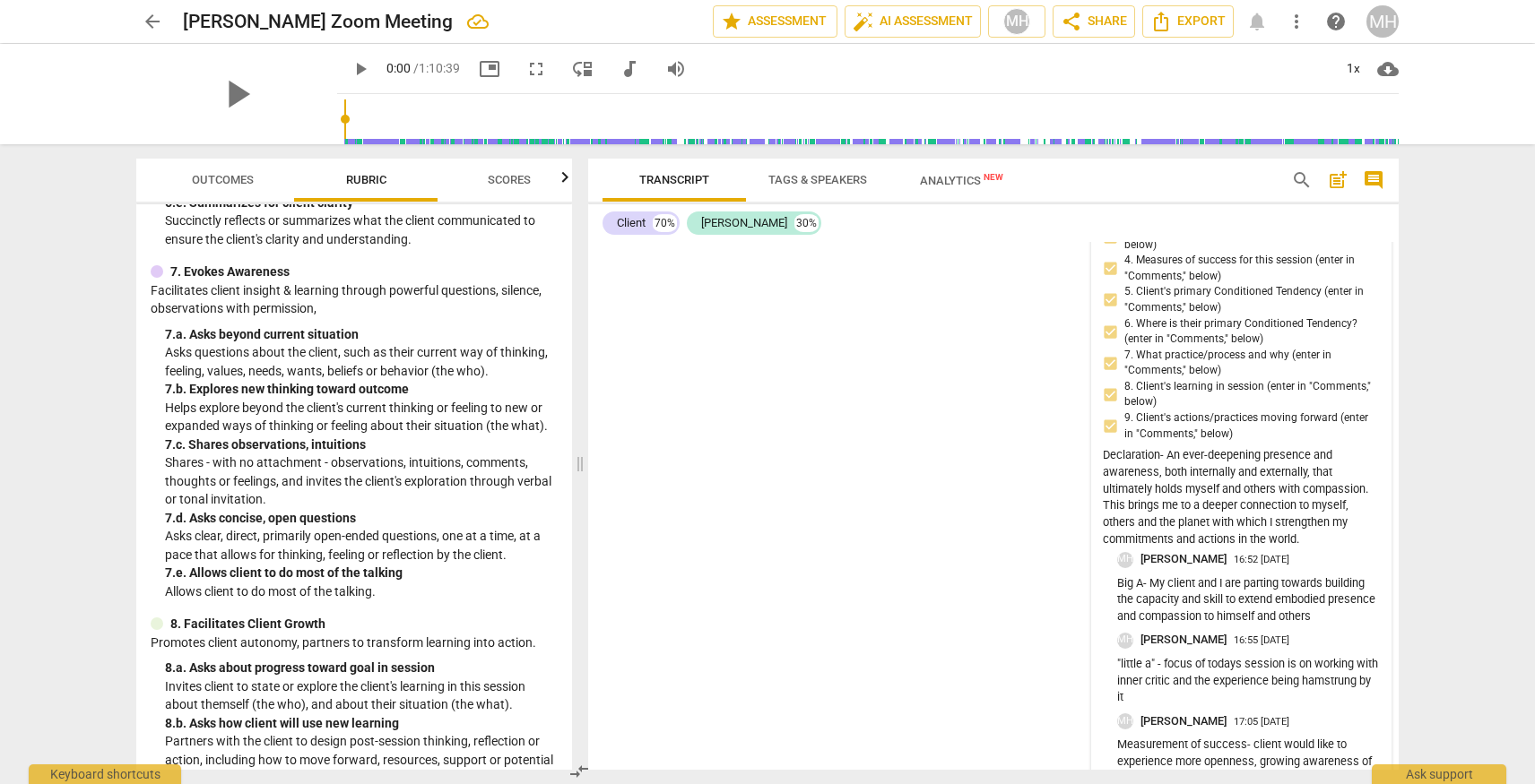
click at [1179, 459] on div "R.Reflections on the Session [PERSON_NAME] 16:51 [DATE] 1. Client's Declaration…" at bounding box center [1241, 343] width 277 height 419
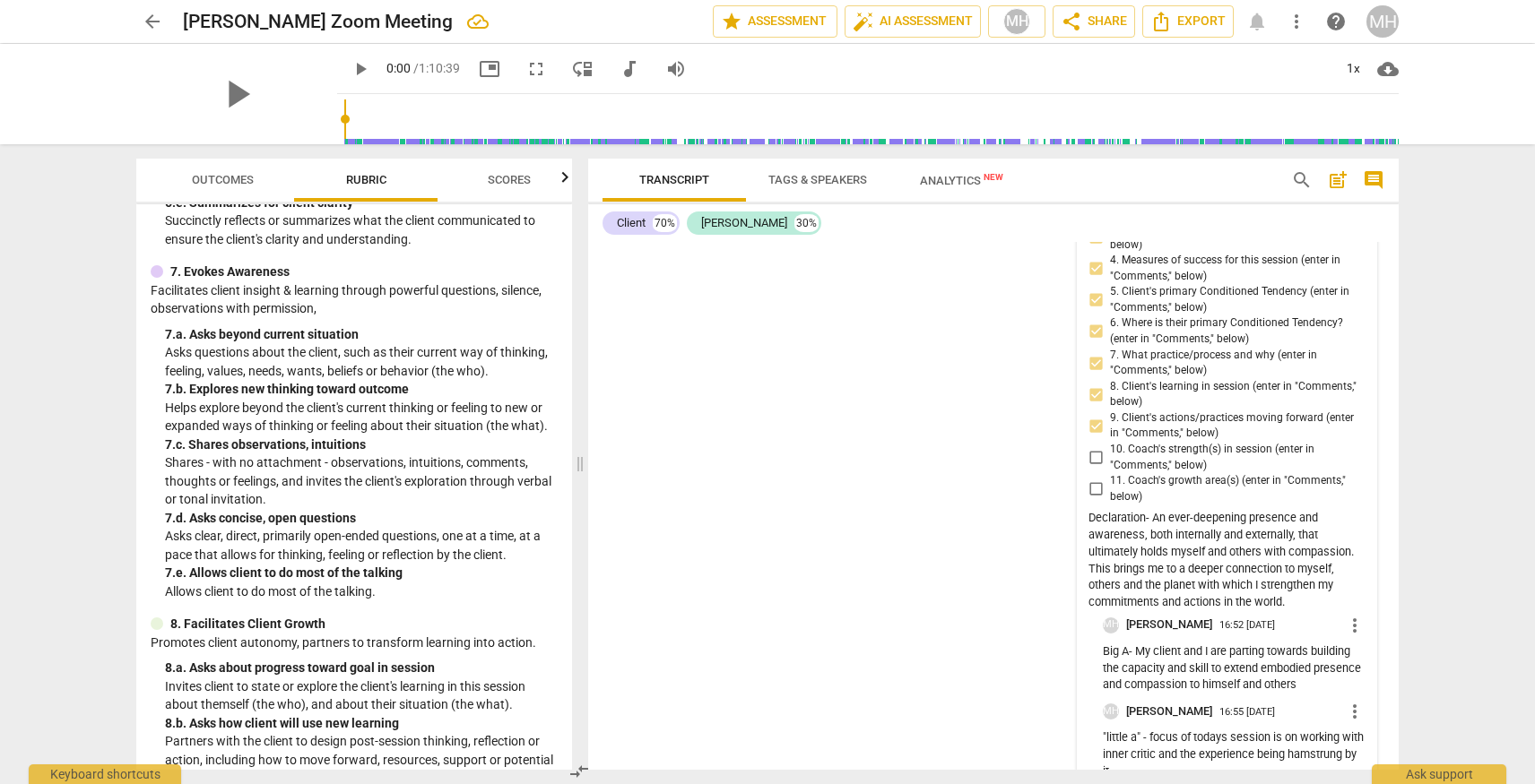
click at [1140, 473] on span "10. Coach's strength(s) in session (enter in "Comments," below)" at bounding box center [1234, 458] width 249 height 32
click at [1110, 468] on input "10. Coach's strength(s) in session (enter in "Comments," below)" at bounding box center [1095, 458] width 29 height 22
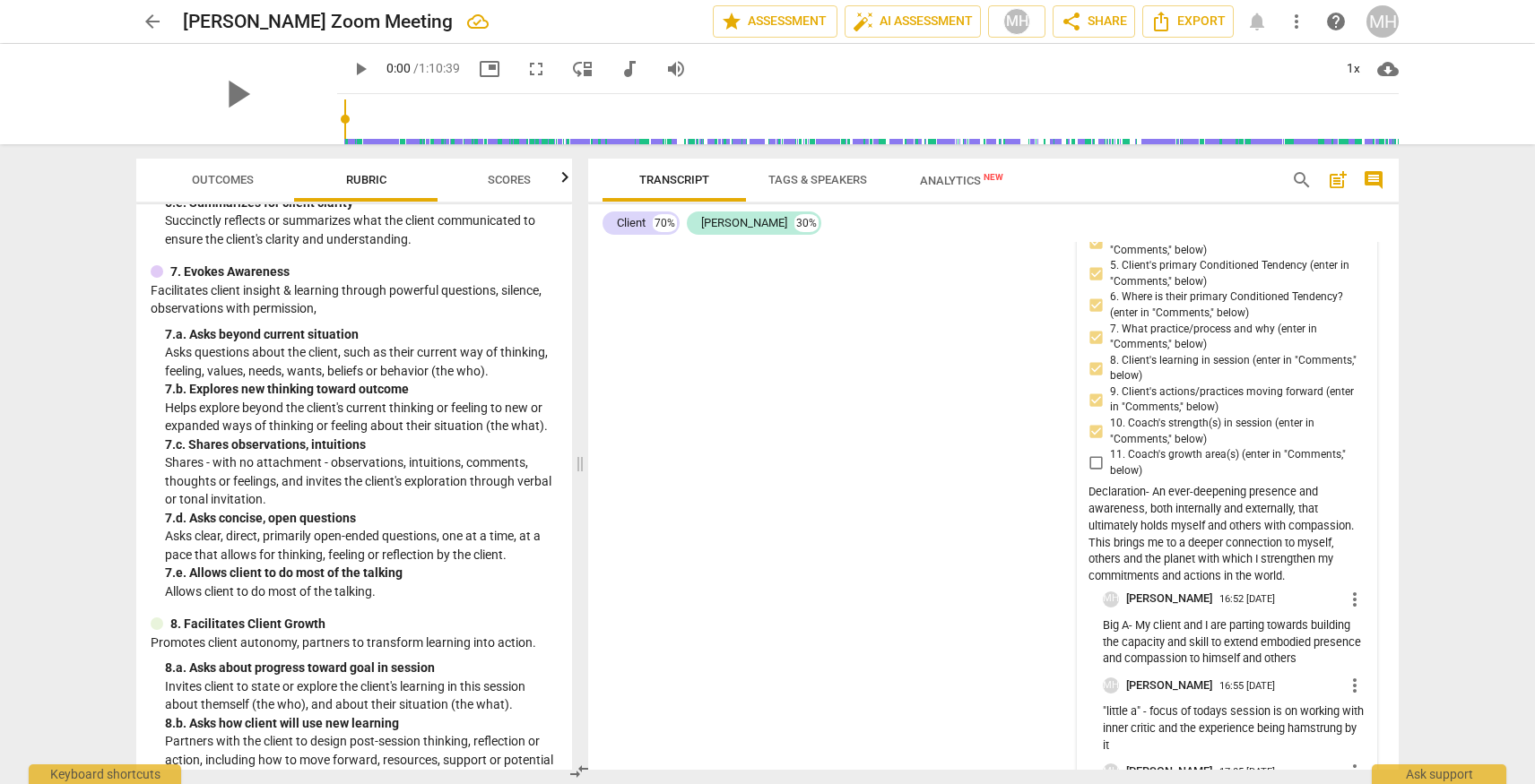
scroll to position [23398, 0]
click at [1097, 471] on input "11. Coach's growth area(s) (enter in "Comments," below)" at bounding box center [1095, 461] width 29 height 22
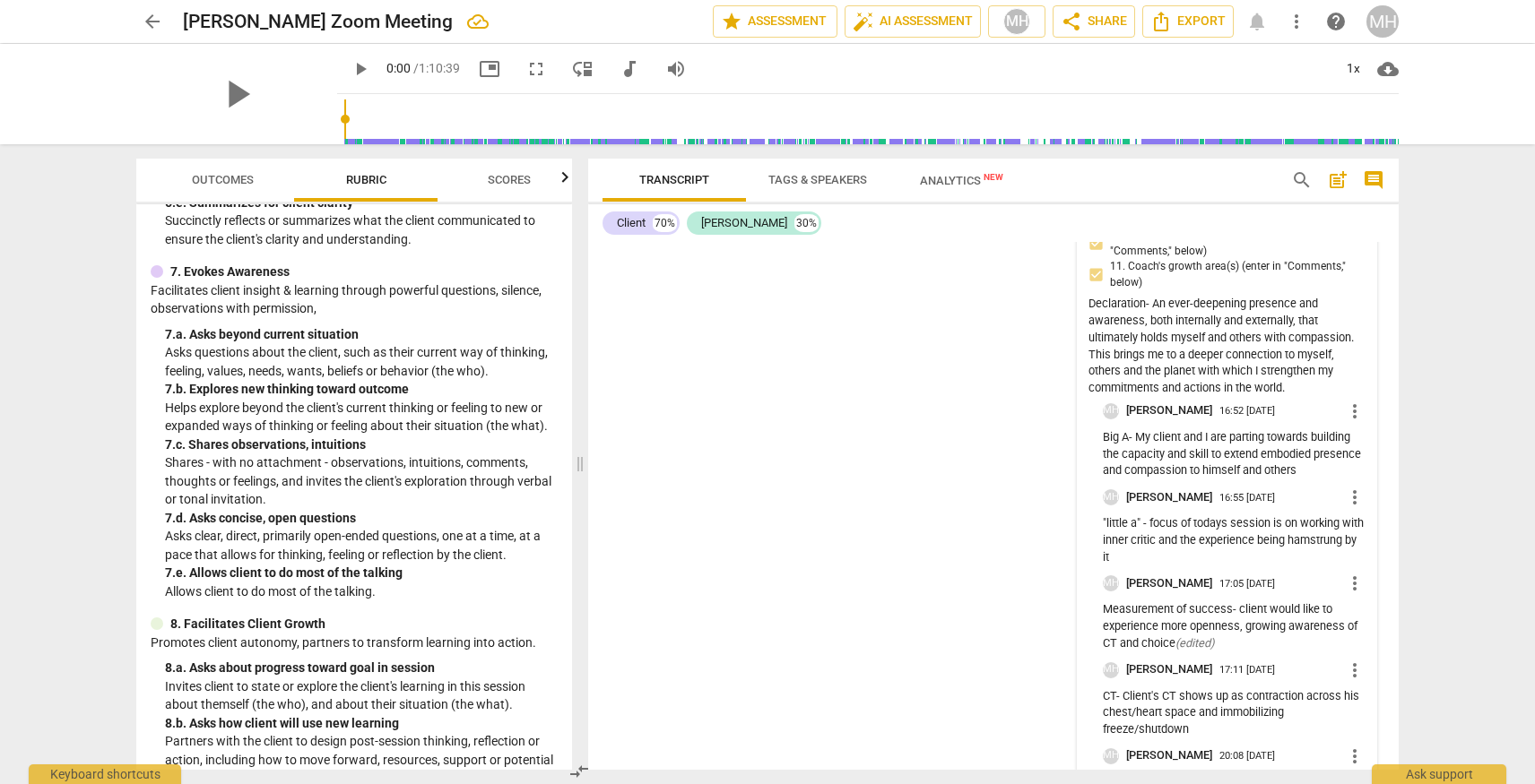
scroll to position [24239, 0]
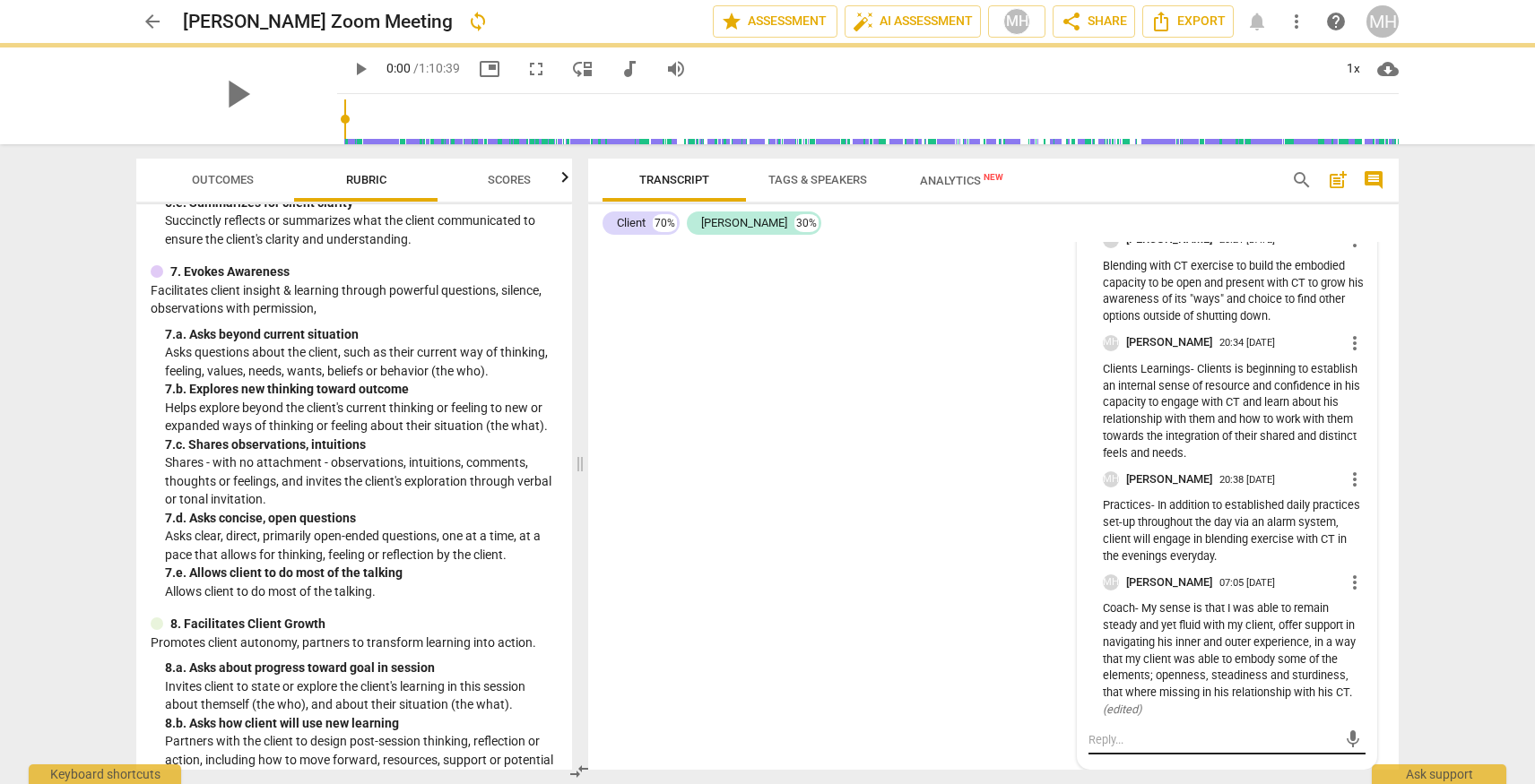
click at [1129, 733] on textarea at bounding box center [1212, 740] width 249 height 17
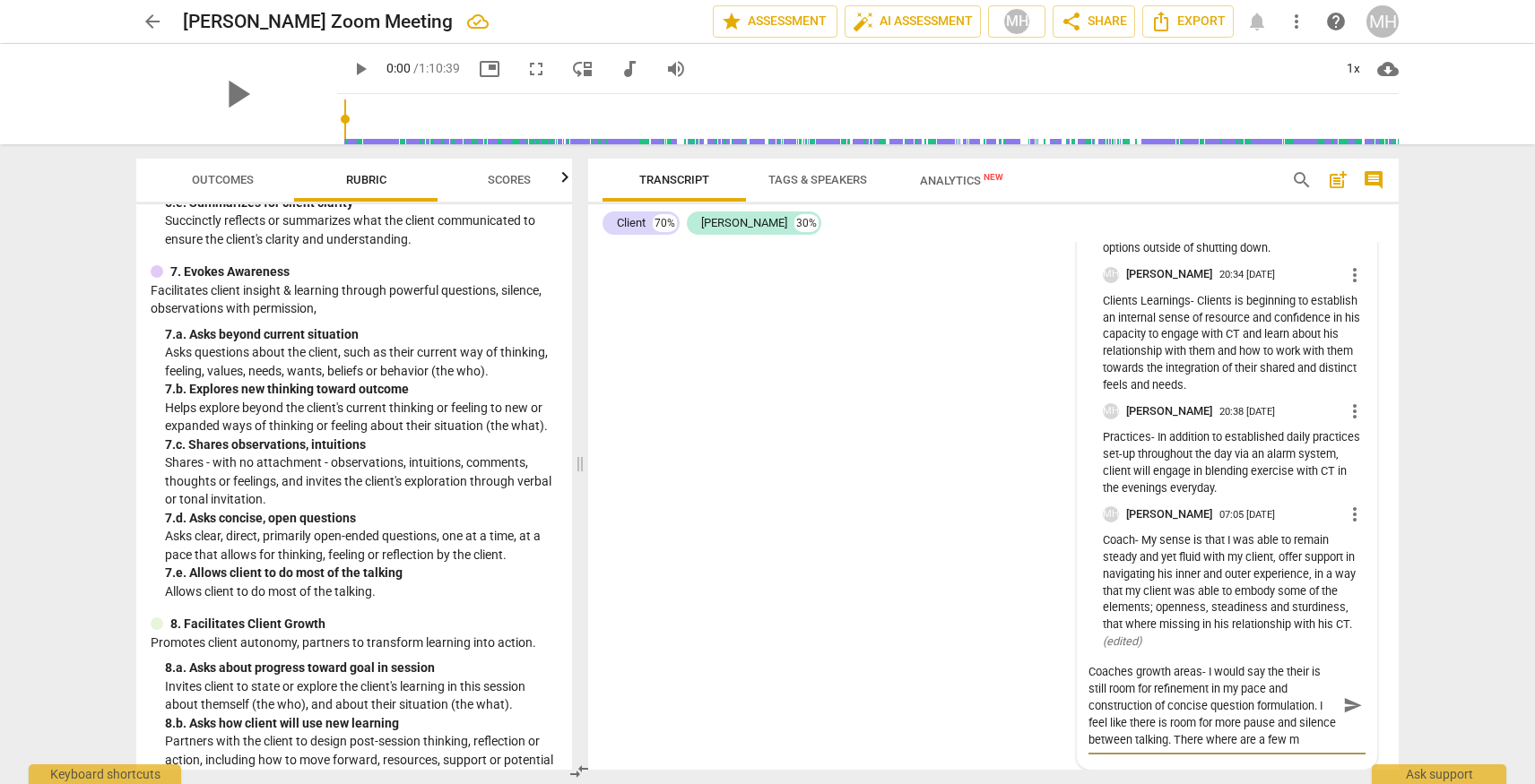
scroll to position [15, 0]
click at [1296, 744] on textarea "Coaches growth areas- I would say the their is still room for refinement in my …" at bounding box center [1212, 706] width 249 height 85
click at [1218, 749] on textarea "Coaches growth areas- I would say the their is still room for refinement in my …" at bounding box center [1212, 706] width 249 height 85
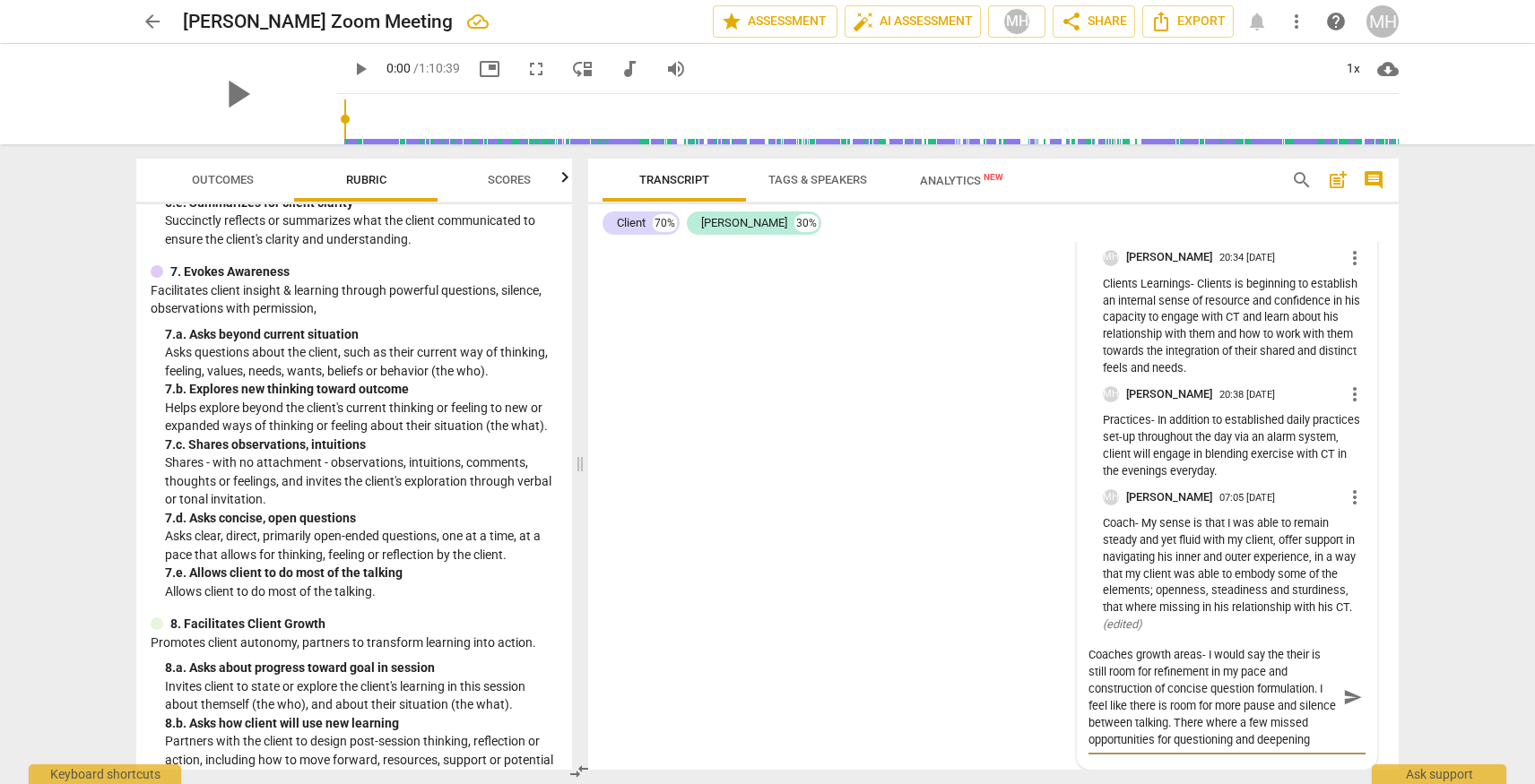
drag, startPoint x: 1211, startPoint y: 706, endPoint x: 1236, endPoint y: 735, distance: 38.3
click at [1236, 735] on textarea "Coaches growth areas- I would say the their is still room for refinement in my …" at bounding box center [1212, 697] width 249 height 102
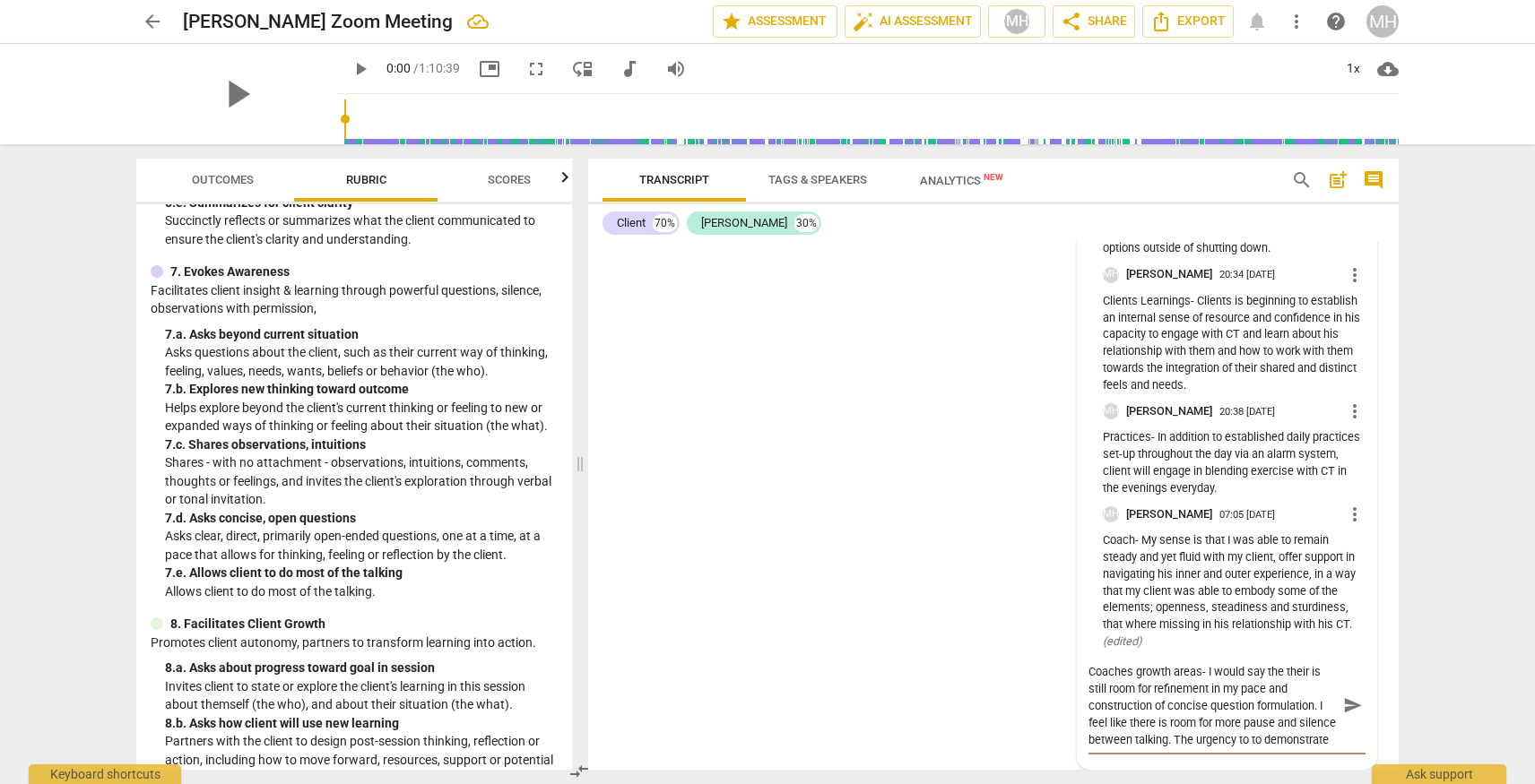
click at [1229, 742] on textarea "Coaches growth areas- I would say the their is still room for refinement in my …" at bounding box center [1212, 706] width 249 height 85
click at [1142, 749] on textarea "Coaches growth areas- I would say the their is still room for refinement in my …" at bounding box center [1212, 706] width 249 height 85
click at [1212, 749] on textarea "Coaches growth areas- I would say the their is still room for refinement in my …" at bounding box center [1212, 706] width 249 height 85
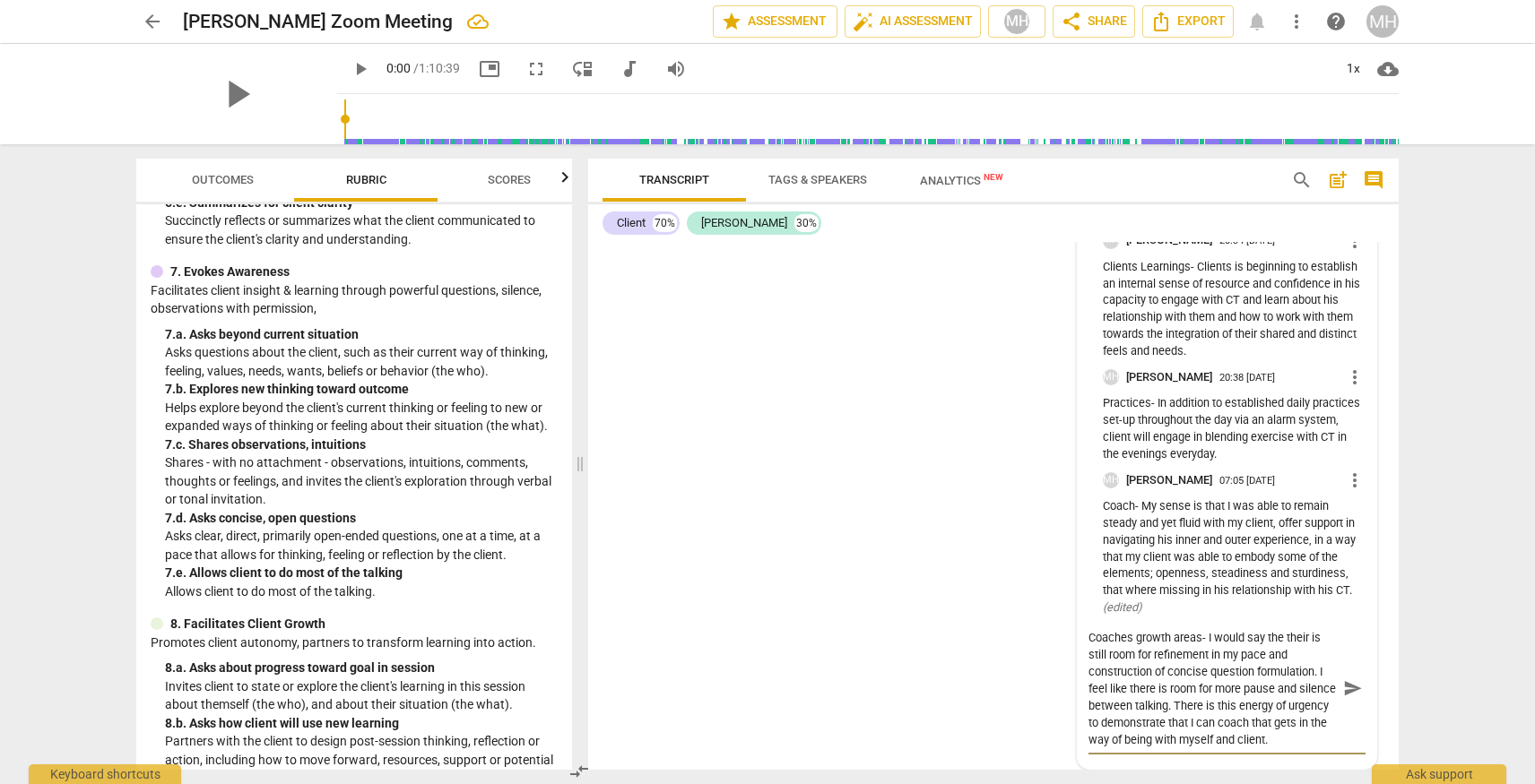
scroll to position [24341, 0]
click at [1088, 726] on textarea "Coaches growth areas- I would say the their is still room for refinement in my …" at bounding box center [1212, 689] width 249 height 119
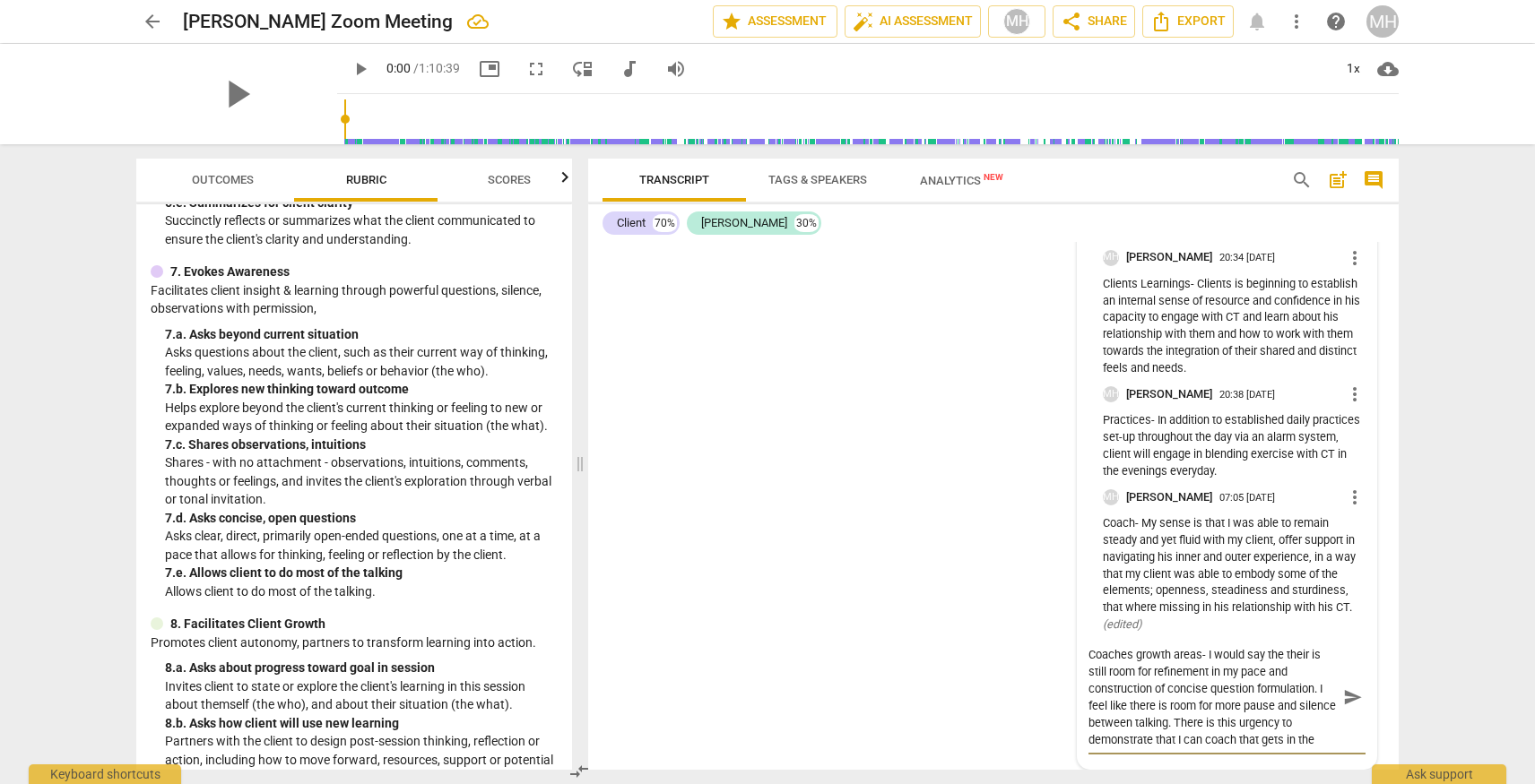
click at [1315, 725] on textarea "Coaches growth areas- I would say the their is still room for refinement in my …" at bounding box center [1212, 697] width 249 height 102
click at [1272, 723] on textarea "Coaches growth areas- I would say the their is still room for refinement in my …" at bounding box center [1212, 697] width 249 height 102
click at [1229, 723] on textarea "Coaches growth areas- I would say the their is still room for refinement in my …" at bounding box center [1212, 697] width 249 height 102
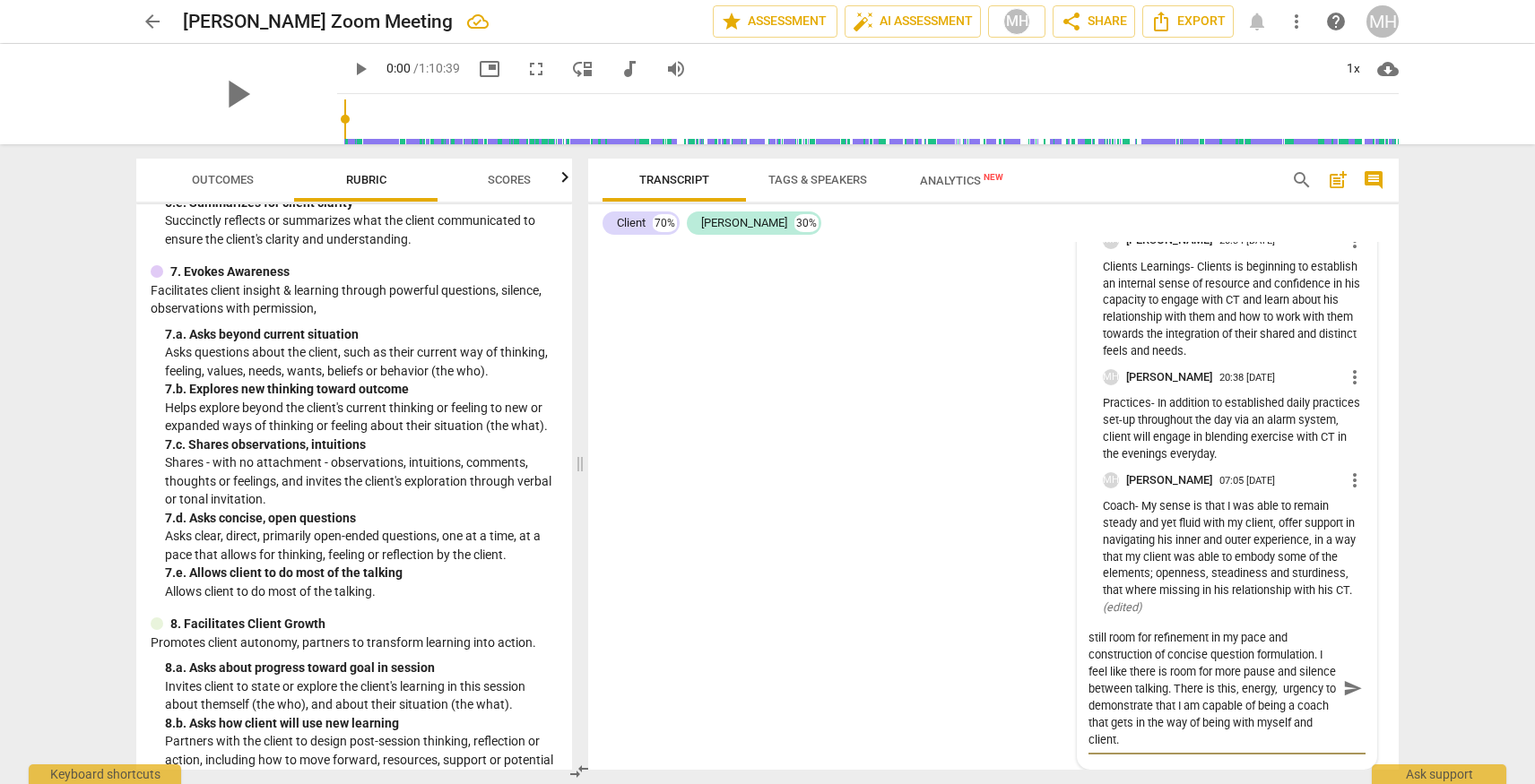
click at [1209, 749] on textarea "Coaches growth areas- I would say the their is still room for refinement in my …" at bounding box center [1212, 689] width 249 height 119
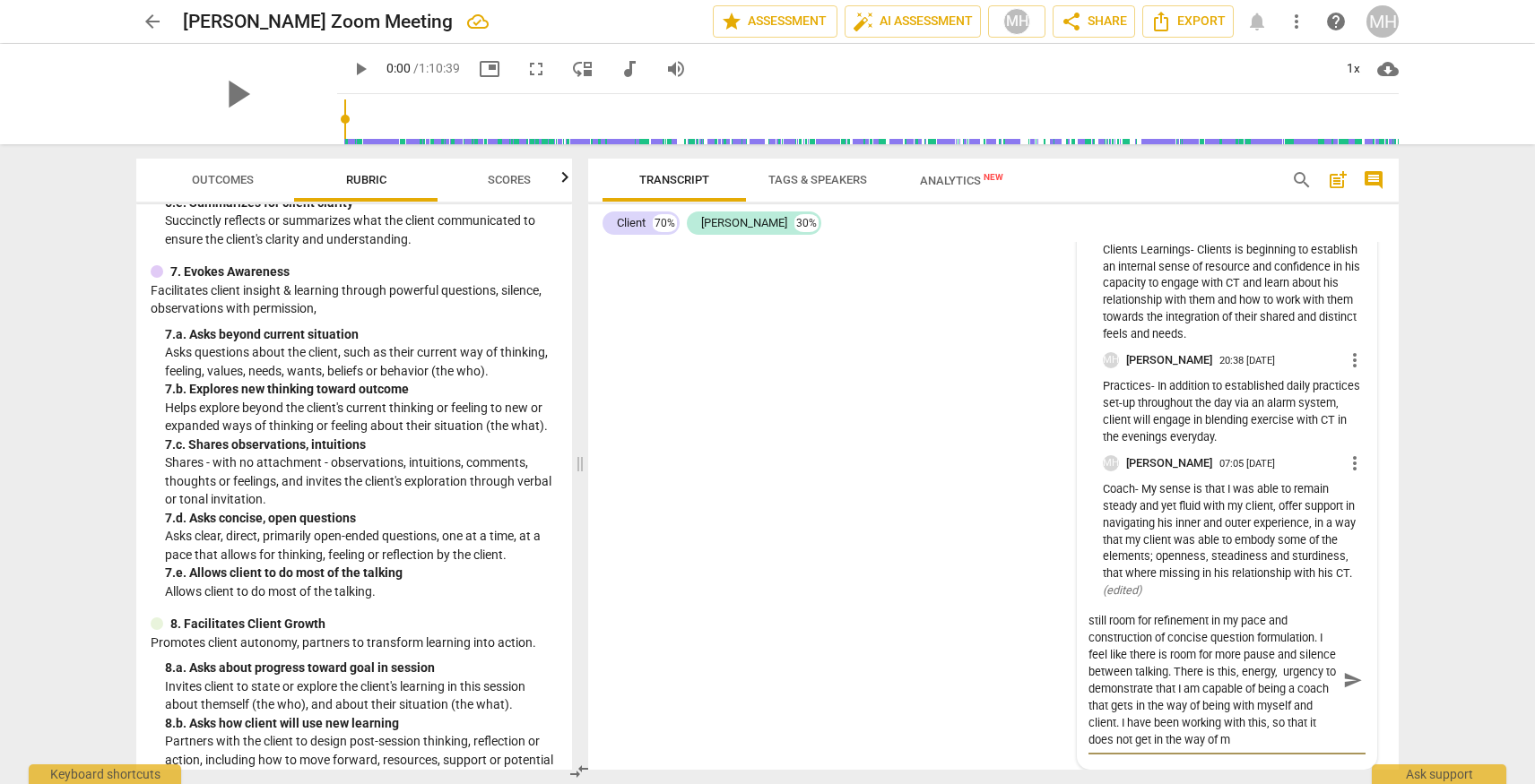
scroll to position [33, 0]
click at [1351, 690] on span "send" at bounding box center [1353, 680] width 20 height 20
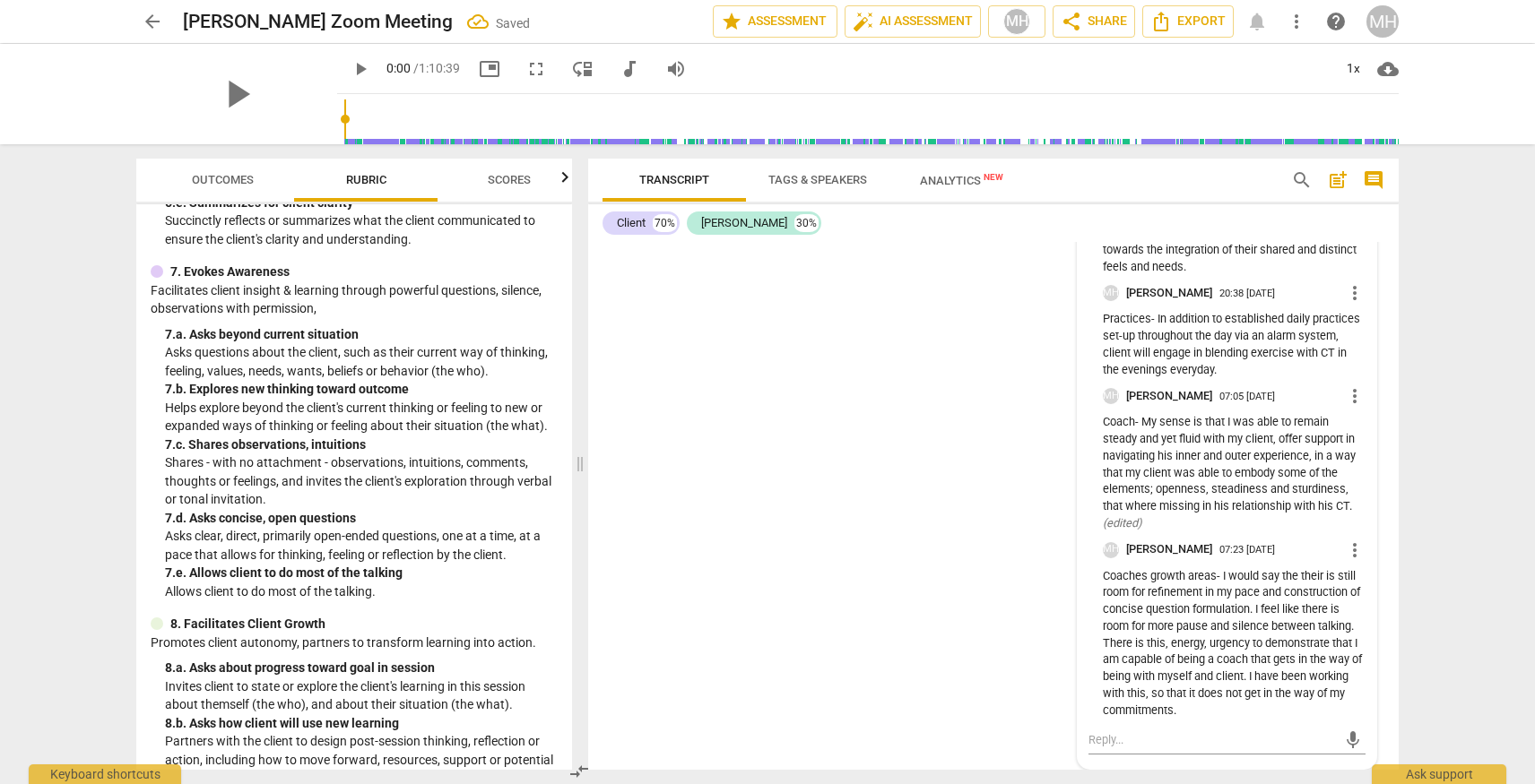
scroll to position [24426, 0]
click at [1349, 553] on span "more_vert" at bounding box center [1355, 551] width 22 height 22
click at [1361, 552] on li "Edit" at bounding box center [1369, 550] width 62 height 34
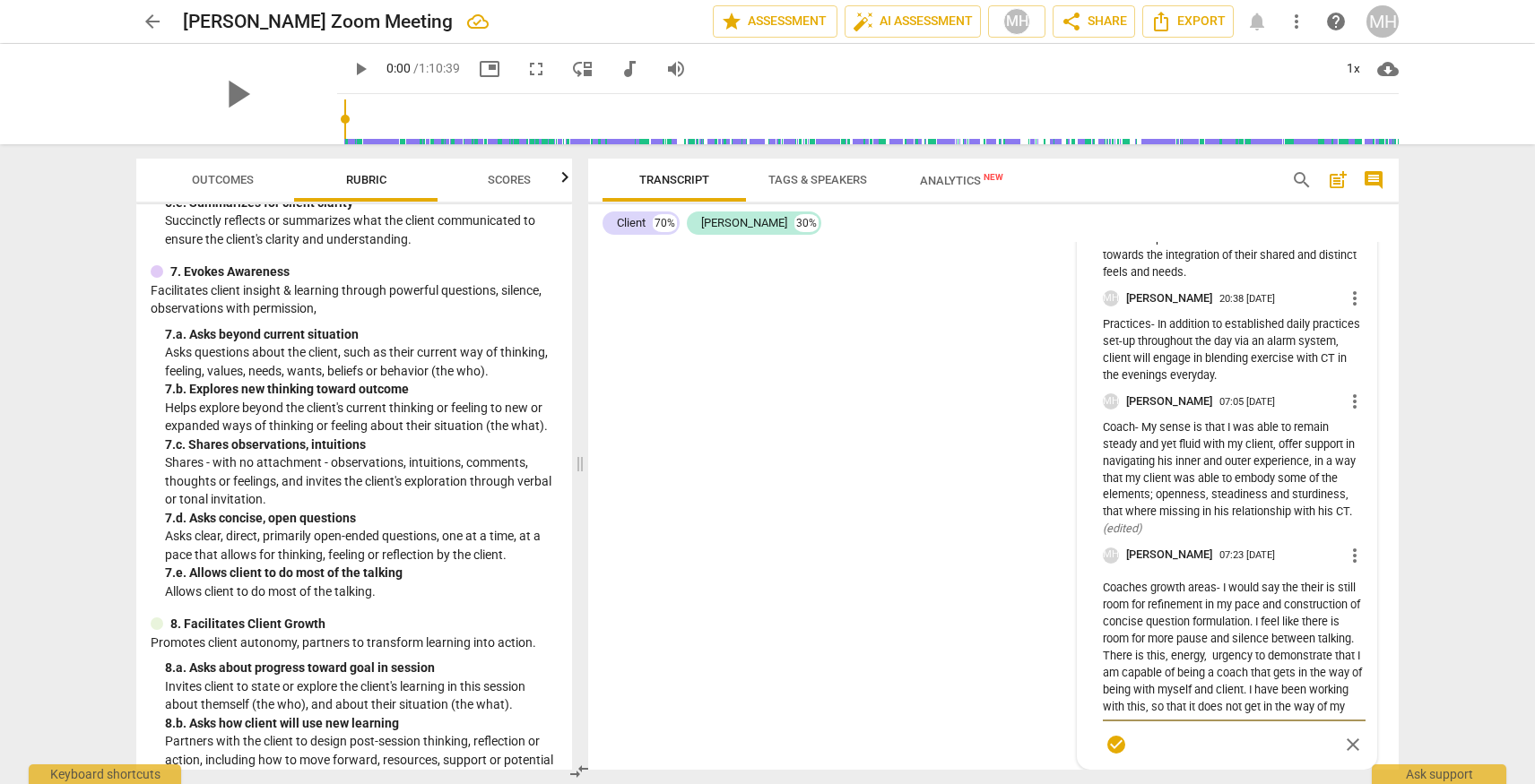
scroll to position [17, 0]
click at [1320, 706] on textarea "Coaches growth areas- I would say the their is still room for refinement in my …" at bounding box center [1234, 647] width 262 height 137
click at [1237, 750] on div "check_circle close" at bounding box center [1234, 745] width 262 height 26
click at [1062, 665] on div "CL play_arrow pause 00:00 + Add competency keyboard_arrow_right Okay . MA play_…" at bounding box center [993, 506] width 810 height 528
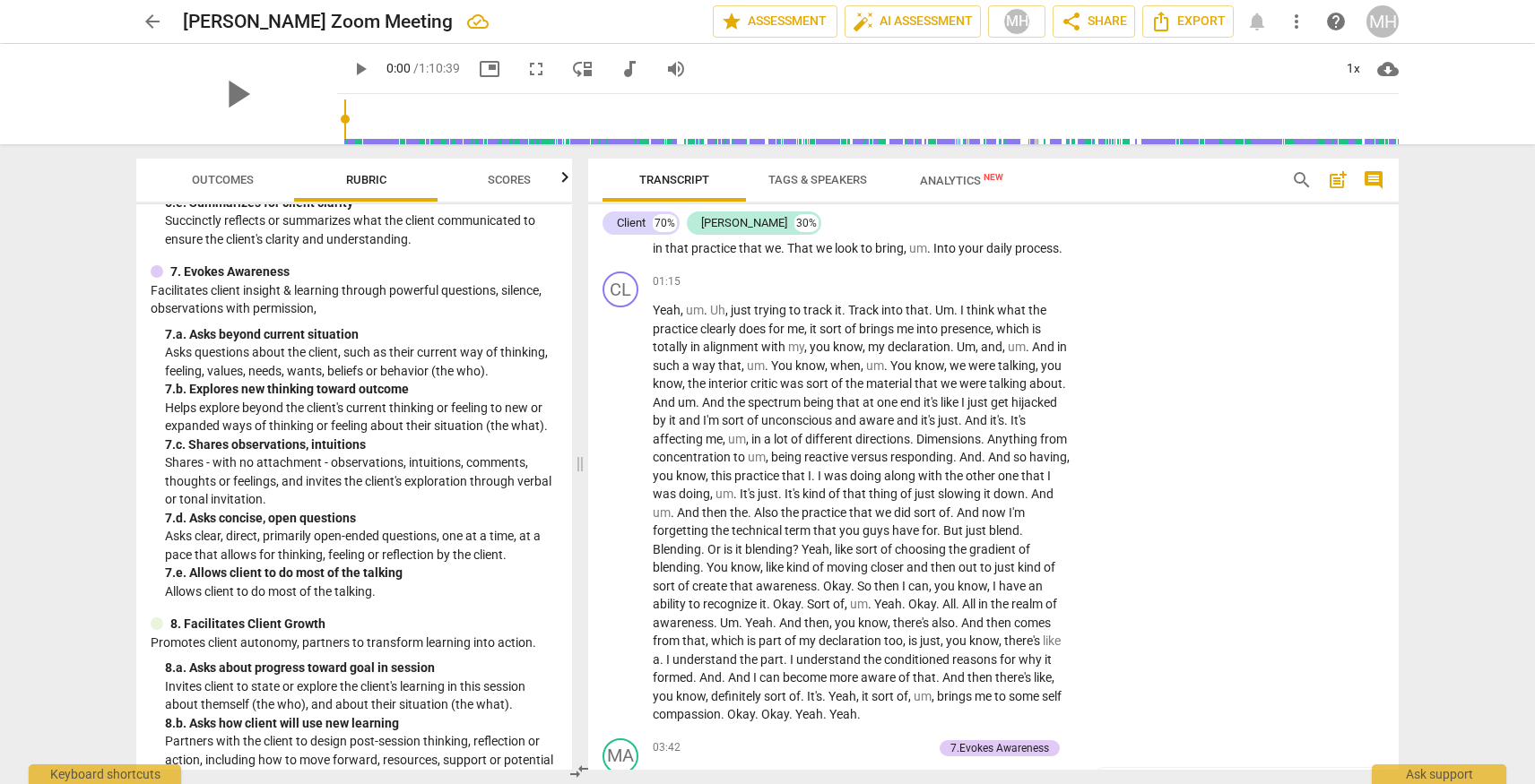
scroll to position [0, 0]
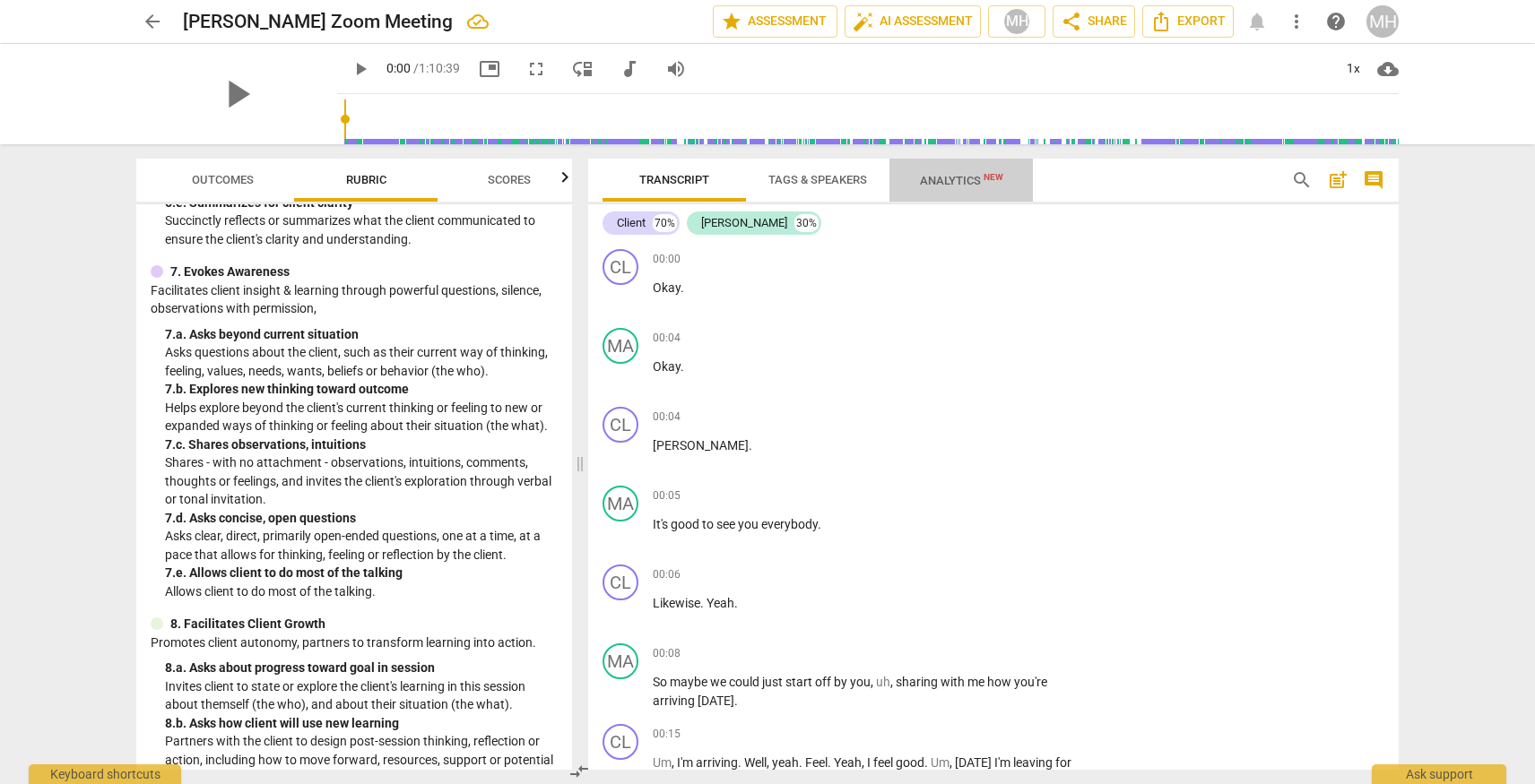
click at [934, 181] on span "Analytics New" at bounding box center [962, 180] width 83 height 14
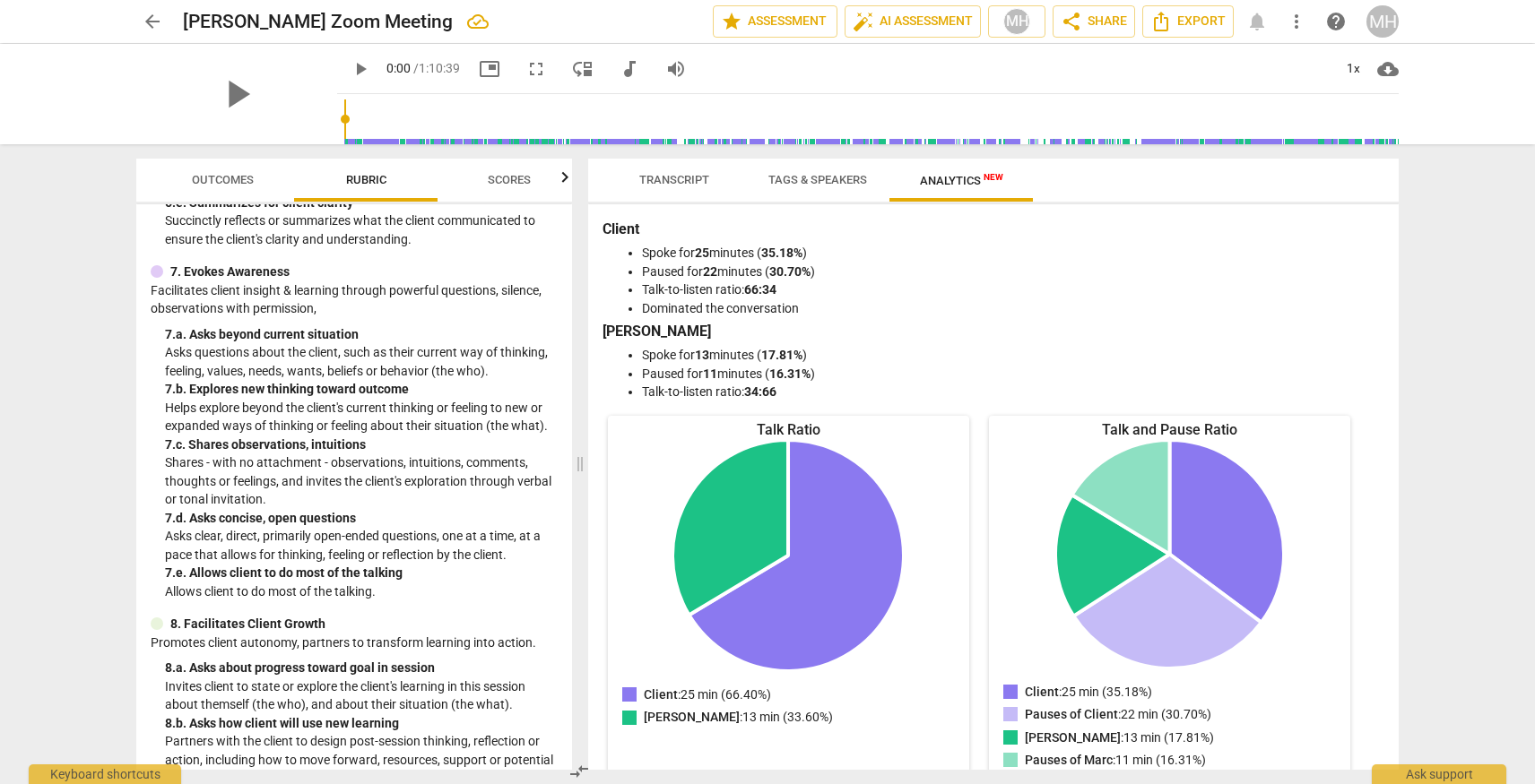
click at [677, 175] on span "Transcript" at bounding box center [674, 179] width 70 height 14
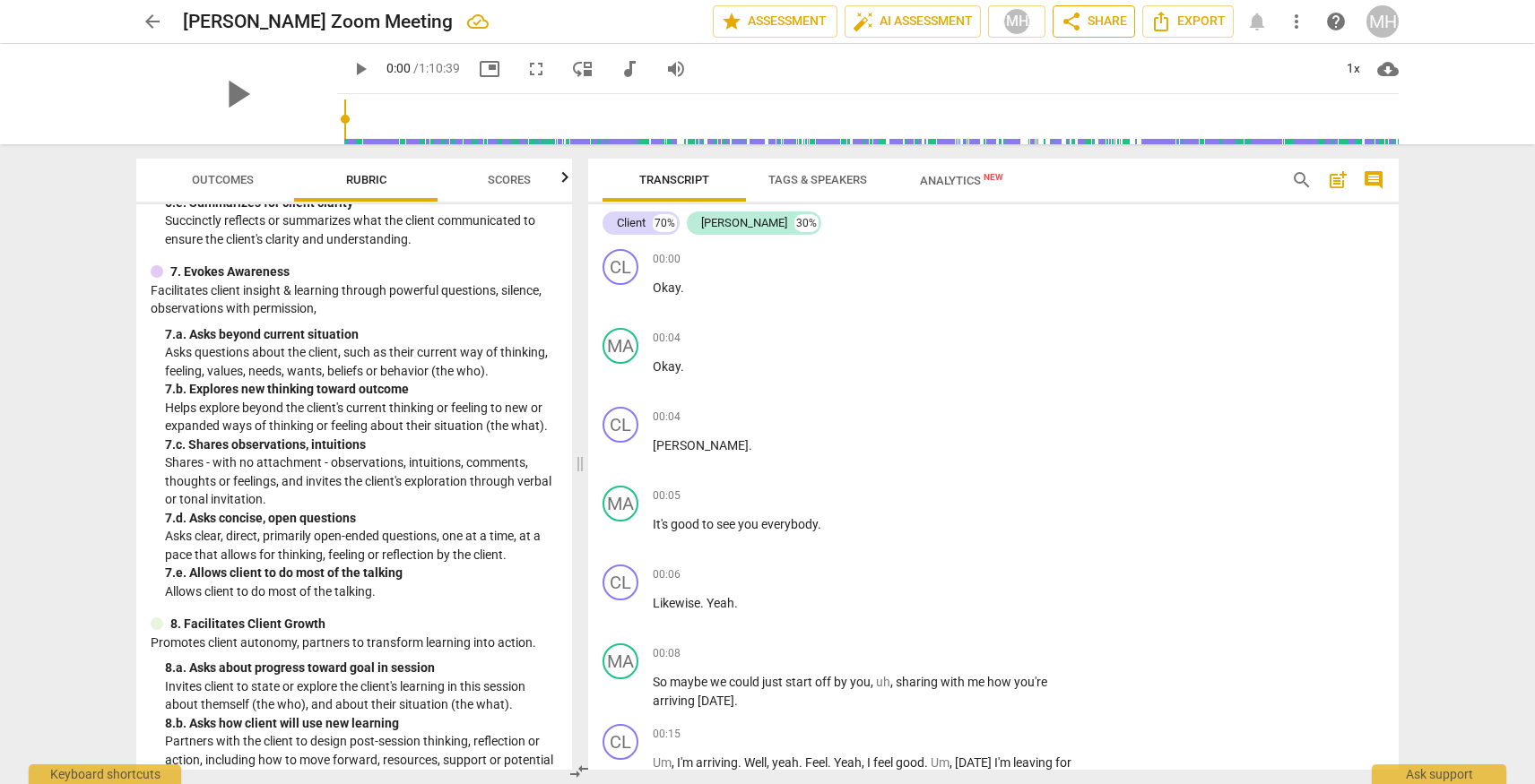
click at [1094, 21] on span "share Share" at bounding box center [1094, 22] width 66 height 22
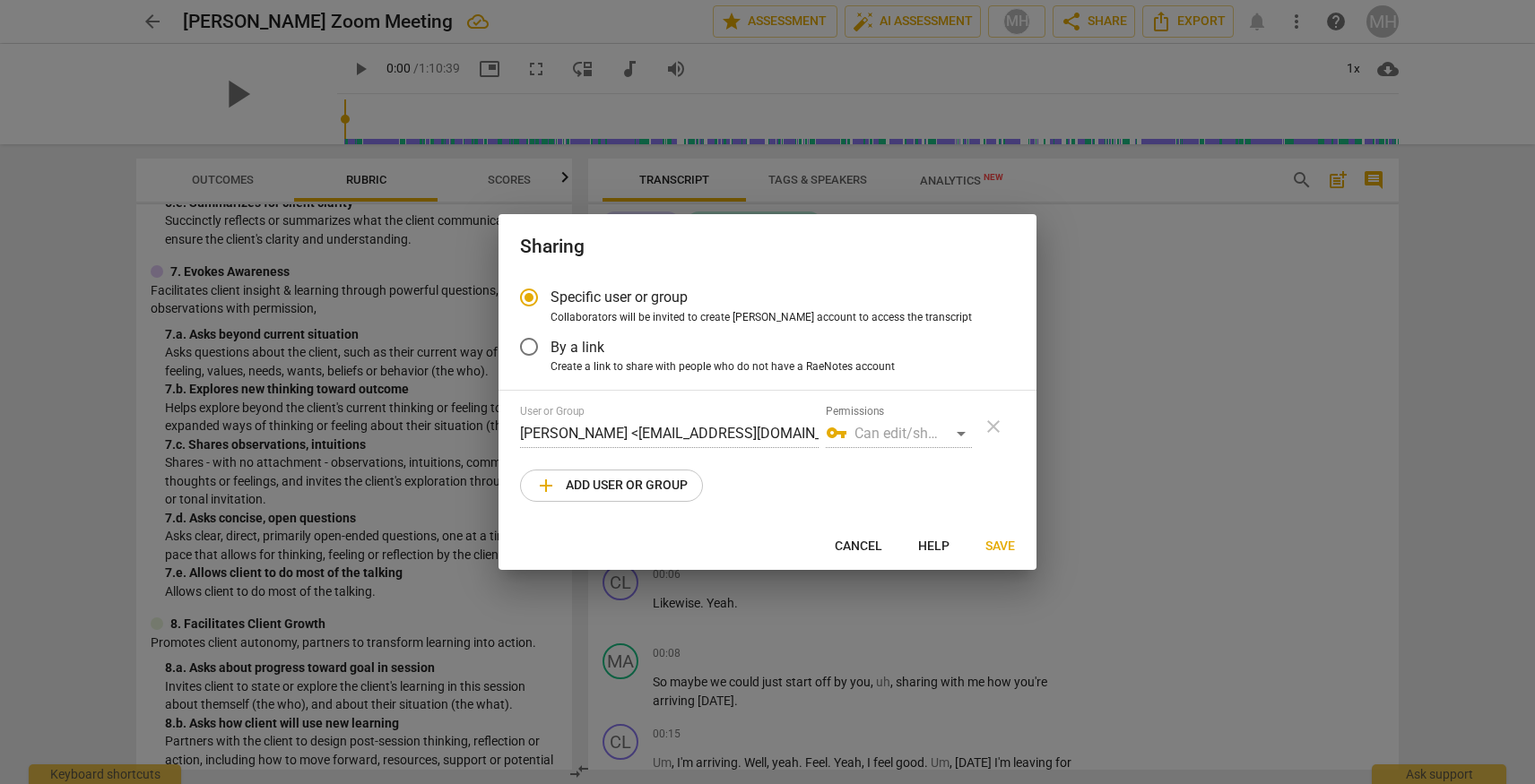
click at [572, 484] on span "add Add user or group" at bounding box center [611, 486] width 153 height 22
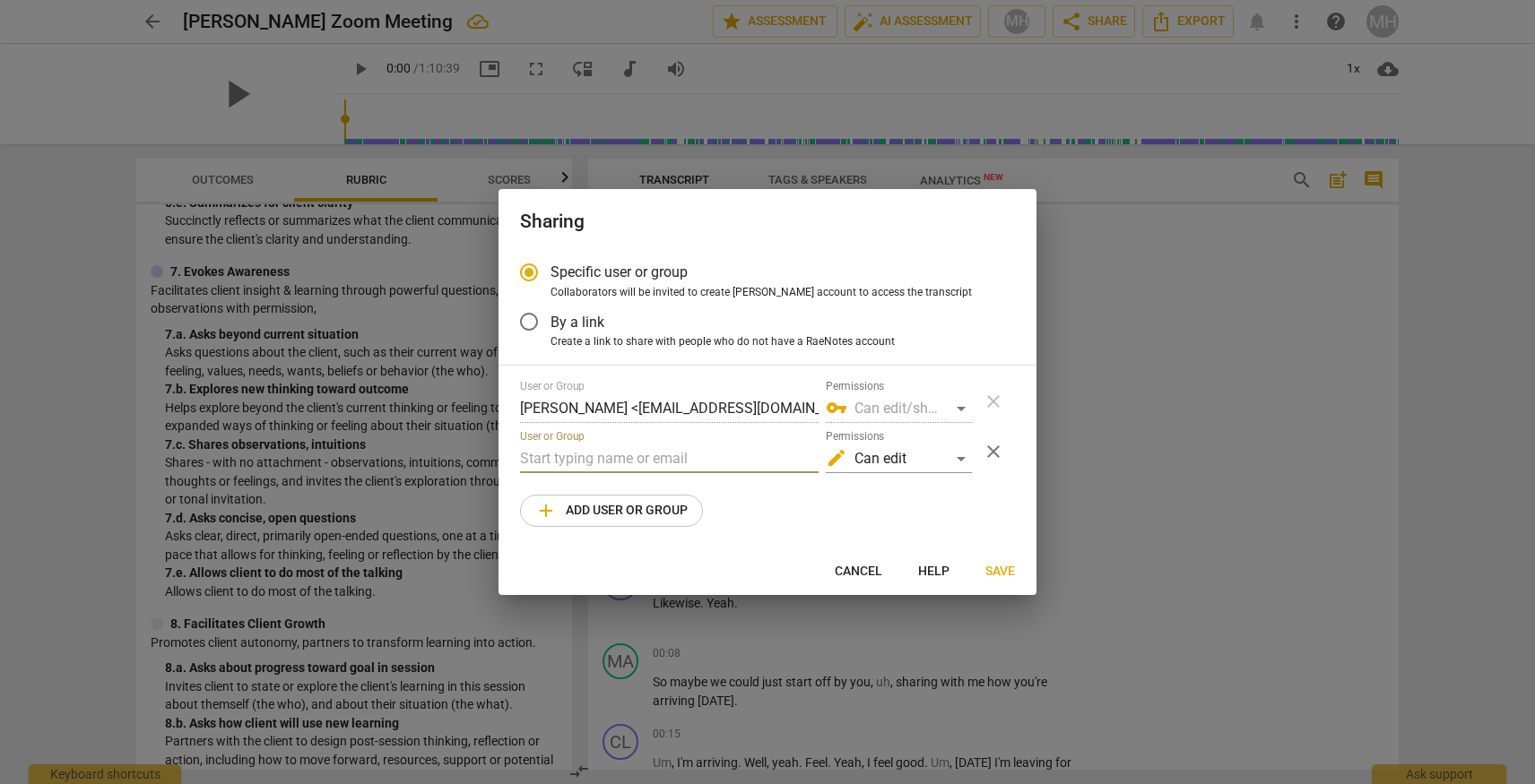
click at [572, 467] on input "text" at bounding box center [669, 459] width 298 height 29
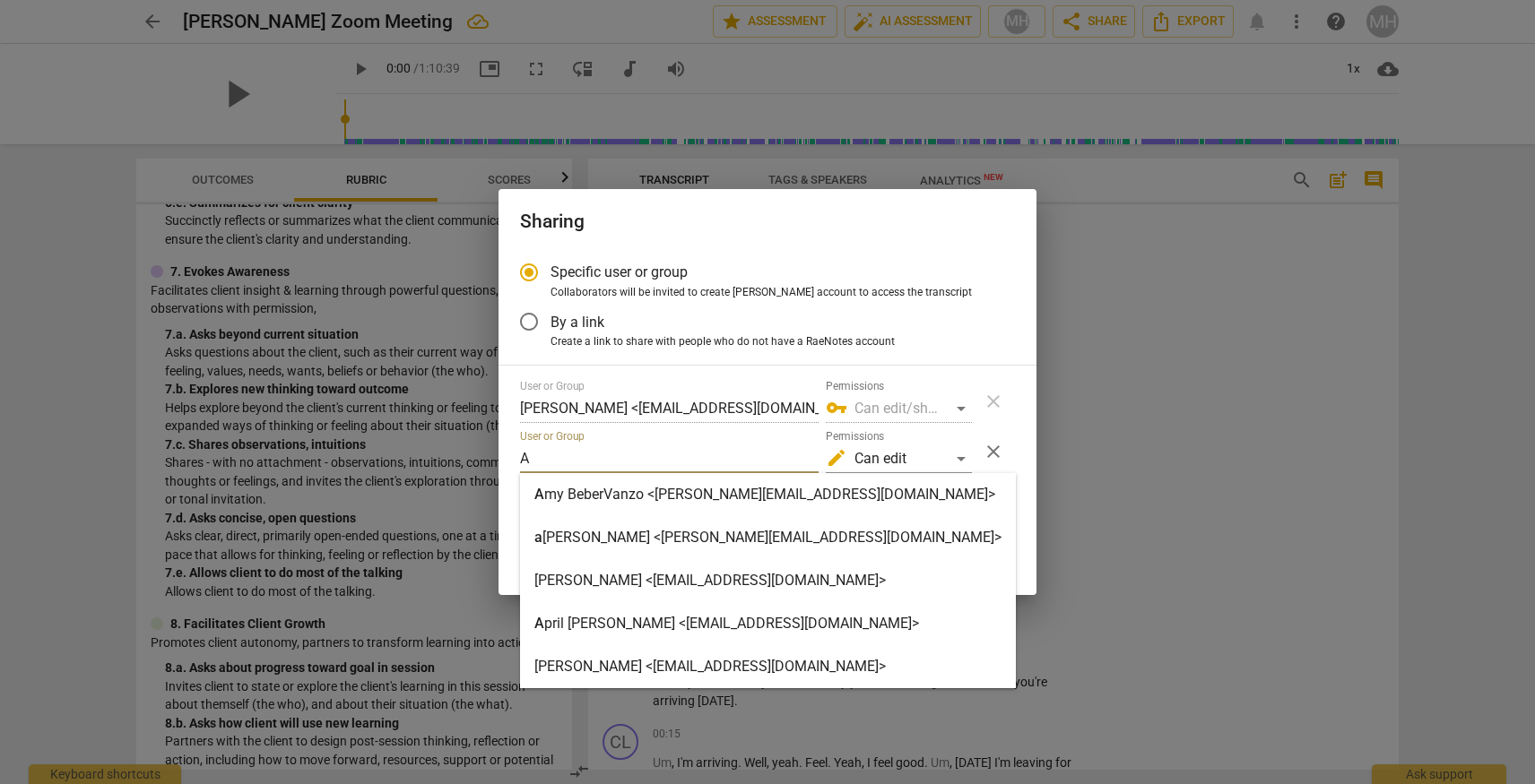
click at [562, 500] on strong "my BeberVanzo <[PERSON_NAME][EMAIL_ADDRESS][DOMAIN_NAME]>" at bounding box center [770, 494] width 451 height 17
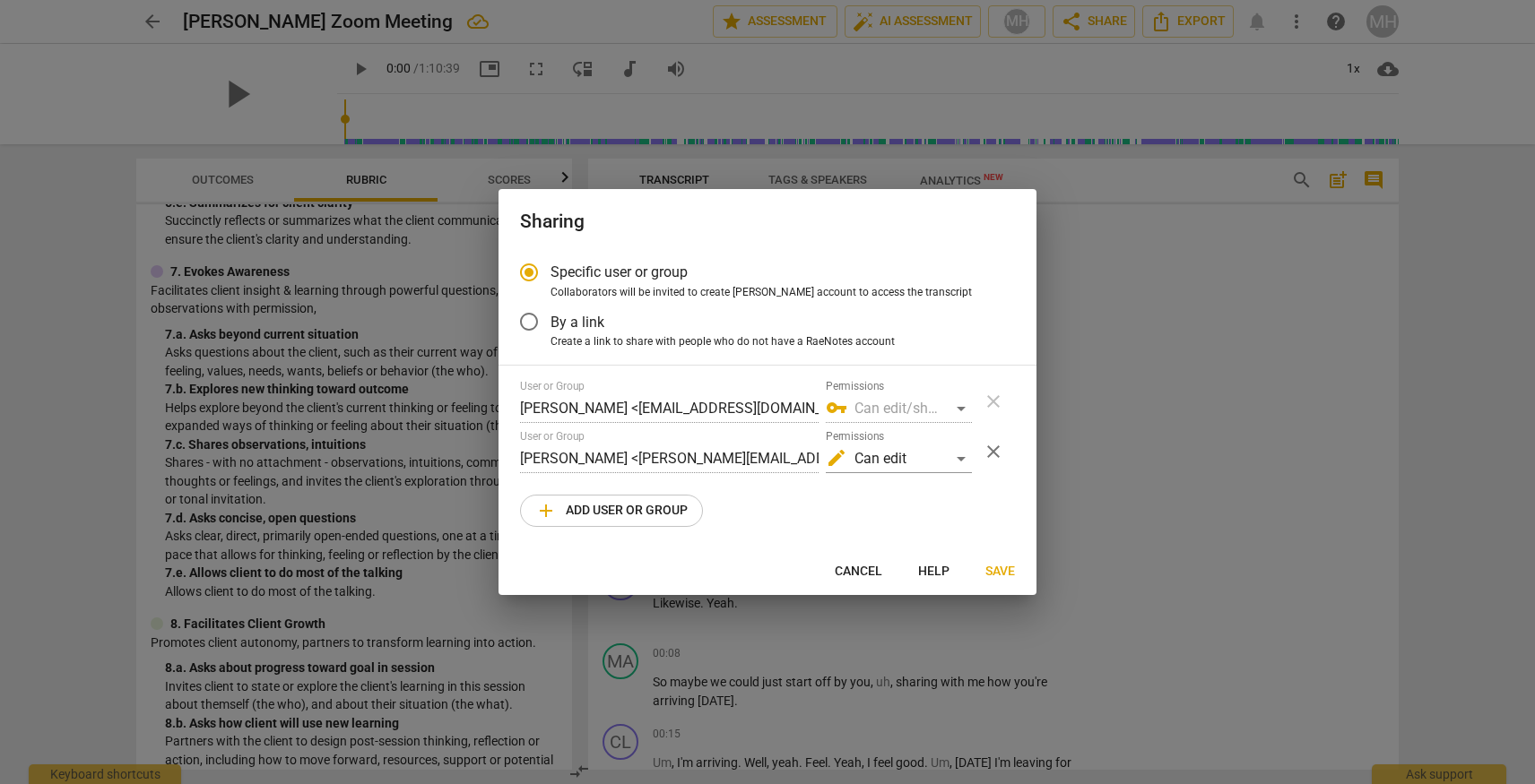
click at [991, 565] on span "Save" at bounding box center [1000, 572] width 30 height 18
